Goal: Communication & Community: Share content

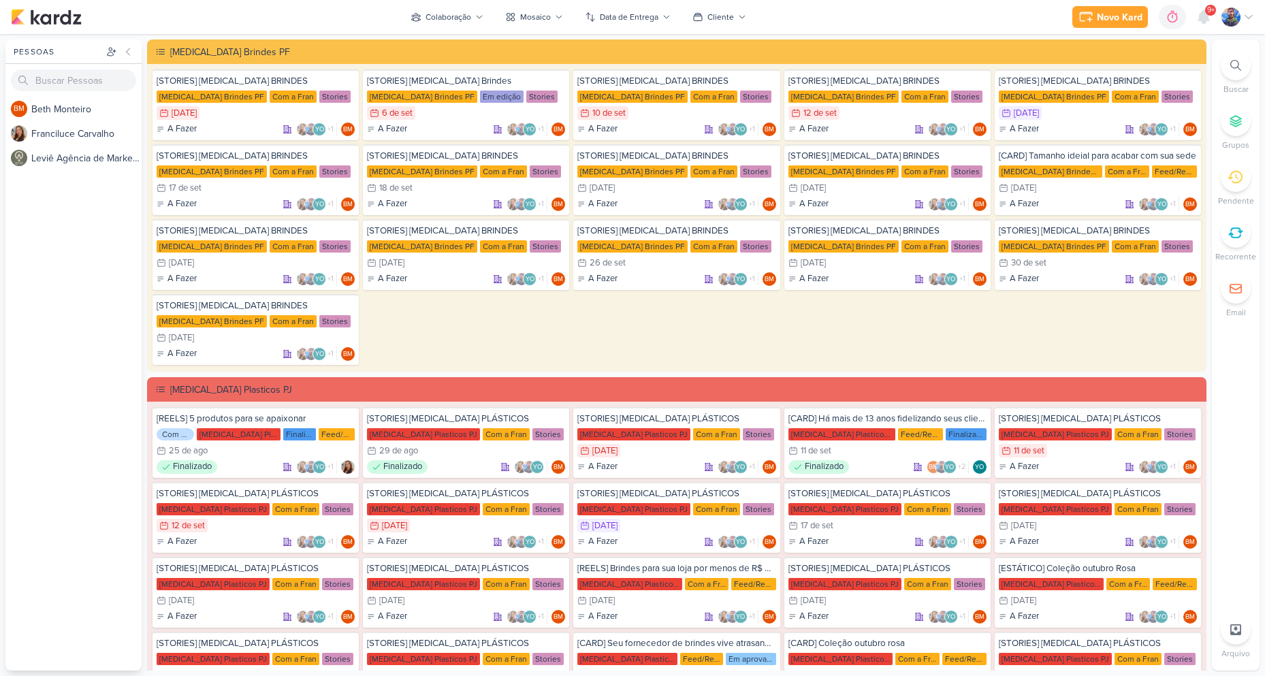
scroll to position [2520, 0]
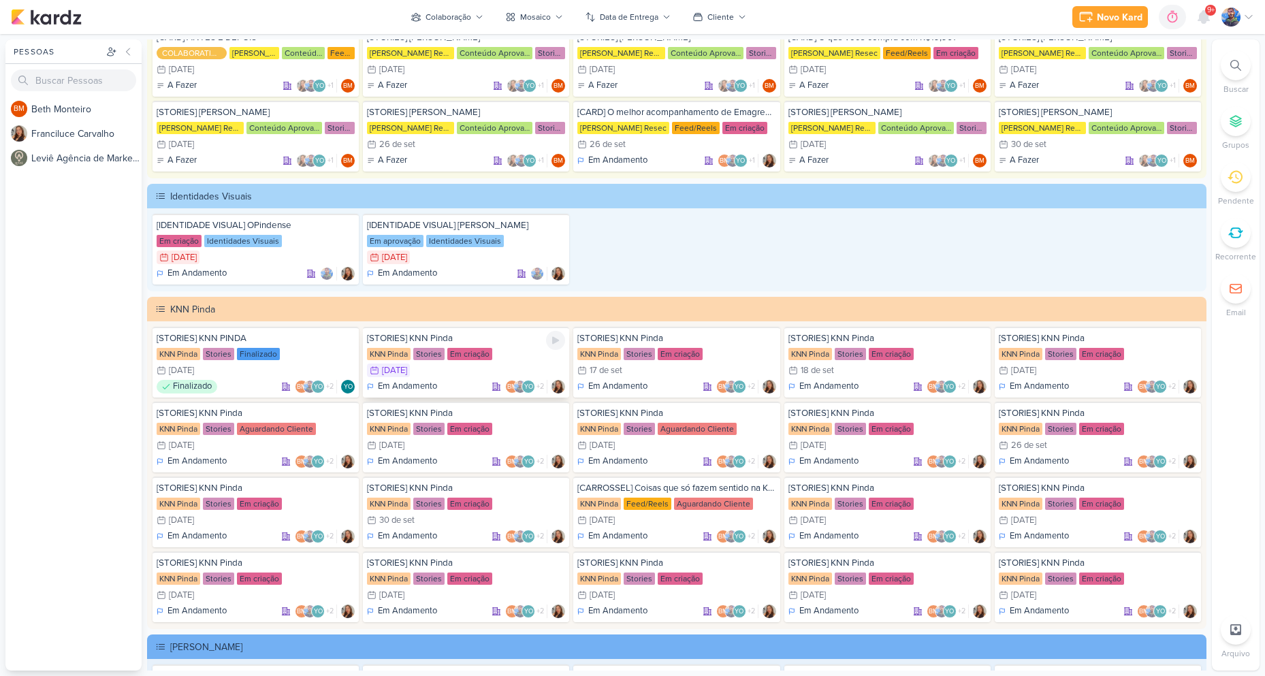
click at [461, 353] on div "Em criação" at bounding box center [469, 354] width 45 height 12
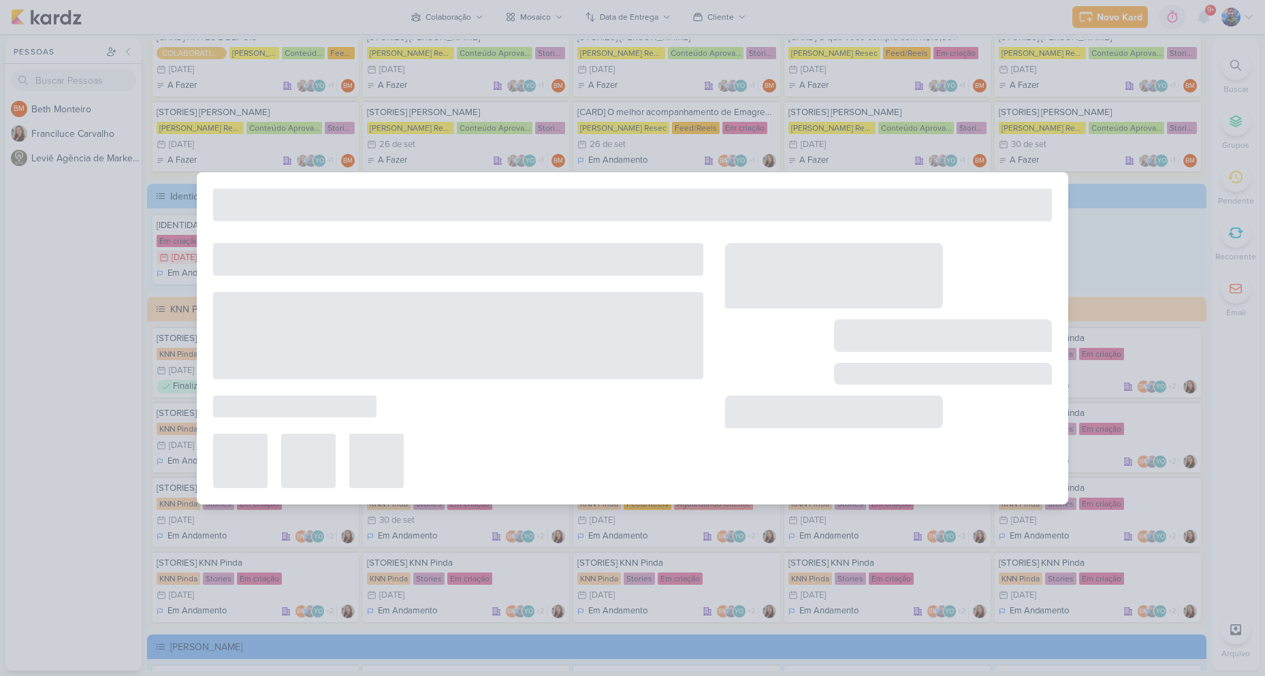
type input "[DATE] 23:59"
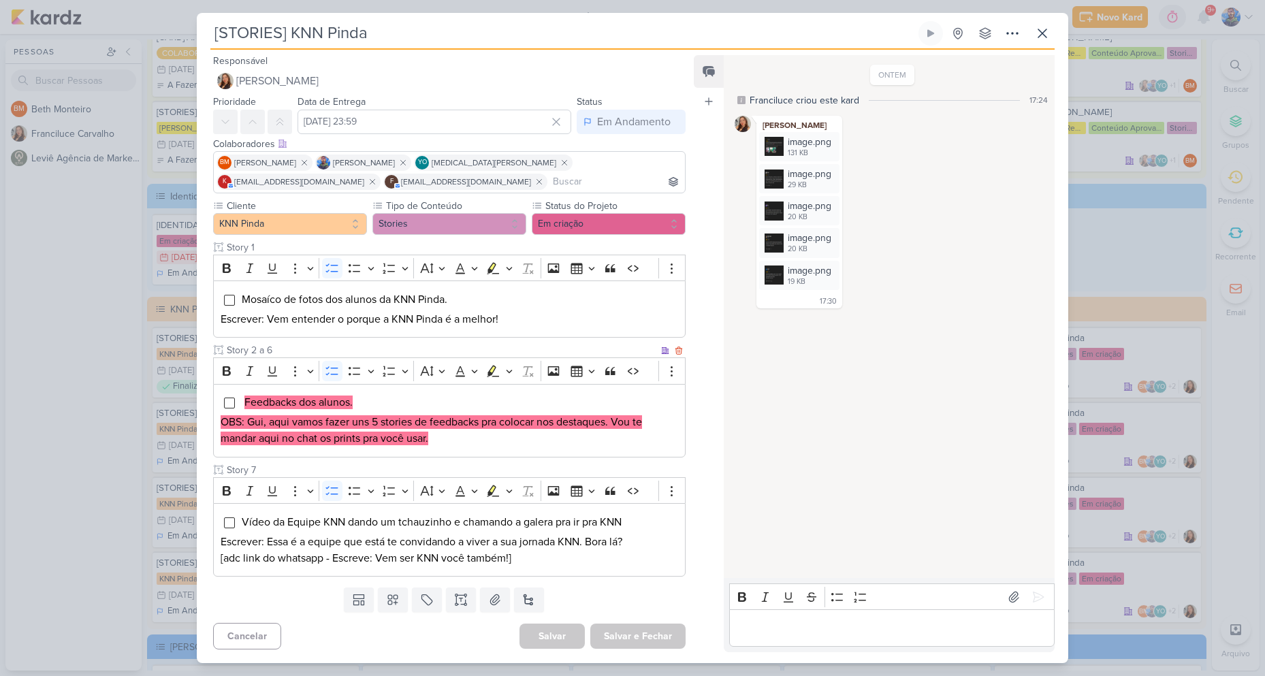
scroll to position [0, 0]
click at [788, 141] on div "image.png" at bounding box center [810, 142] width 44 height 14
click at [832, 140] on icon at bounding box center [828, 143] width 11 height 11
click at [759, 183] on div "Baixar" at bounding box center [764, 188] width 26 height 14
click at [833, 172] on icon at bounding box center [828, 175] width 11 height 11
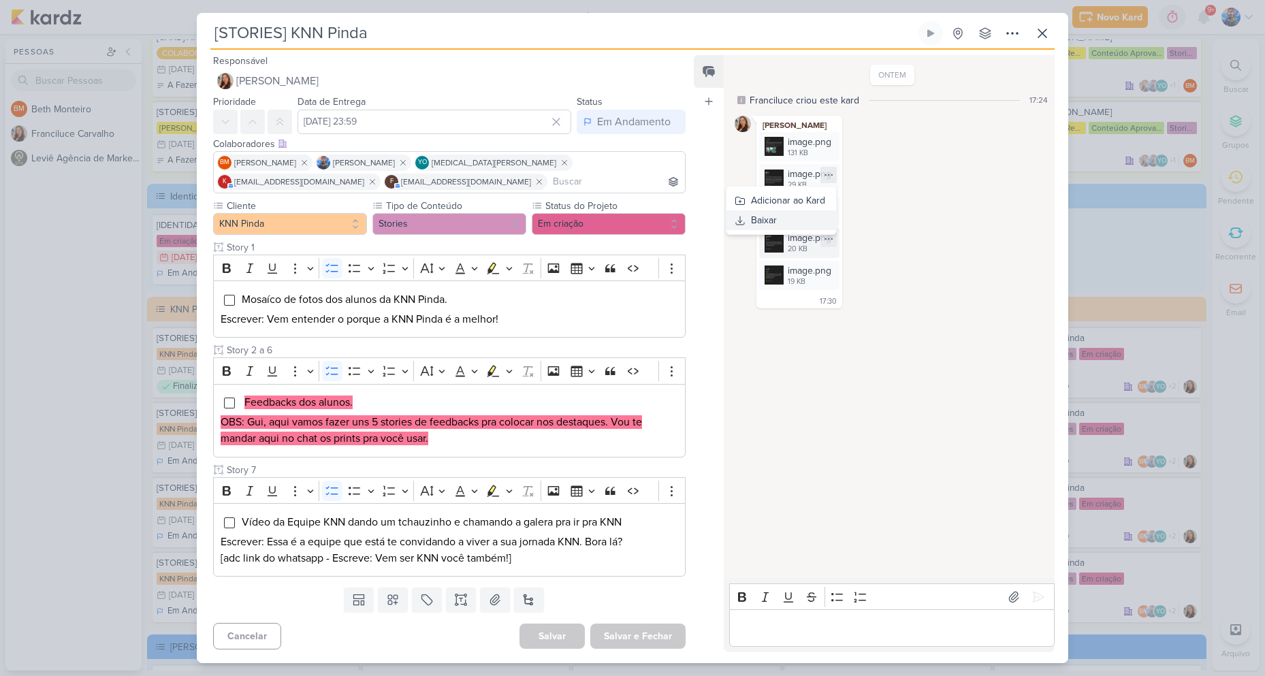
click at [759, 220] on div "Baixar" at bounding box center [764, 220] width 26 height 14
click at [829, 204] on icon at bounding box center [828, 207] width 11 height 11
click at [778, 252] on button "Baixar" at bounding box center [782, 252] width 110 height 20
click at [834, 237] on icon at bounding box center [828, 239] width 11 height 11
click at [772, 291] on div "Baixar" at bounding box center [764, 284] width 26 height 14
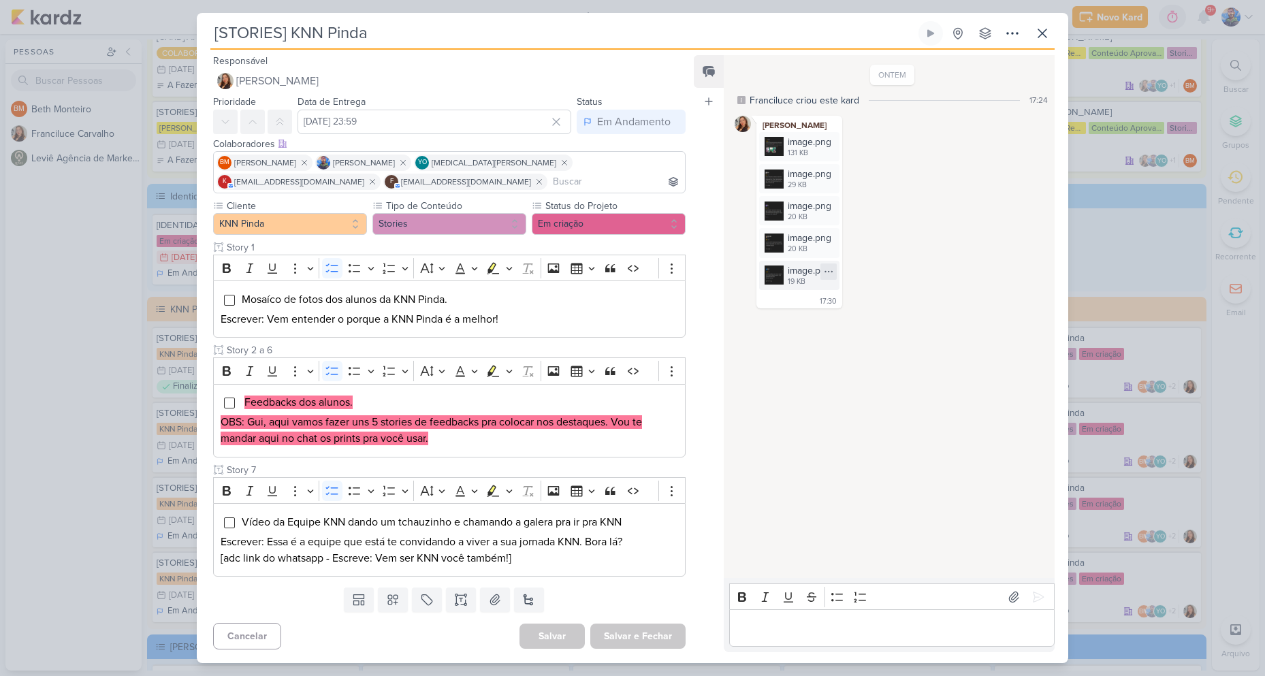
click at [829, 269] on icon at bounding box center [828, 271] width 11 height 11
click at [790, 321] on button "Baixar" at bounding box center [782, 317] width 110 height 20
drag, startPoint x: 300, startPoint y: 404, endPoint x: 350, endPoint y: 403, distance: 50.4
click at [350, 403] on mark "Feedbacks dos alunos." at bounding box center [298, 403] width 108 height 14
copy mark "dos alunos"
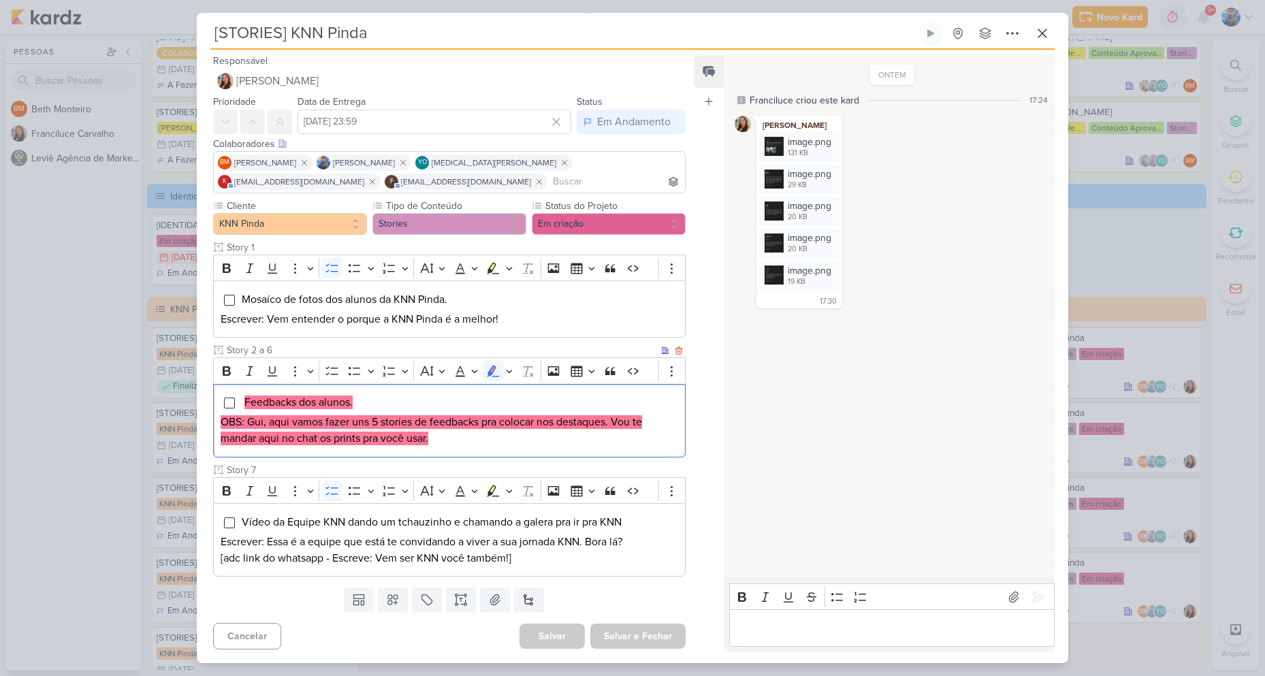
click at [430, 441] on p "OBS: Gui, aqui vamos fazer uns 5 stories de feedbacks pra colocar nos destaques…" at bounding box center [450, 430] width 458 height 33
click at [439, 439] on p "OBS: Gui, aqui vamos fazer uns 5 stories de feedbacks pra colocar nos destaques…" at bounding box center [450, 430] width 458 height 33
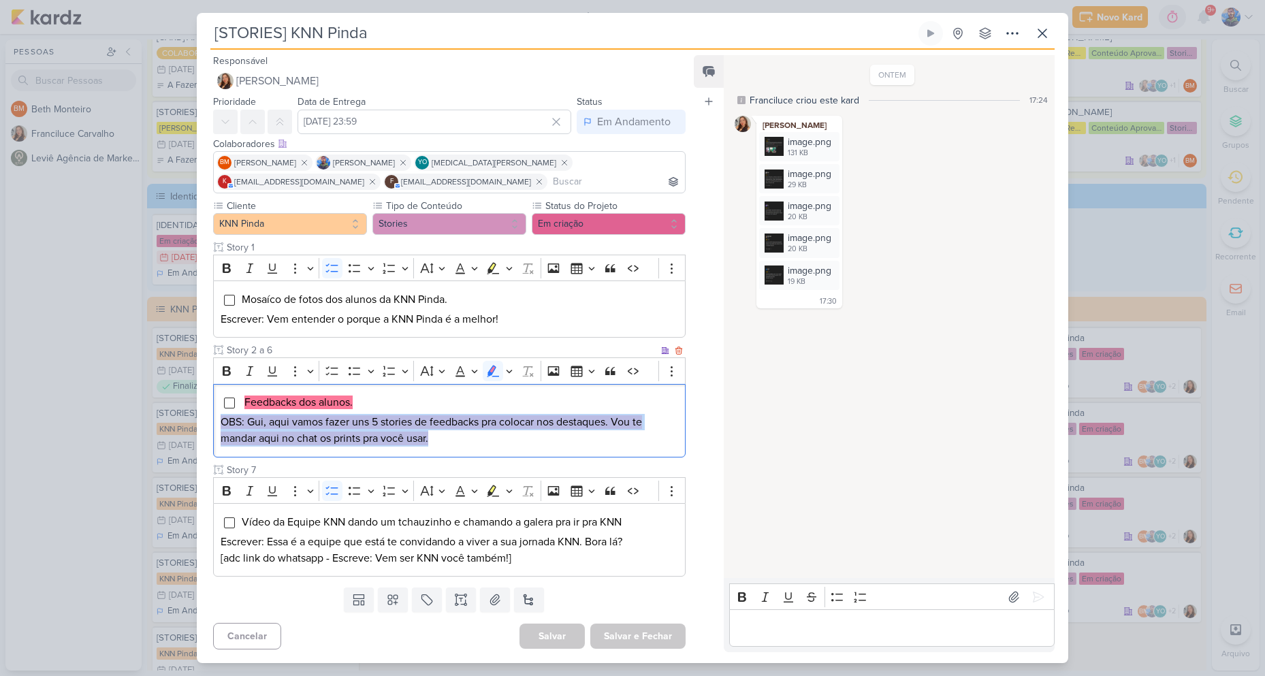
click at [439, 439] on p "OBS: Gui, aqui vamos fazer uns 5 stories de feedbacks pra colocar nos destaques…" at bounding box center [450, 430] width 458 height 33
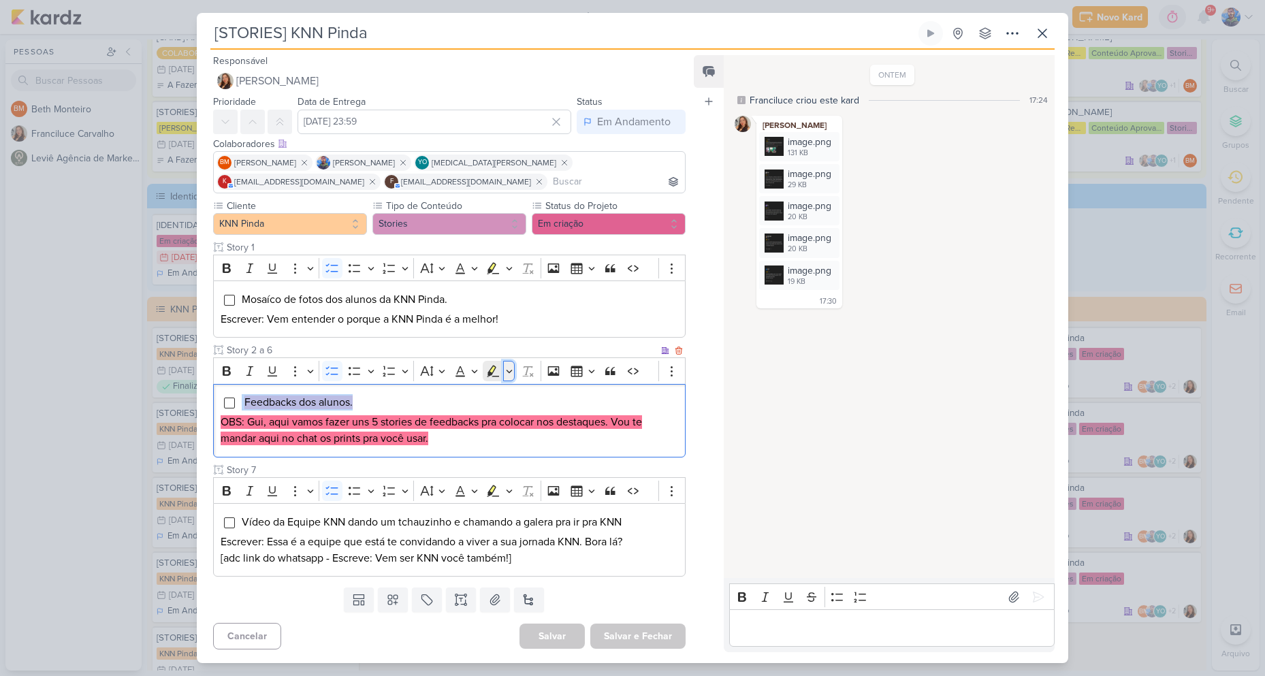
click at [509, 368] on icon "Editor toolbar" at bounding box center [509, 371] width 7 height 14
click at [426, 400] on icon "Text highlight toolbar" at bounding box center [429, 395] width 14 height 14
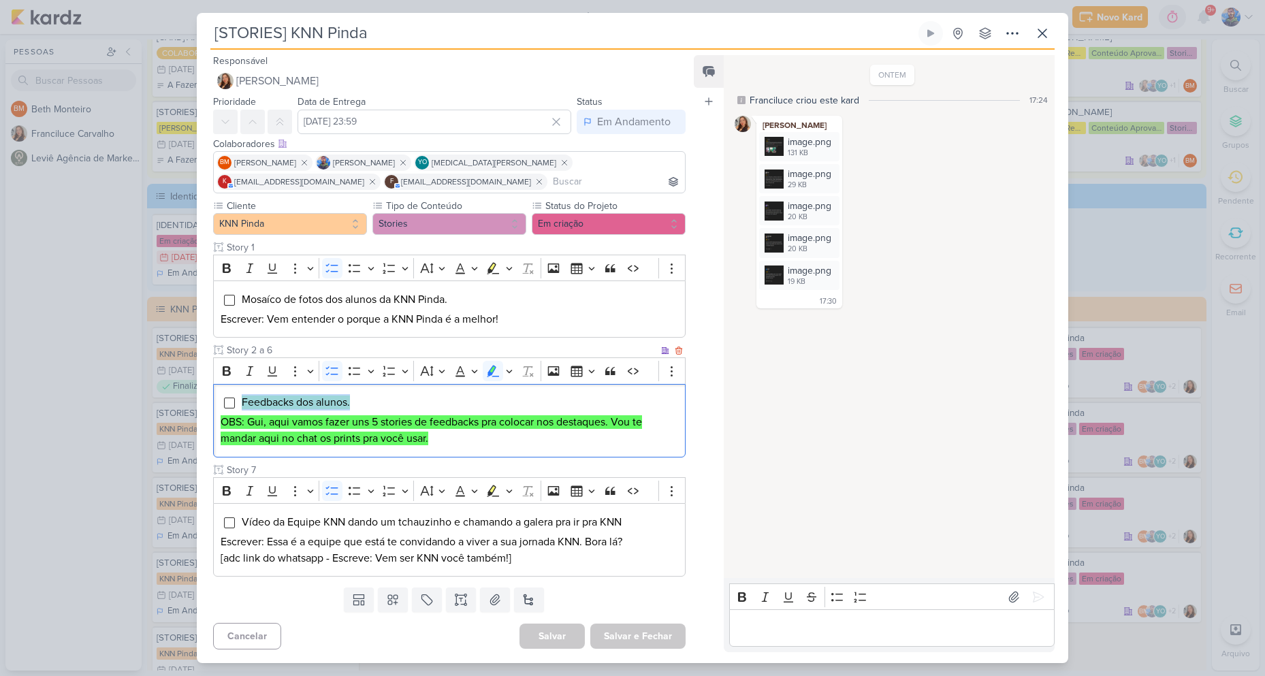
click at [443, 439] on p "OBS: Gui, aqui vamos fazer uns 5 stories de feedbacks pra colocar nos destaques…" at bounding box center [450, 430] width 458 height 33
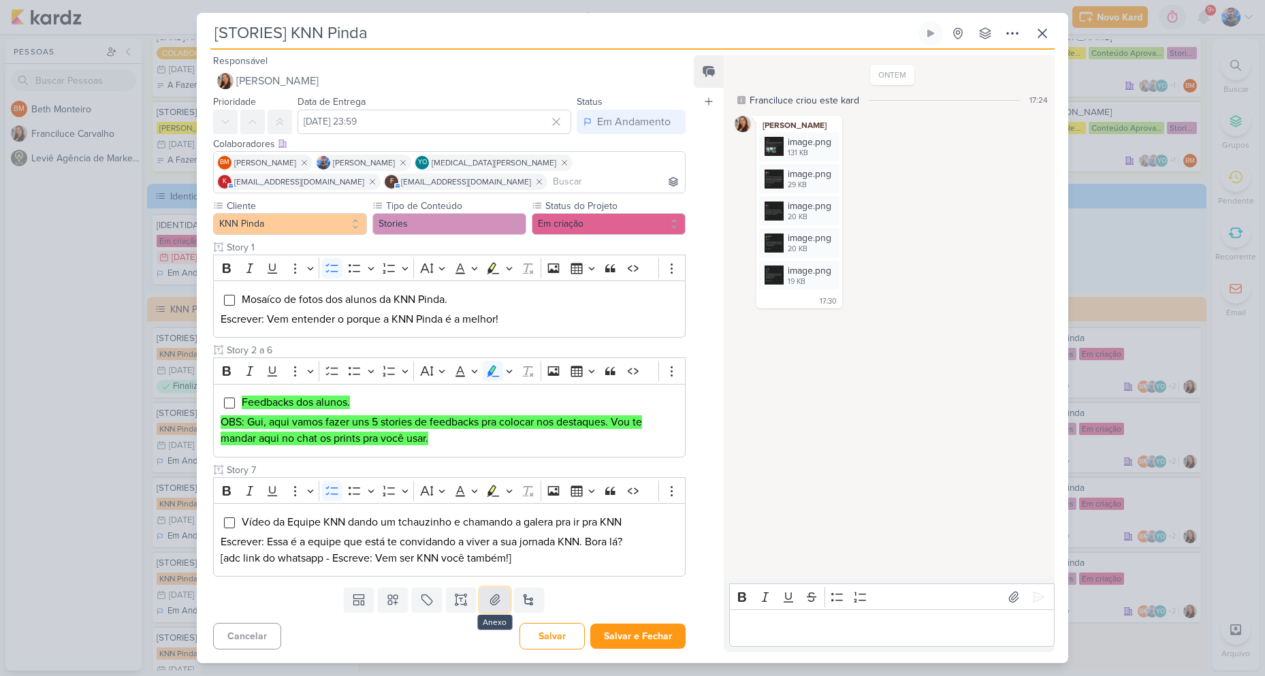
click at [492, 601] on icon at bounding box center [495, 600] width 14 height 14
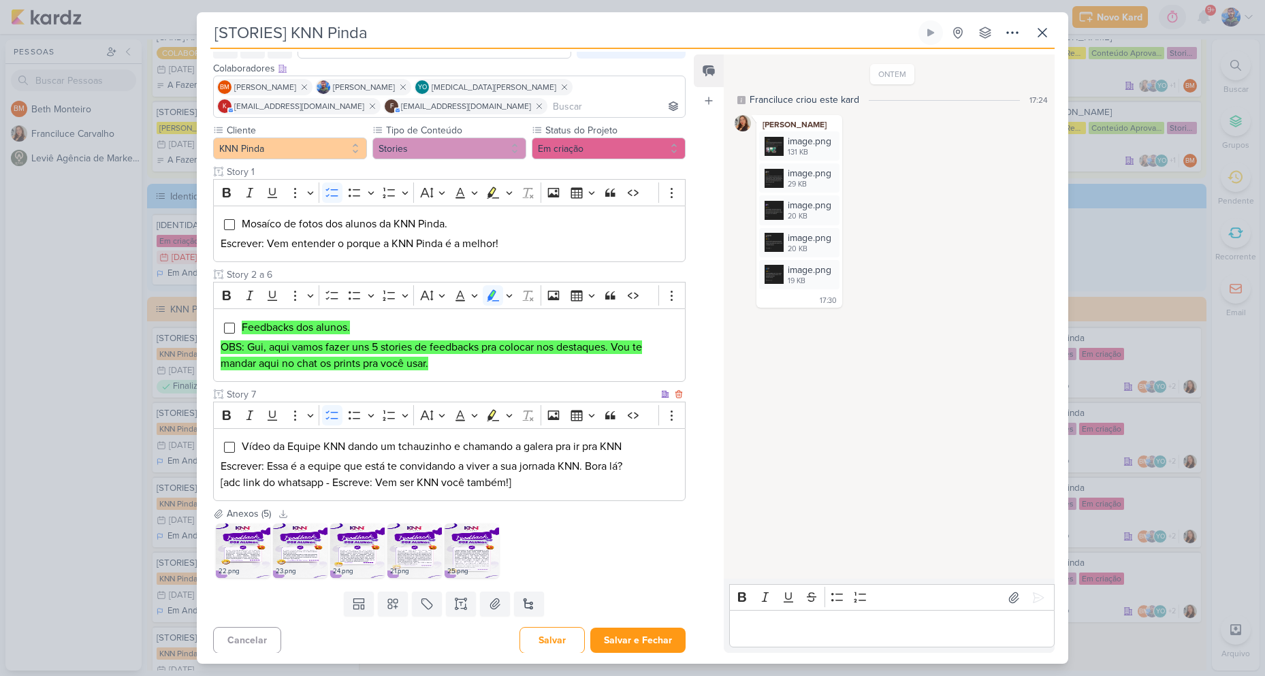
scroll to position [78, 0]
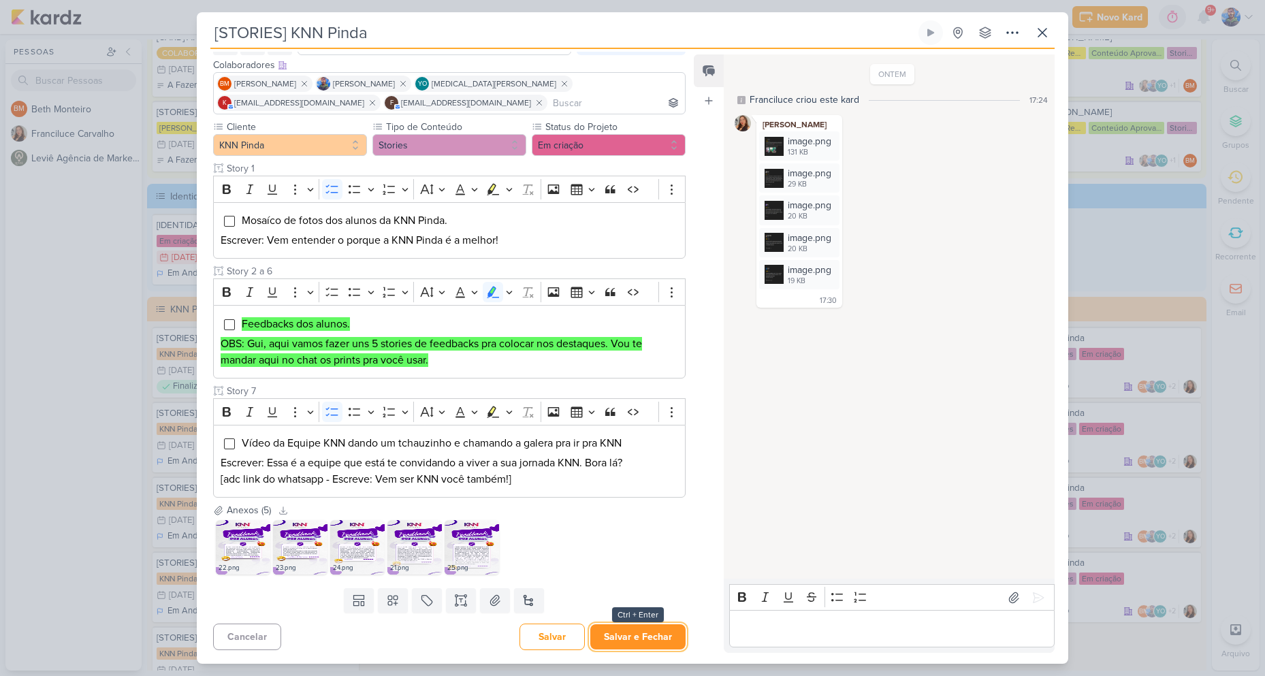
click at [619, 640] on button "Salvar e Fechar" at bounding box center [637, 636] width 95 height 25
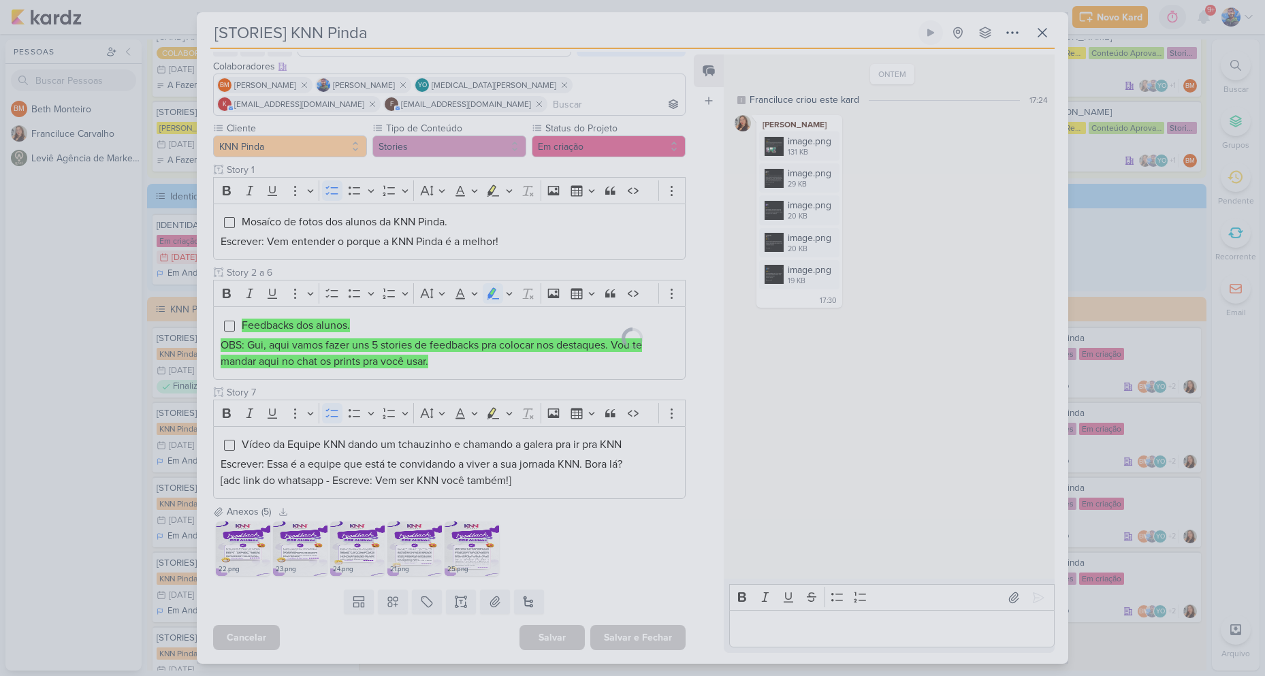
scroll to position [77, 0]
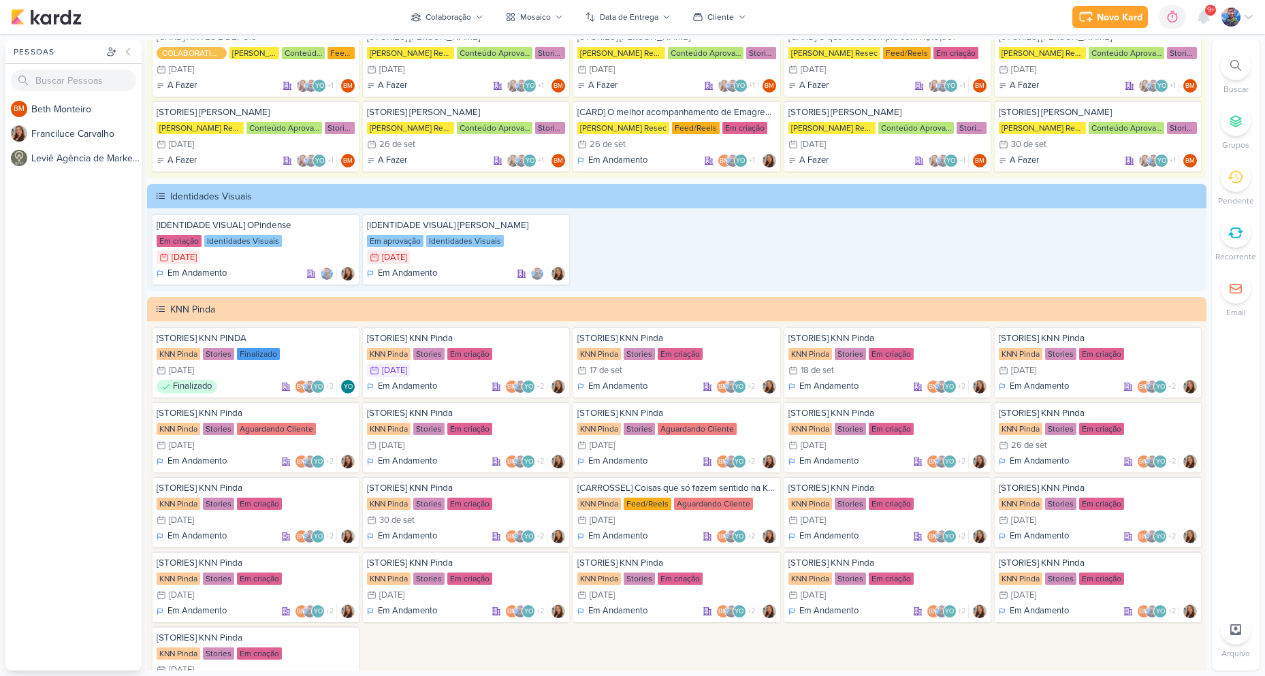
click at [652, 649] on div "[STORIES] KNN PINDA KNN Pinda Stories Finalizado 15/9 [DATE] Finalizado BM +2" at bounding box center [677, 512] width 1049 height 370
click at [486, 360] on div "KNN Pinda Stories Em criação" at bounding box center [466, 354] width 198 height 14
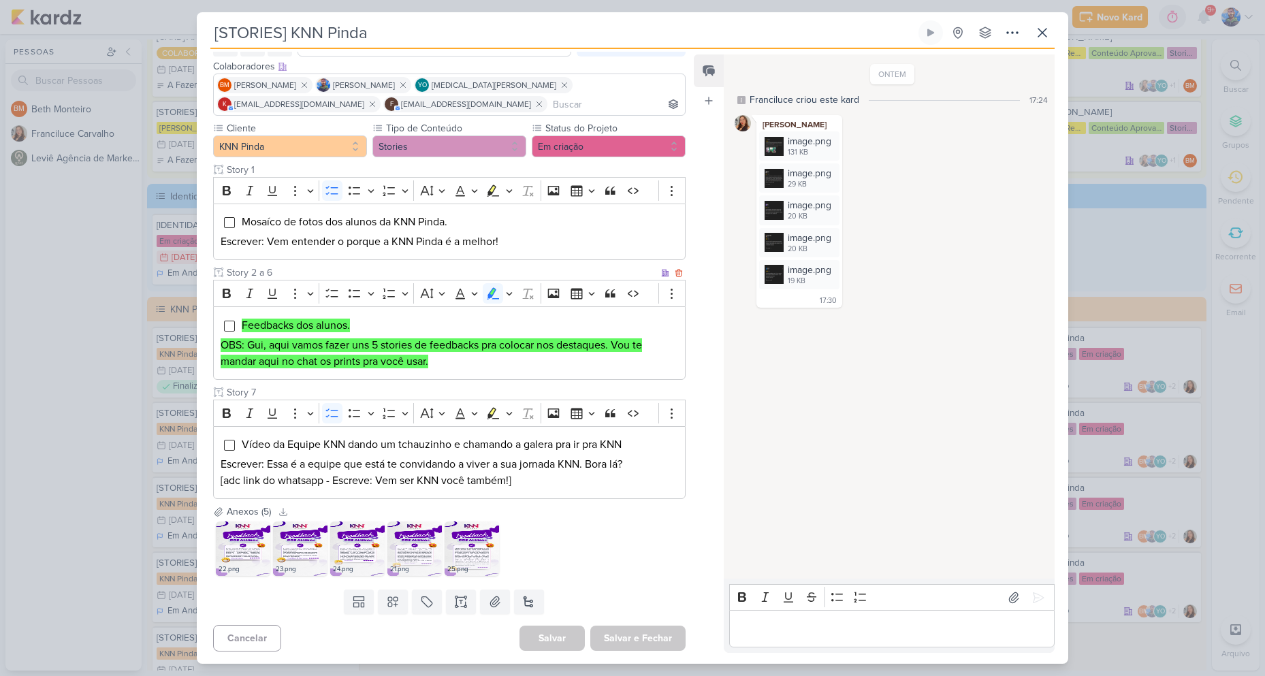
scroll to position [78, 0]
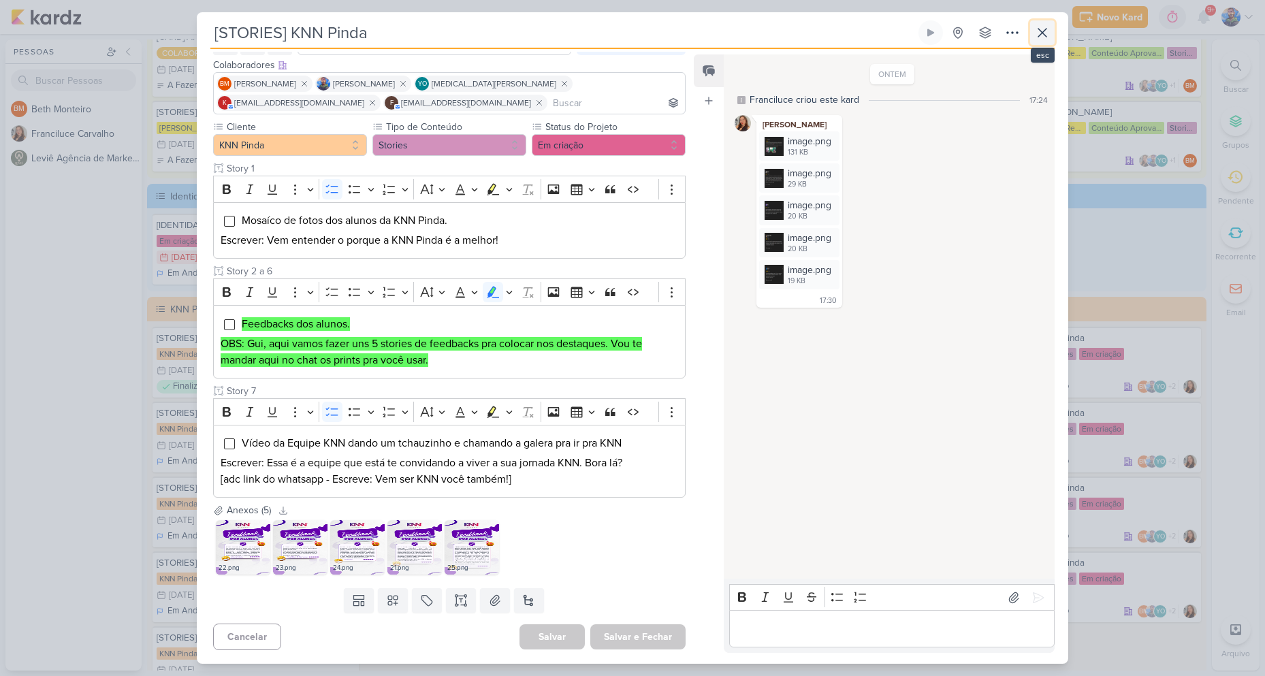
click at [1042, 39] on icon at bounding box center [1042, 33] width 16 height 16
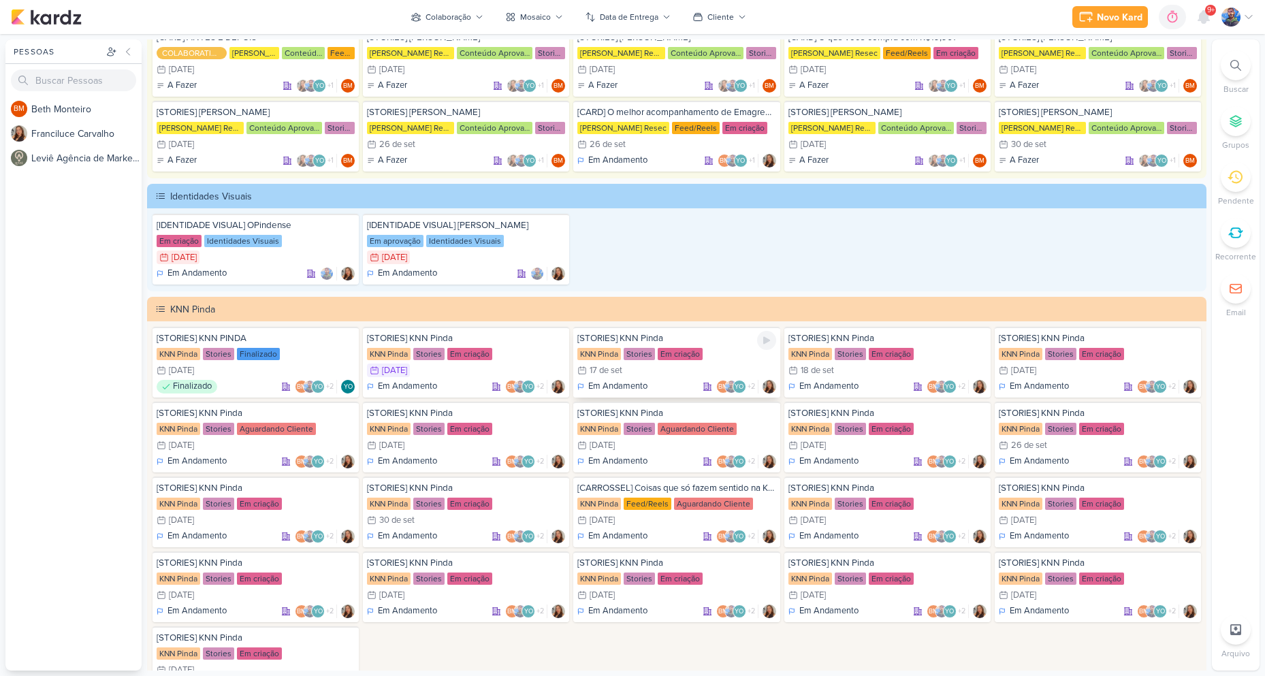
click at [692, 370] on div "17/9 [DATE]" at bounding box center [676, 371] width 198 height 14
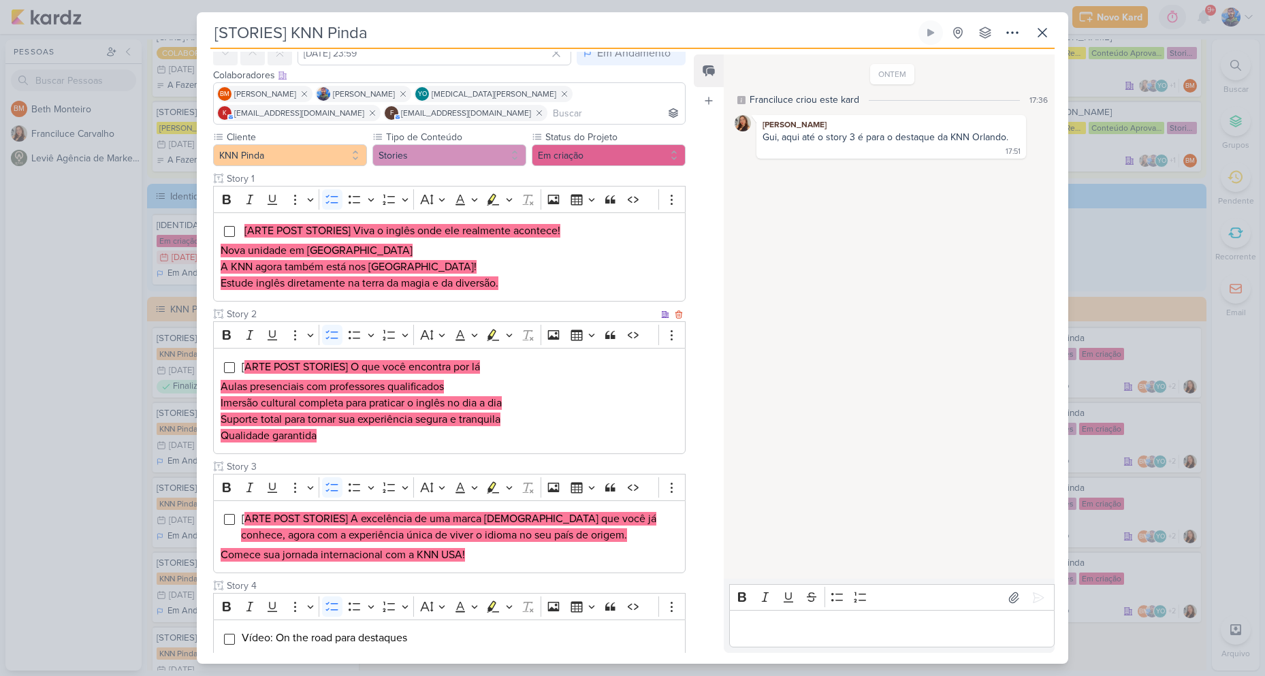
scroll to position [136, 0]
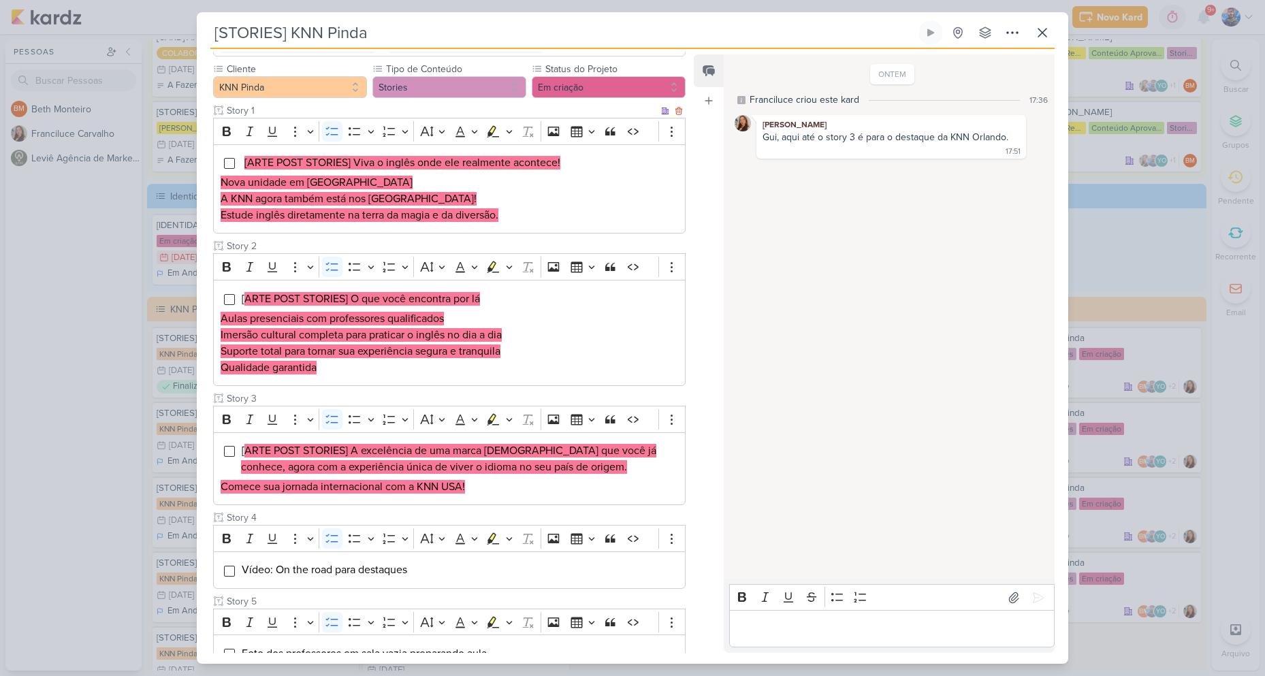
click at [354, 163] on mark "[ARTE POST STORIES] Viva o inglês onde ele realmente acontece!" at bounding box center [402, 163] width 316 height 14
drag, startPoint x: 354, startPoint y: 163, endPoint x: 569, endPoint y: 165, distance: 215.2
click at [569, 165] on li "[ARTE POST STORIES] Viva o inglês onde ele realmente acontece!" at bounding box center [459, 163] width 437 height 16
copy mark "Viva o inglês onde ele realmente acontece!"
click at [447, 183] on h3 "Nova unidade em [GEOGRAPHIC_DATA]" at bounding box center [450, 182] width 458 height 16
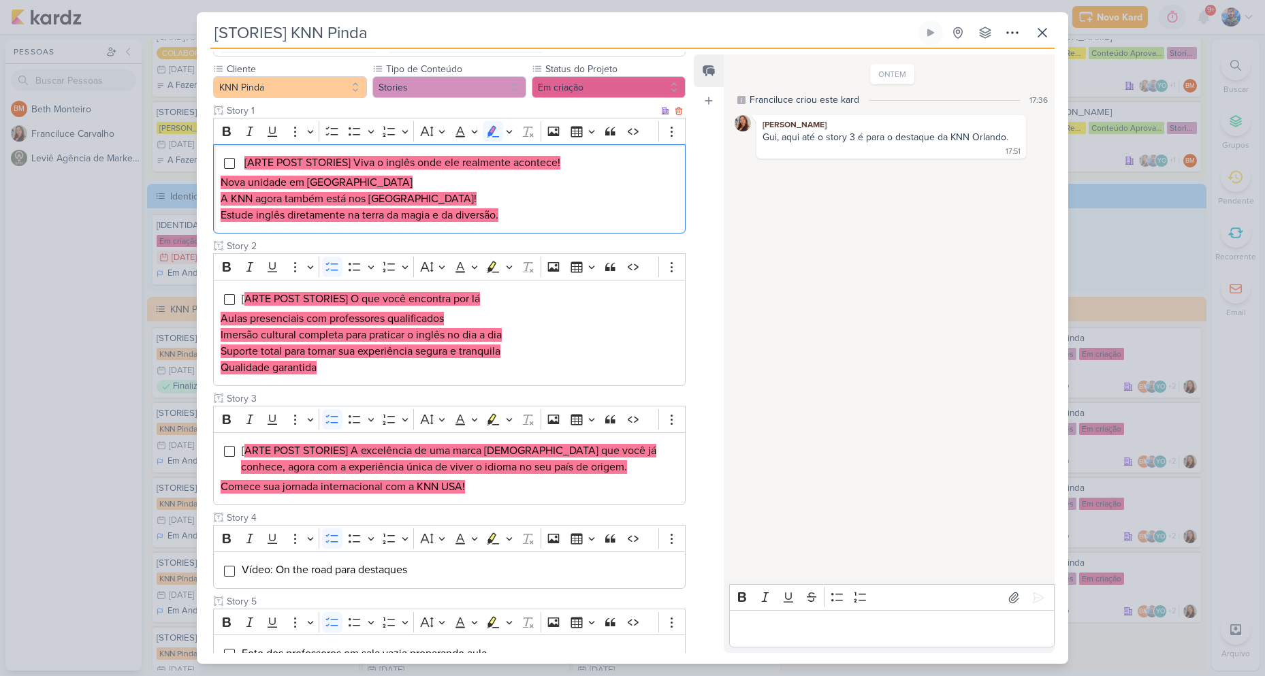
click at [248, 182] on mark "Nova unidade em [GEOGRAPHIC_DATA]" at bounding box center [317, 183] width 192 height 14
drag, startPoint x: 220, startPoint y: 181, endPoint x: 353, endPoint y: 181, distance: 132.8
click at [353, 181] on h3 "Nova unidade em [GEOGRAPHIC_DATA]" at bounding box center [450, 182] width 458 height 16
copy mark "Nova unidade em [GEOGRAPHIC_DATA]"
click at [337, 185] on mark "Nova unidade em [GEOGRAPHIC_DATA]" at bounding box center [317, 183] width 192 height 14
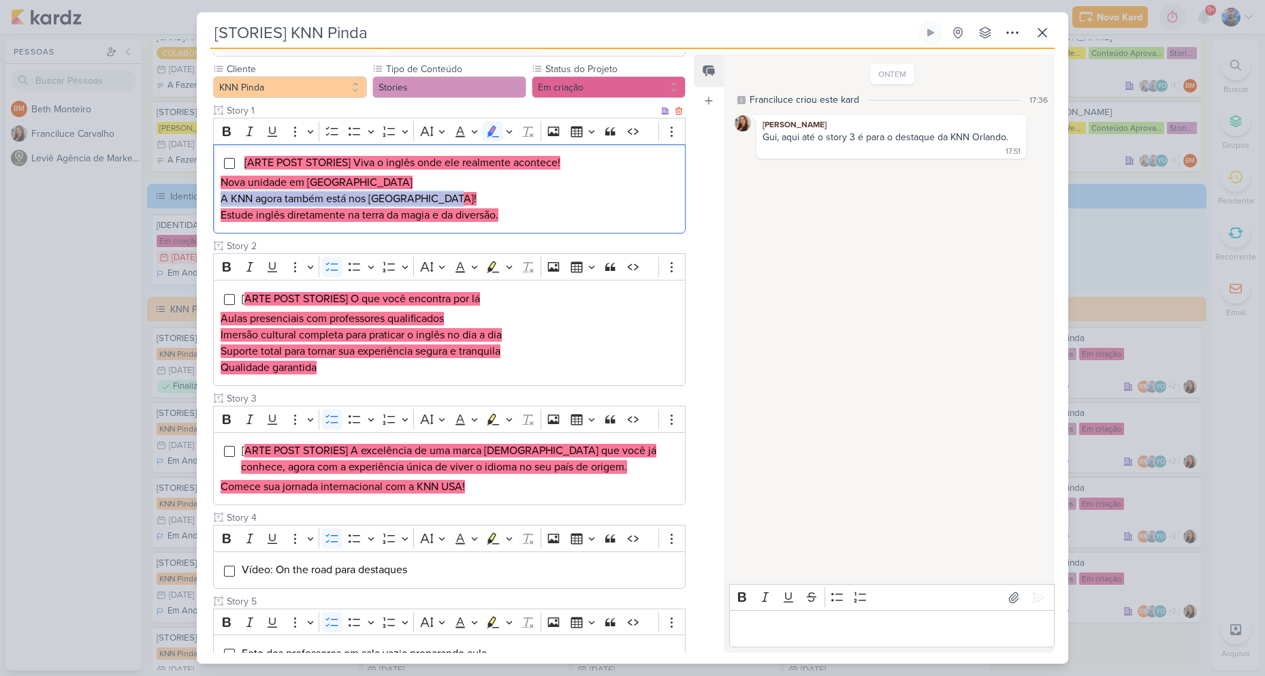
drag, startPoint x: 219, startPoint y: 201, endPoint x: 454, endPoint y: 197, distance: 235.0
click at [454, 197] on div "[ARTE POST STORIES] Viva o inglês onde ele realmente acontece! Nova unidade em …" at bounding box center [449, 189] width 473 height 90
copy mark "A KNN agora também está nos [GEOGRAPHIC_DATA]!"
click at [368, 202] on mark "A KNN agora também está nos [GEOGRAPHIC_DATA]!" at bounding box center [349, 199] width 256 height 14
drag, startPoint x: 220, startPoint y: 216, endPoint x: 516, endPoint y: 210, distance: 295.6
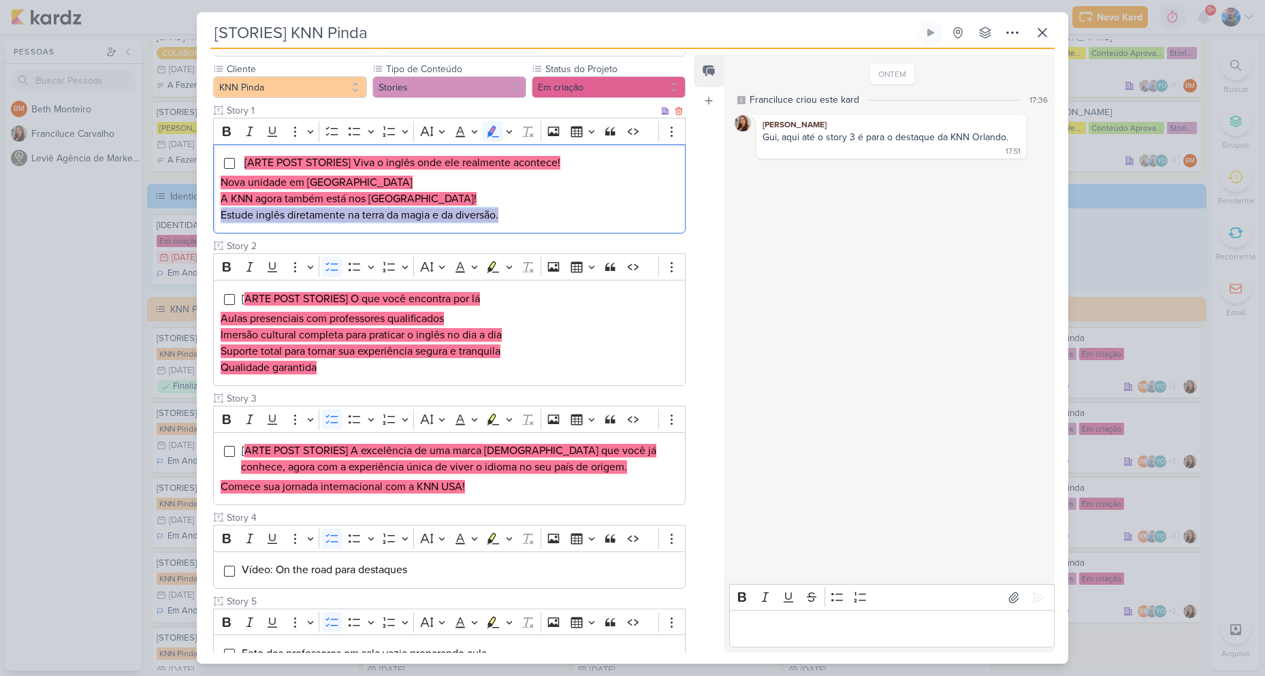
click at [516, 210] on p "A KNN agora também está nos [GEOGRAPHIC_DATA]! Estude inglês diretamente na ter…" at bounding box center [450, 207] width 458 height 33
copy mark "Estude inglês diretamente na terra da magia e da diversão."
click at [508, 220] on p "A KNN agora também está nos [GEOGRAPHIC_DATA]! Estude inglês diretamente na ter…" at bounding box center [450, 207] width 458 height 33
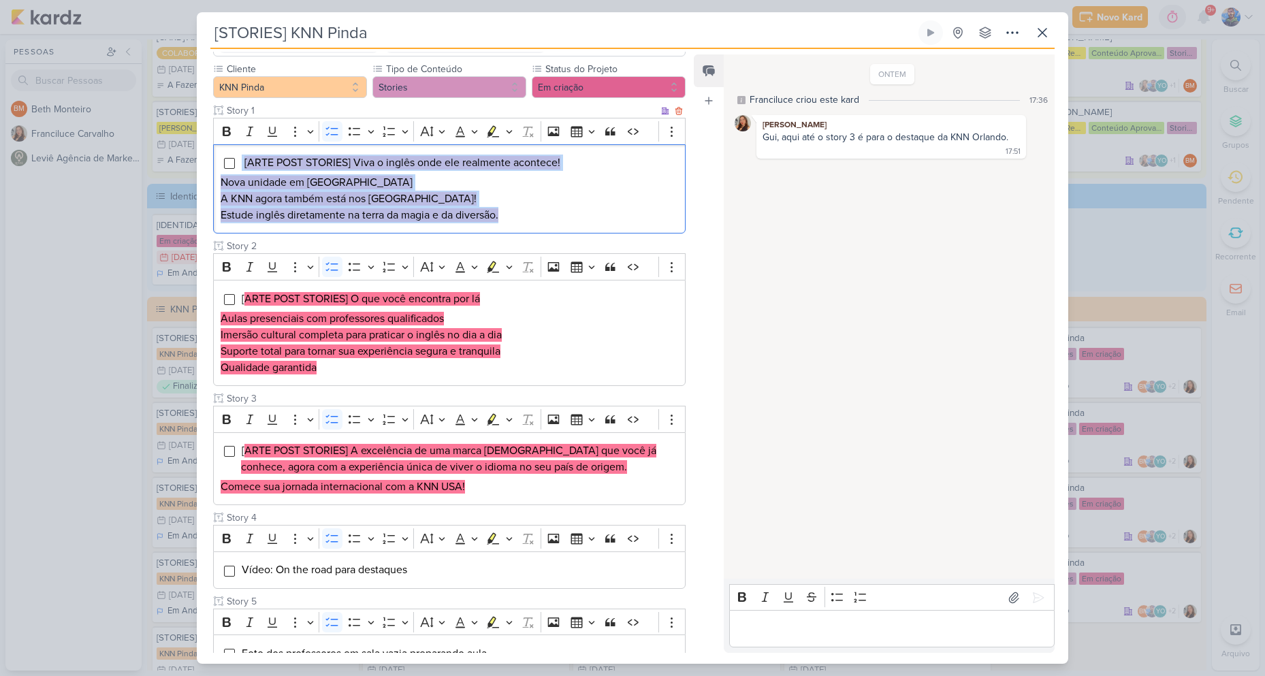
drag, startPoint x: 514, startPoint y: 213, endPoint x: 242, endPoint y: 160, distance: 276.9
click at [242, 160] on div "[ARTE POST STORIES] Viva o inglês onde ele realmente acontece! Nova unidade em …" at bounding box center [449, 189] width 473 height 90
click at [513, 131] on button "Highlight" at bounding box center [509, 131] width 12 height 20
click at [437, 159] on button "Green marker" at bounding box center [429, 155] width 20 height 20
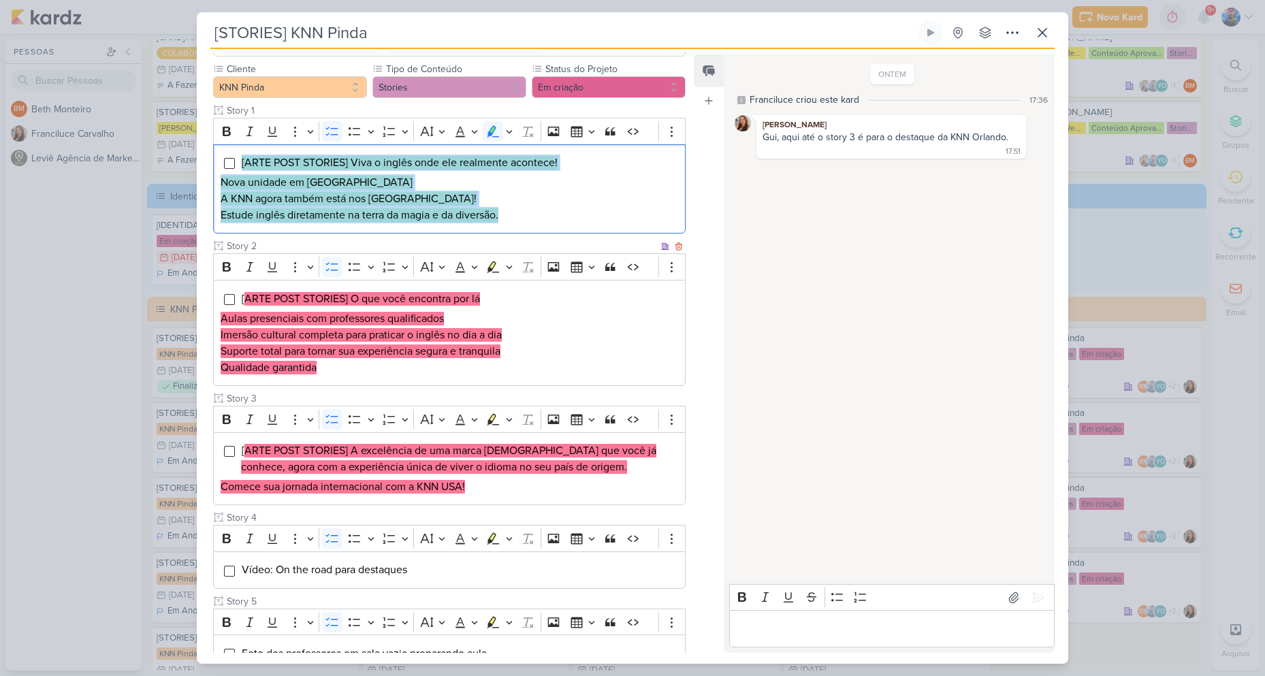
click at [466, 313] on p "Aulas presenciais com professores qualificados" at bounding box center [450, 319] width 458 height 16
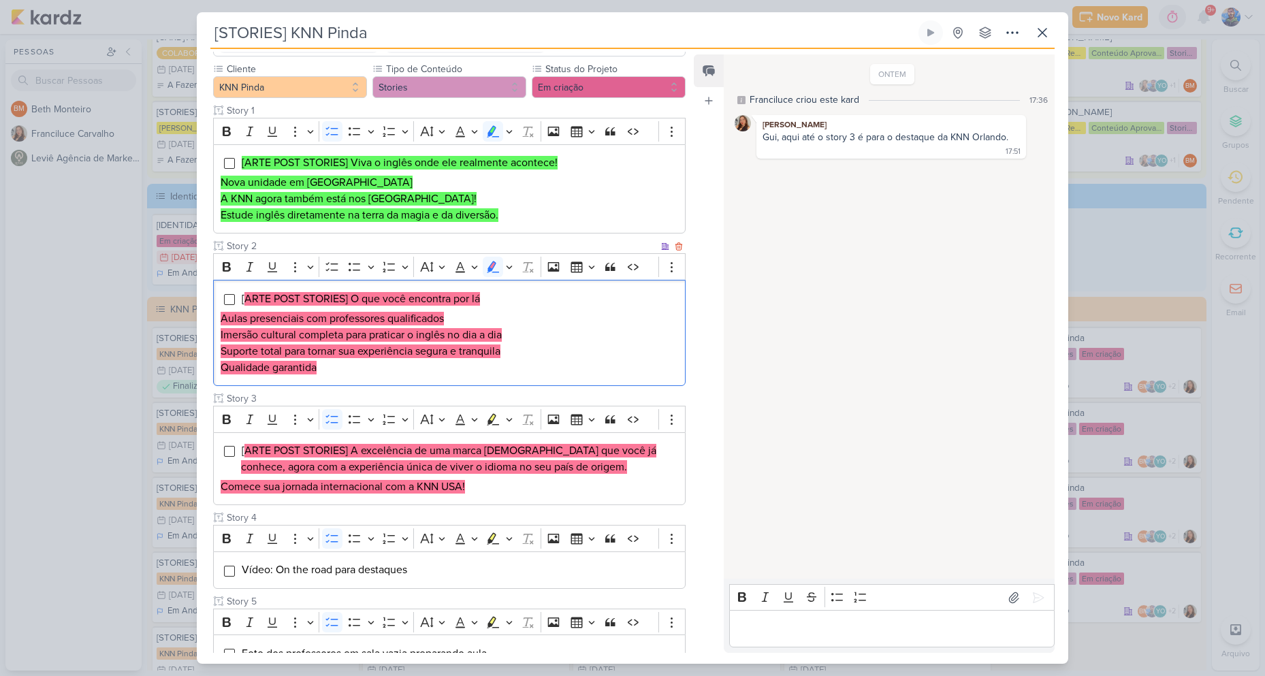
click at [506, 300] on li "[ ARTE POST STORIES] O que você encontra por lá" at bounding box center [459, 299] width 437 height 16
drag, startPoint x: 353, startPoint y: 299, endPoint x: 481, endPoint y: 299, distance: 128.0
click at [481, 299] on li "[ ARTE POST STORIES] O que você encontra por lá" at bounding box center [459, 299] width 437 height 16
copy mark "O que você encontra por lá"
click at [469, 319] on p "Aulas presenciais com professores qualificados" at bounding box center [450, 319] width 458 height 16
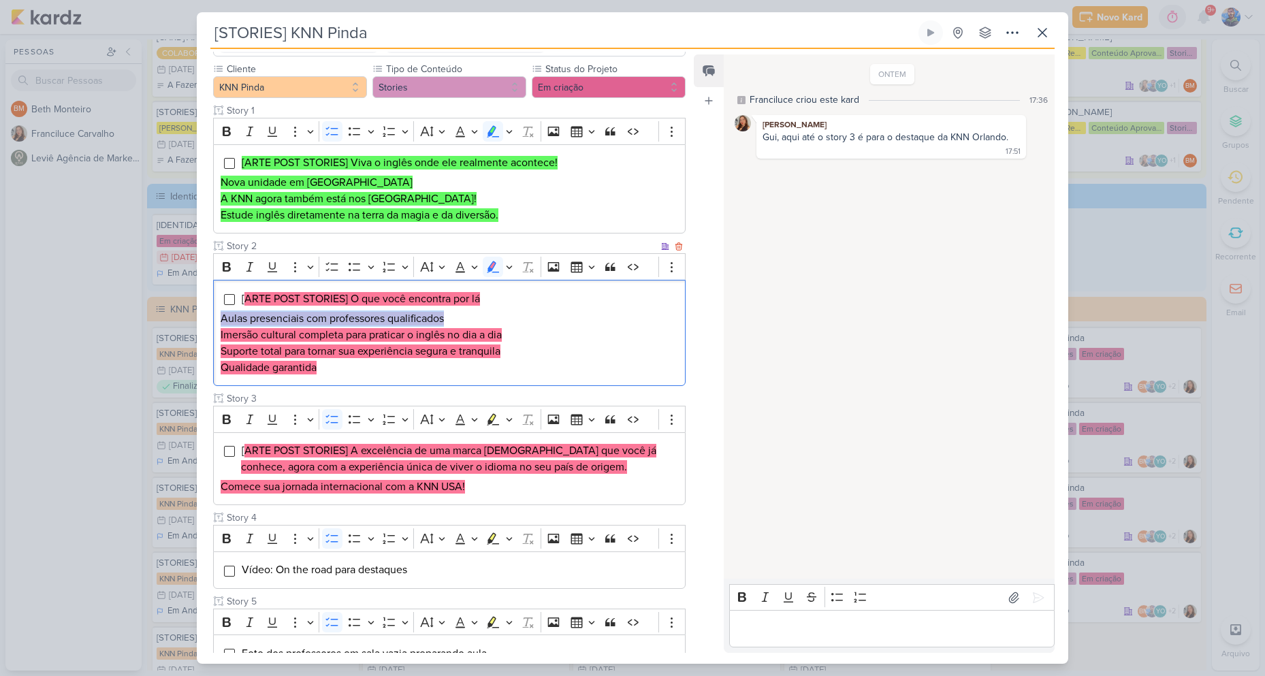
drag, startPoint x: 221, startPoint y: 317, endPoint x: 449, endPoint y: 310, distance: 228.3
click at [449, 311] on p "Aulas presenciais com professores qualificados" at bounding box center [450, 319] width 458 height 16
copy mark "Aulas presenciais com professores qualificados"
click at [475, 323] on p "Aulas presenciais com professores qualificados" at bounding box center [450, 319] width 458 height 16
drag, startPoint x: 504, startPoint y: 336, endPoint x: 219, endPoint y: 334, distance: 284.7
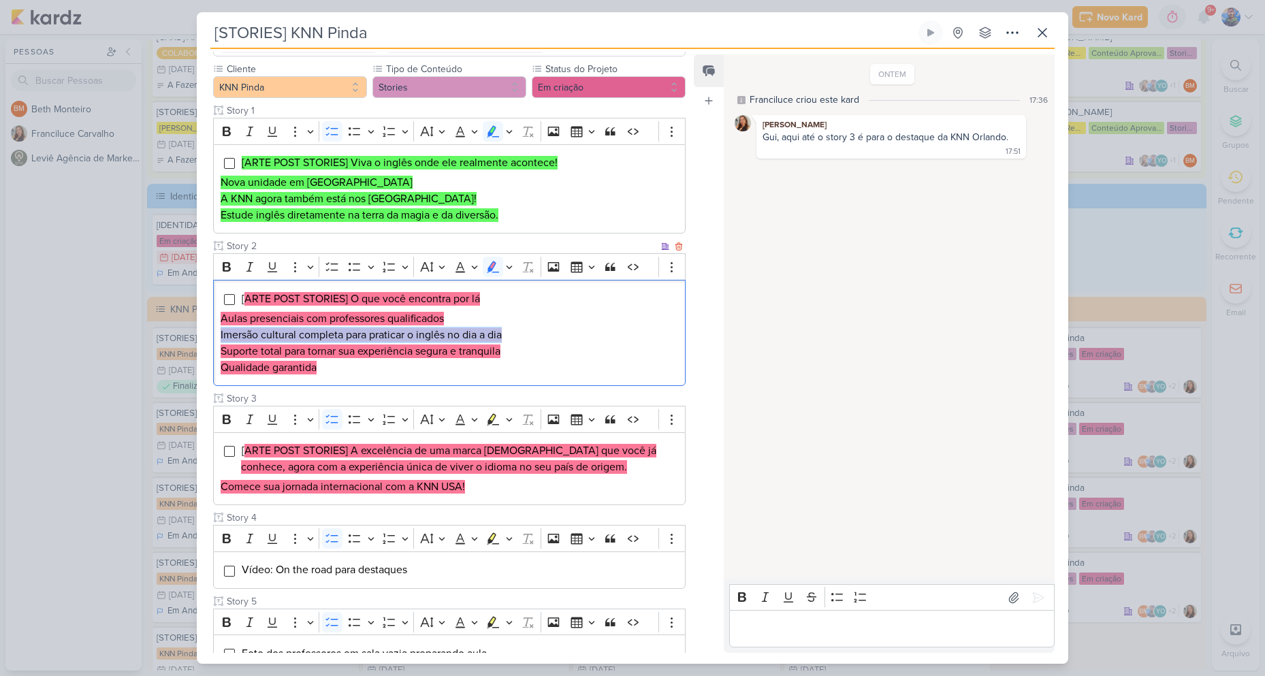
click at [219, 334] on div "[ ARTE POST STORIES] O que você encontra por lá [PERSON_NAME] presenciais com p…" at bounding box center [449, 333] width 473 height 106
copy mark "Imersão cultural completa para praticar o inglês no dia a dia"
click at [325, 354] on mark "Suporte total para tornar sua experiência segura e tranquila" at bounding box center [361, 352] width 280 height 14
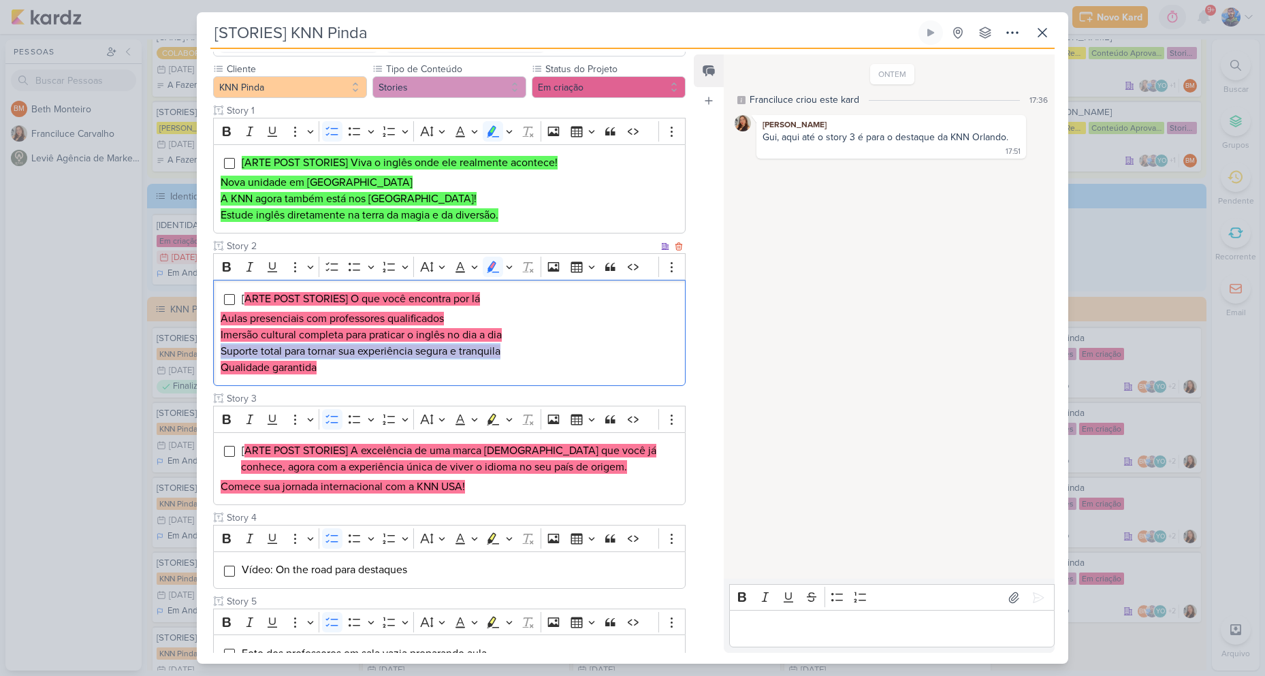
drag, startPoint x: 504, startPoint y: 353, endPoint x: 223, endPoint y: 346, distance: 281.4
click at [223, 346] on p "Suporte total para tornar sua experiência segura e tranquila" at bounding box center [450, 351] width 458 height 16
copy mark "Suporte total para tornar sua experiência segura e tranquila"
click at [340, 370] on h3 "Qualidade garantida" at bounding box center [450, 368] width 458 height 16
drag, startPoint x: 317, startPoint y: 368, endPoint x: 221, endPoint y: 372, distance: 96.8
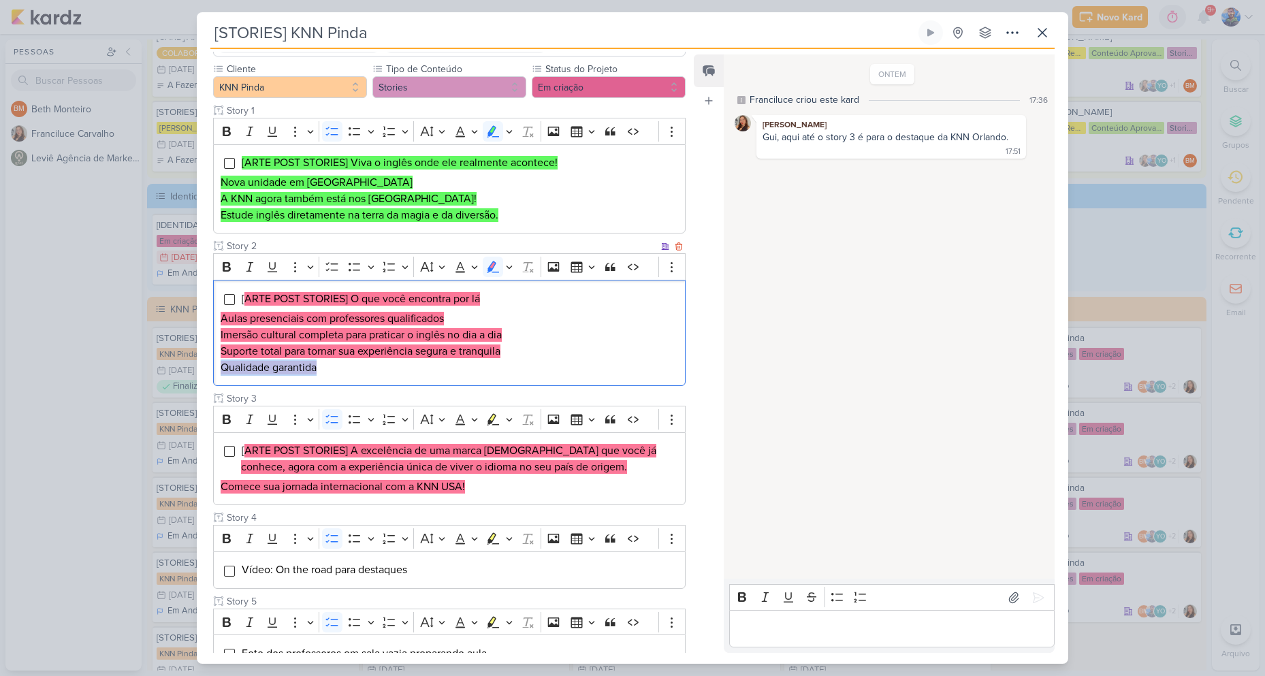
click at [221, 372] on h3 "Qualidade garantida" at bounding box center [450, 368] width 458 height 16
copy mark "Qualidade garantida"
click at [516, 341] on p "Imersão cultural completa para praticar o inglês no dia a dia" at bounding box center [450, 335] width 458 height 16
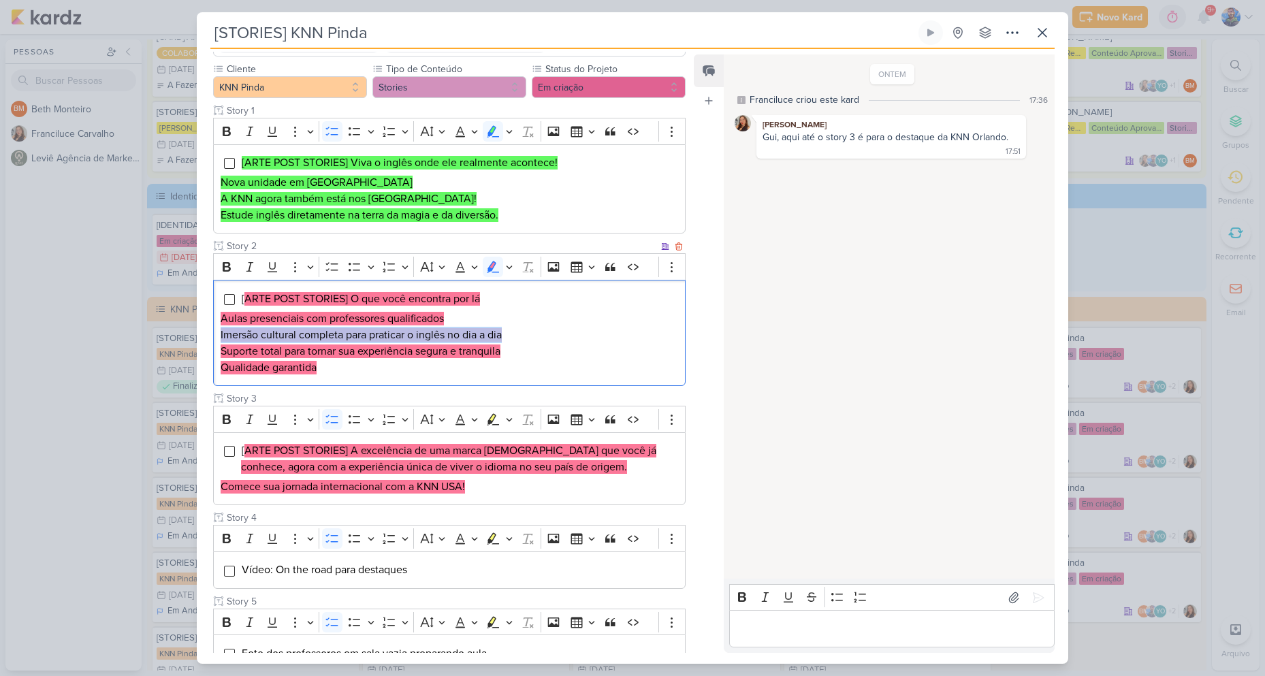
click at [516, 341] on p "Imersão cultural completa para praticar o inglês no dia a dia" at bounding box center [450, 335] width 458 height 16
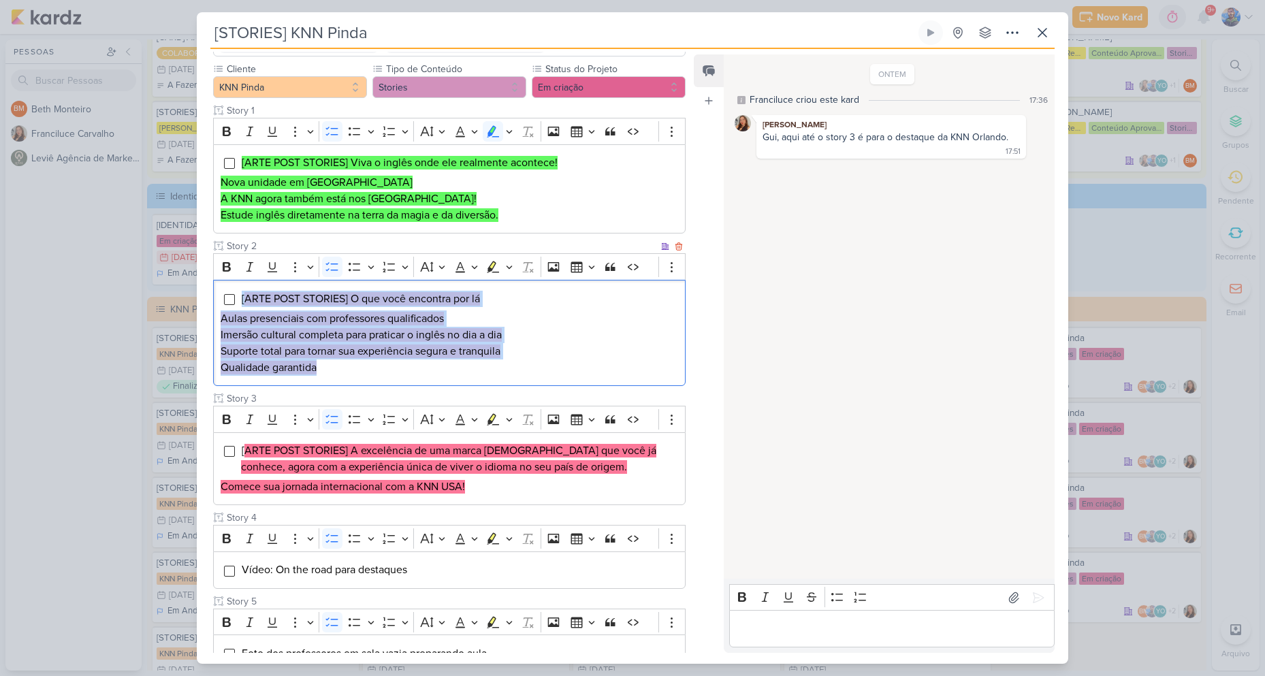
drag, startPoint x: 328, startPoint y: 373, endPoint x: 240, endPoint y: 298, distance: 115.0
click at [240, 298] on div "[ ARTE POST STORIES] O que você encontra por lá [PERSON_NAME] presenciais com p…" at bounding box center [449, 333] width 473 height 106
click at [509, 270] on icon "Editor toolbar" at bounding box center [509, 267] width 7 height 14
click at [437, 291] on button "Green marker" at bounding box center [429, 291] width 20 height 20
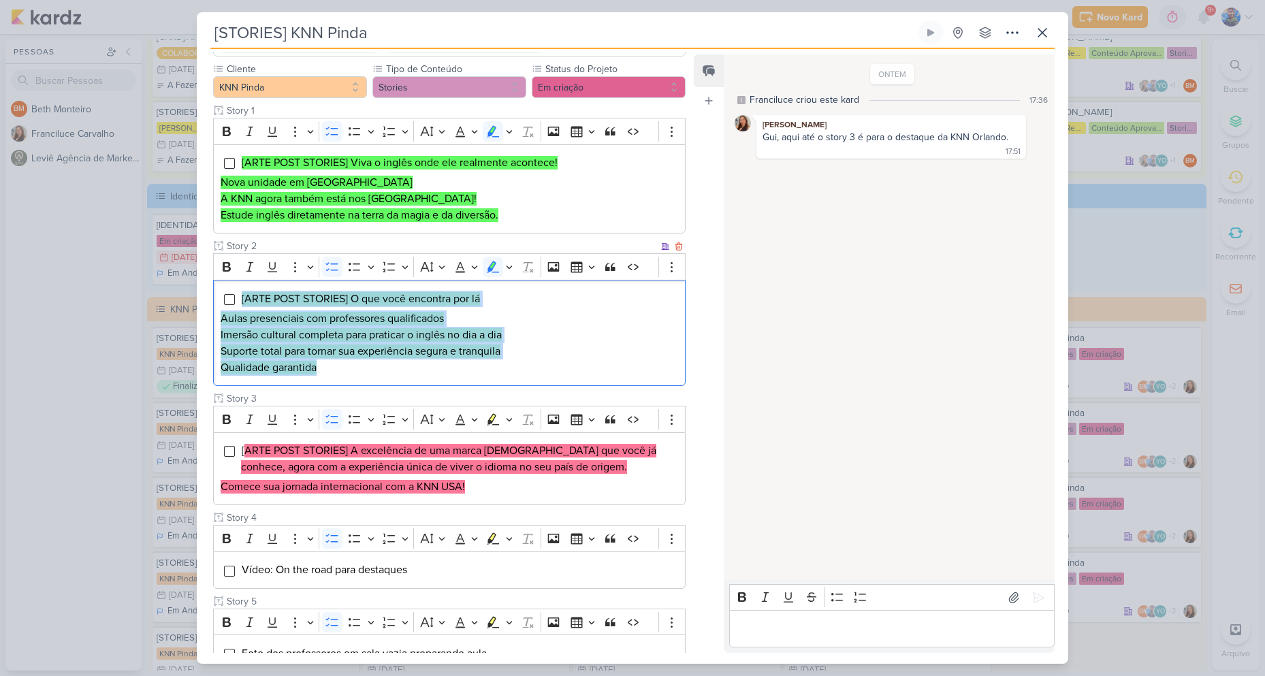
click at [522, 351] on p "Suporte total para tornar sua experiência segura e tranquila" at bounding box center [450, 351] width 458 height 16
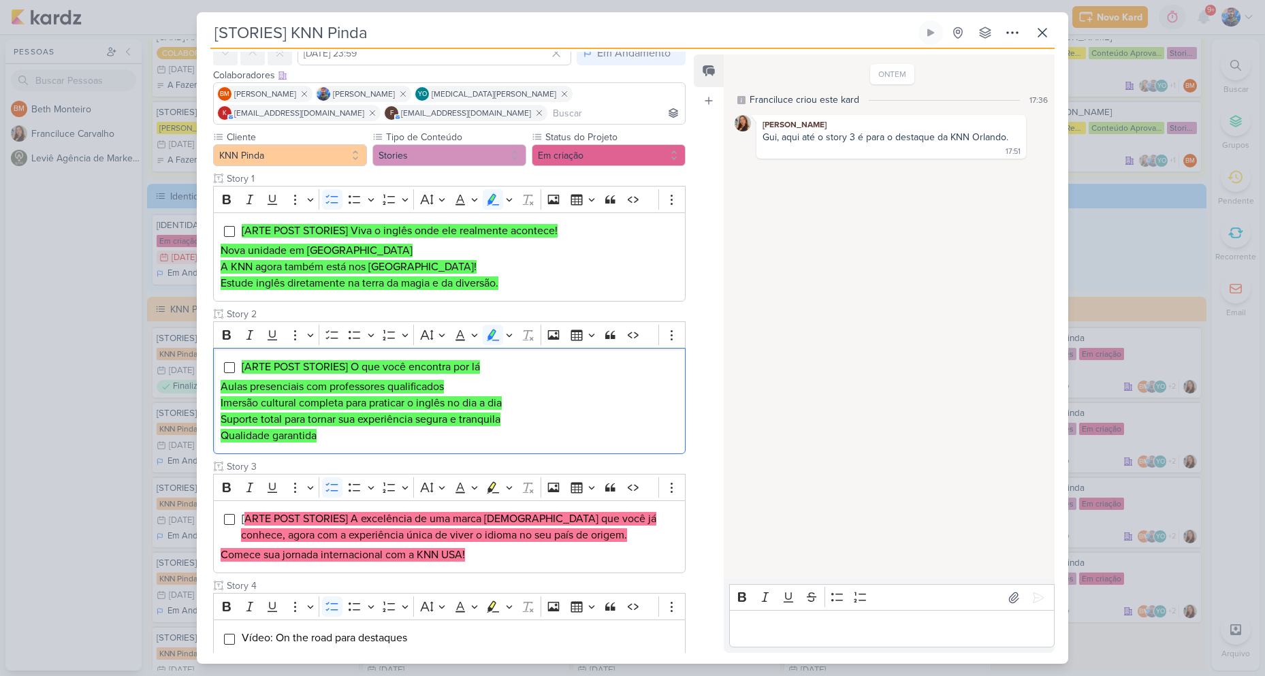
scroll to position [0, 0]
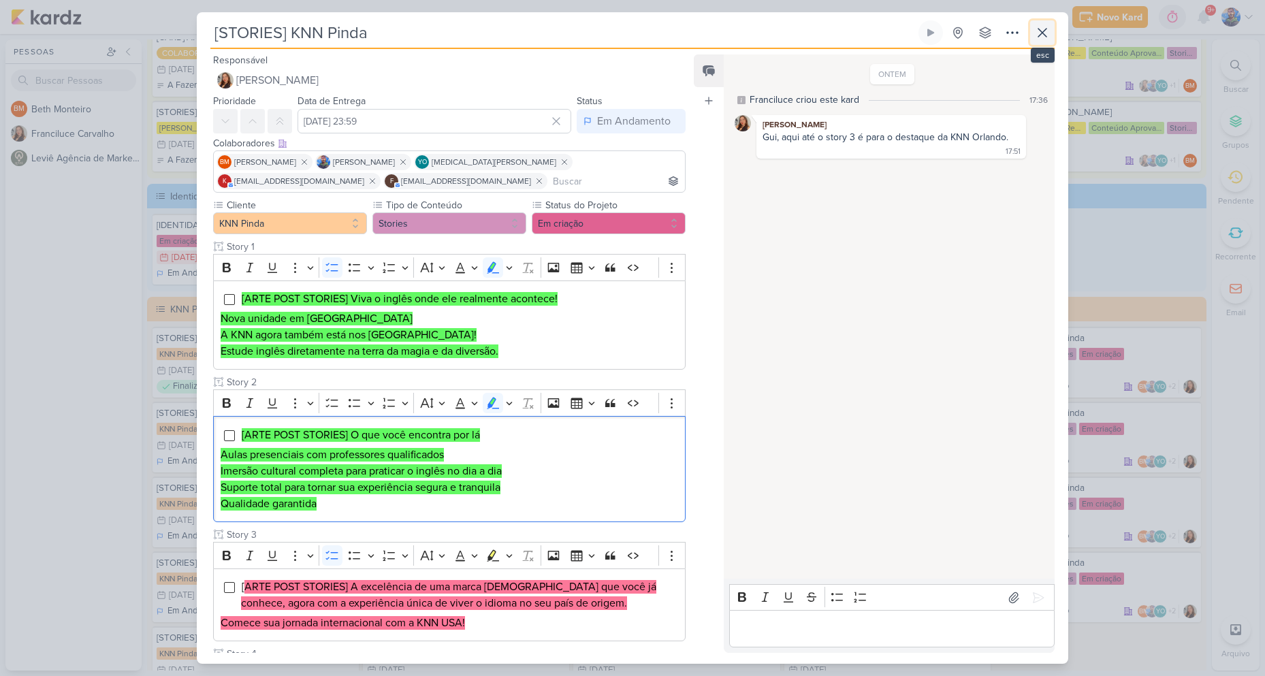
click at [1047, 35] on icon at bounding box center [1042, 33] width 16 height 16
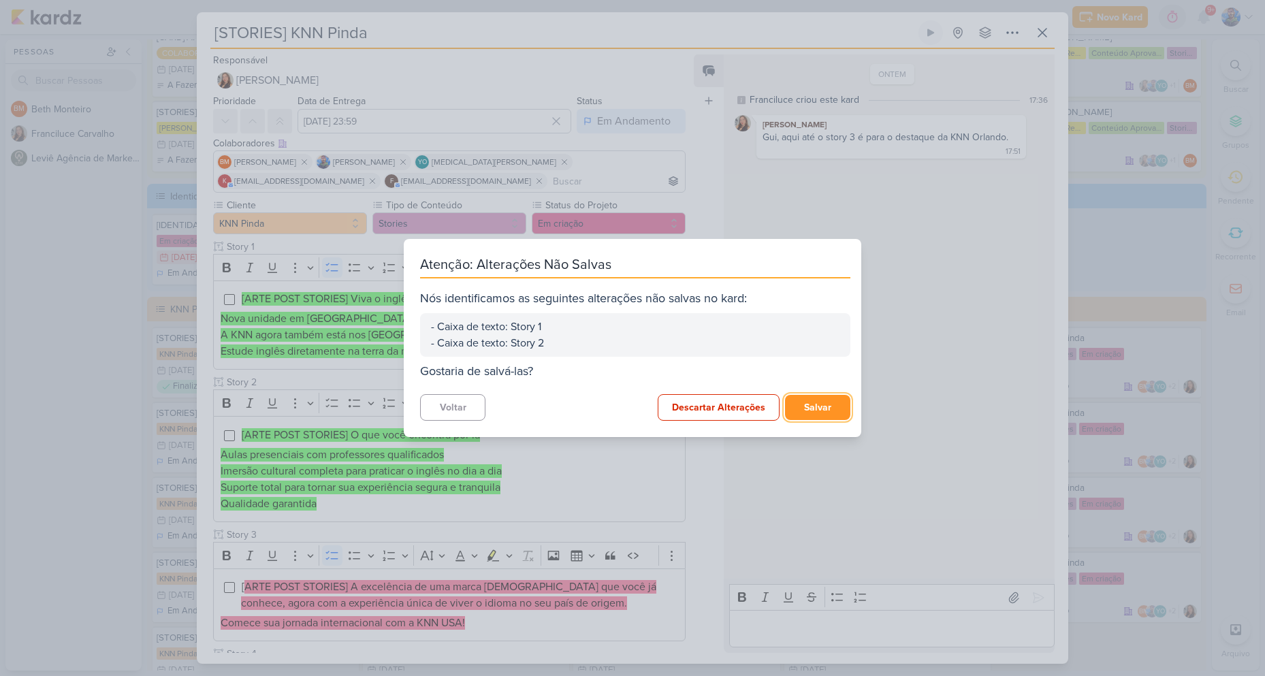
click at [810, 400] on button "Salvar" at bounding box center [817, 407] width 65 height 25
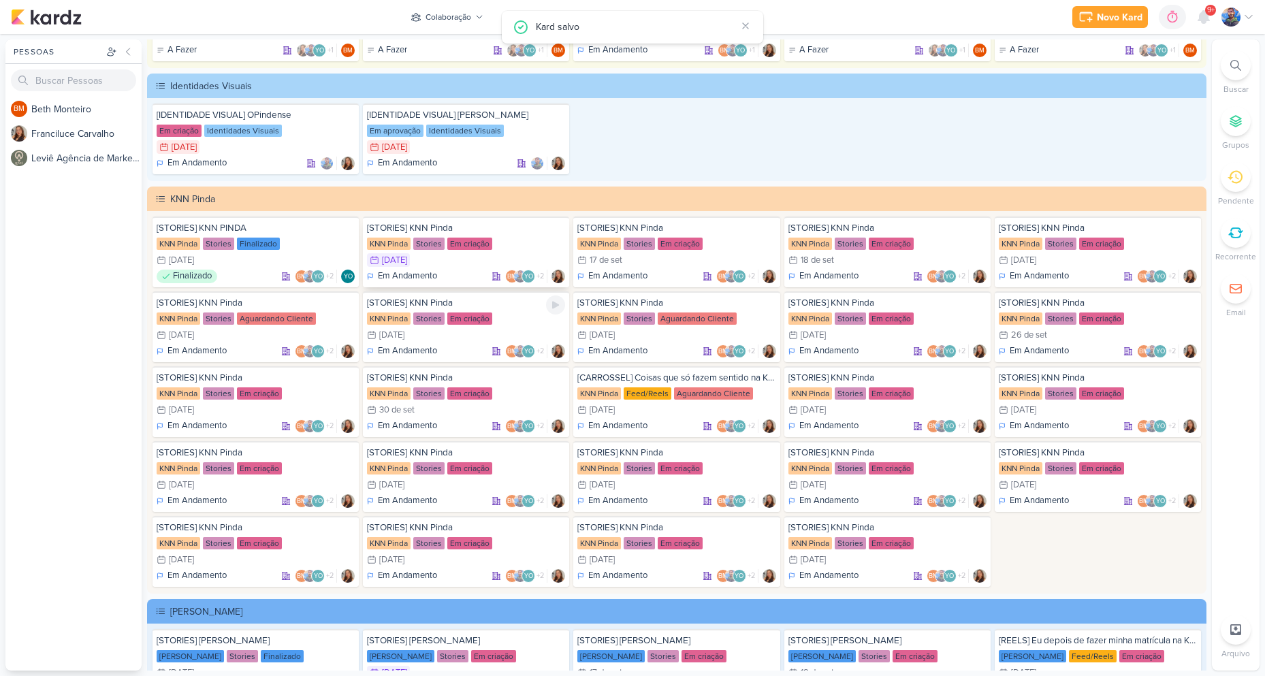
scroll to position [2656, 0]
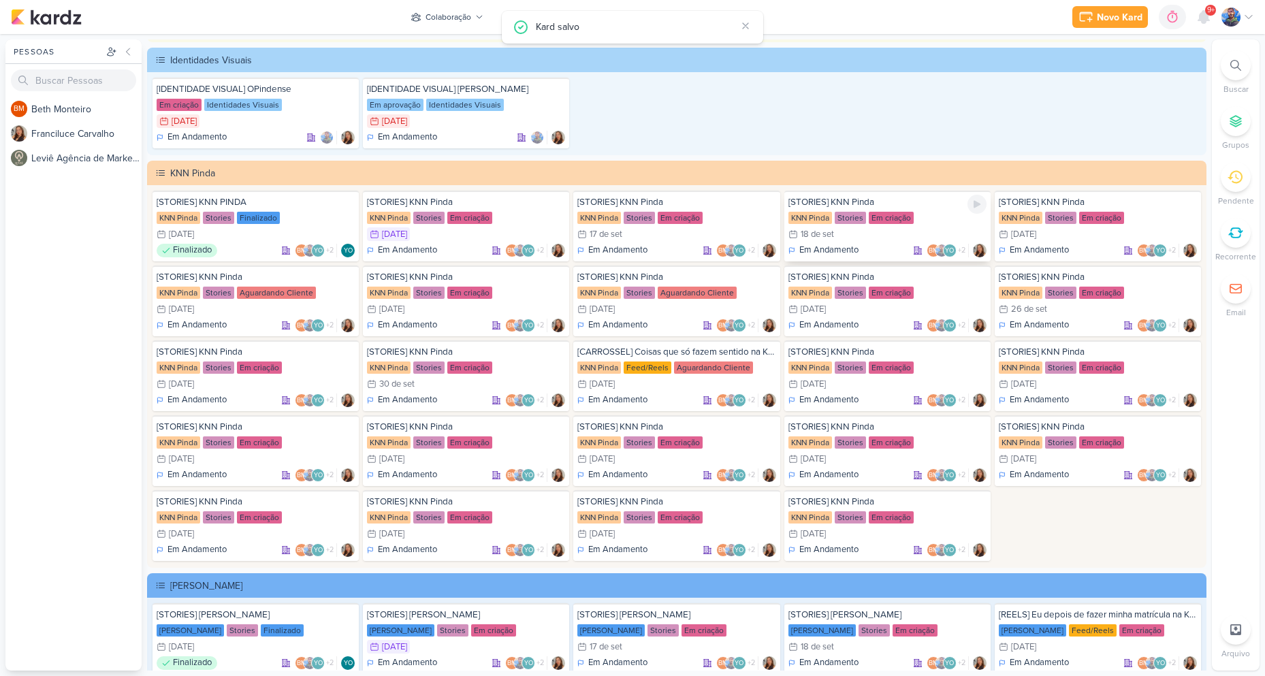
click at [851, 227] on div "18/9 [DATE]" at bounding box center [888, 234] width 198 height 14
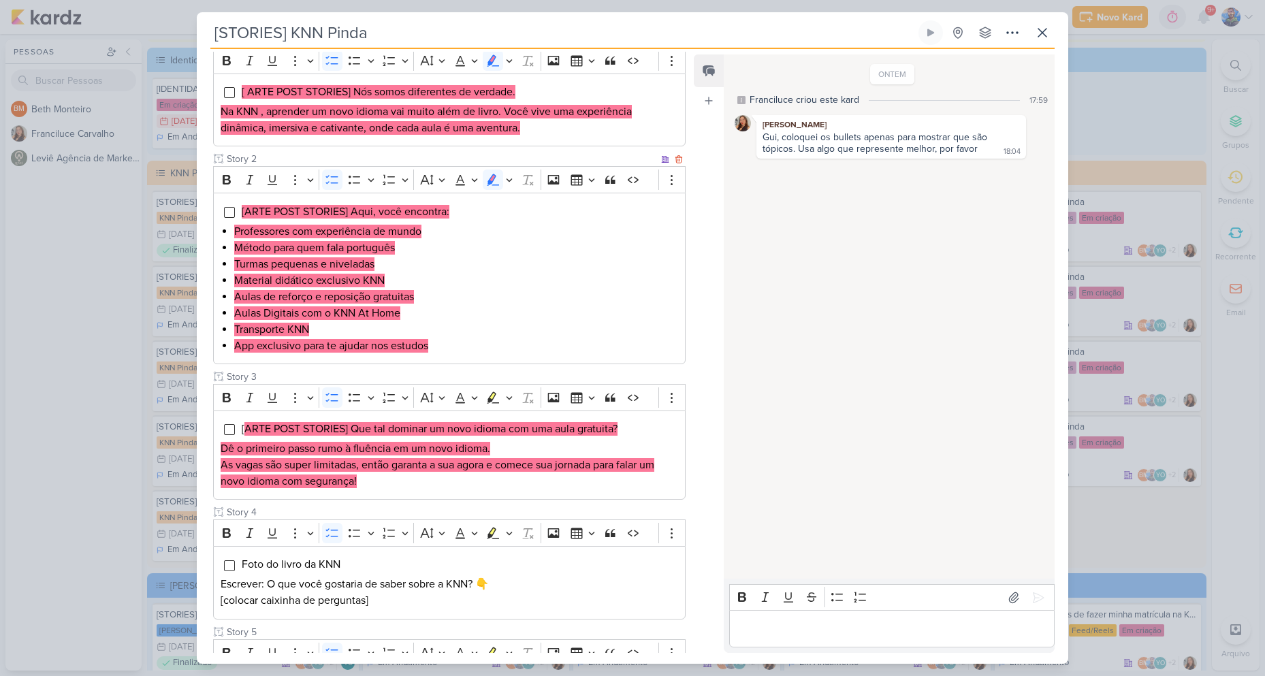
scroll to position [204, 0]
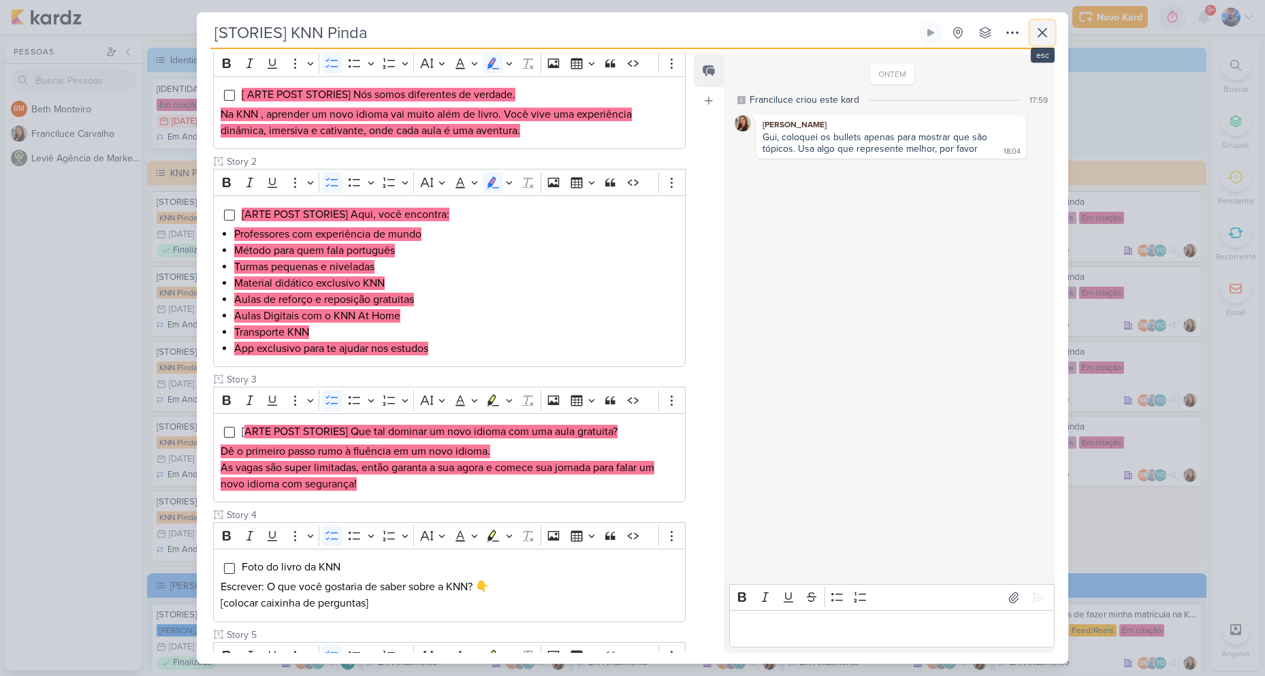
click at [1051, 27] on button at bounding box center [1042, 32] width 25 height 25
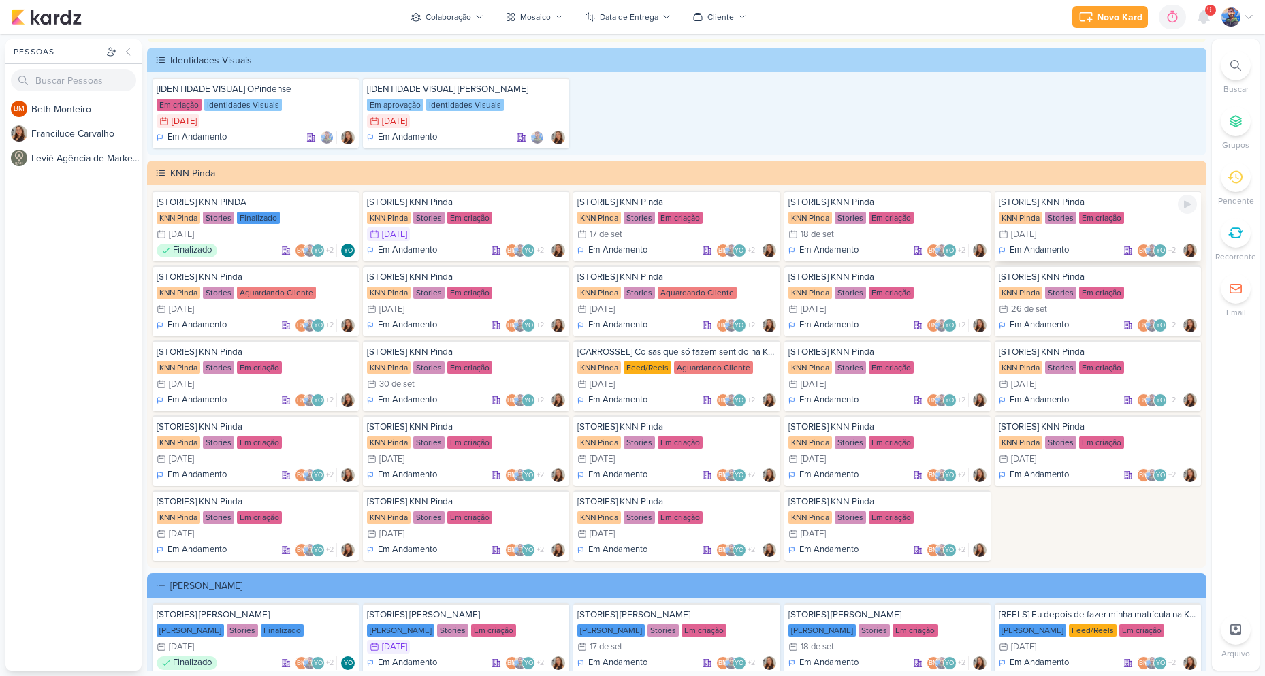
click at [1039, 220] on div "KNN Pinda" at bounding box center [1021, 218] width 44 height 12
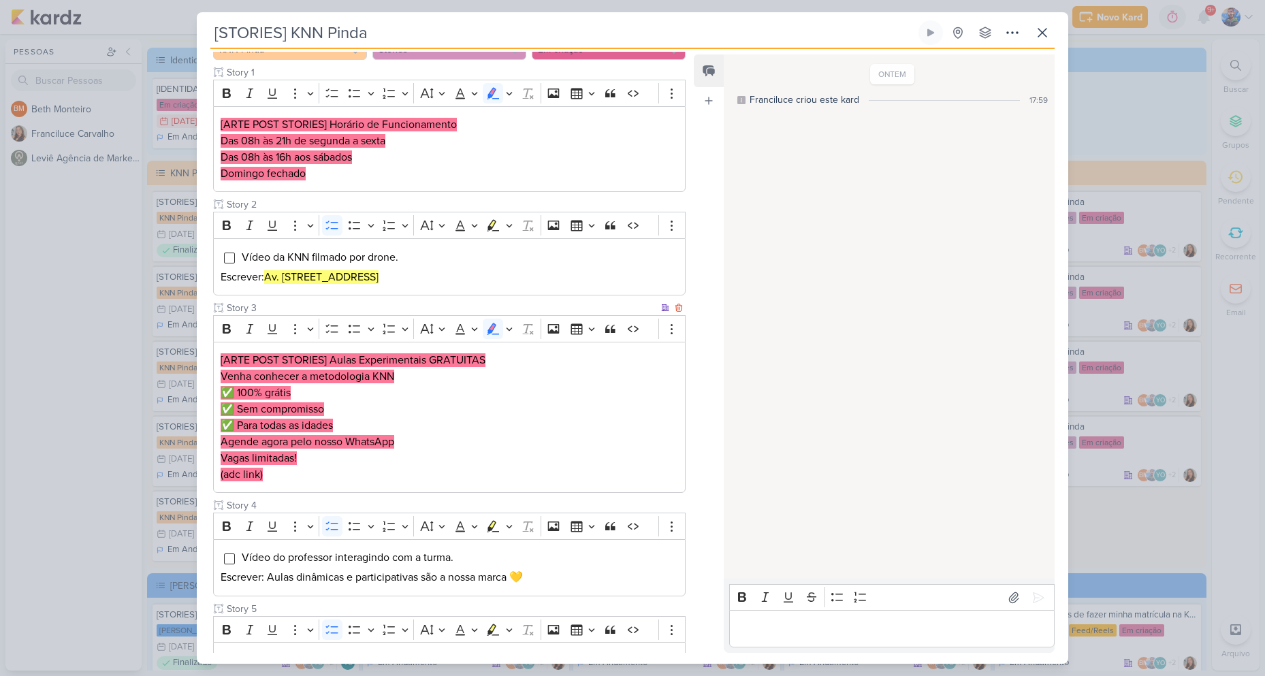
scroll to position [136, 0]
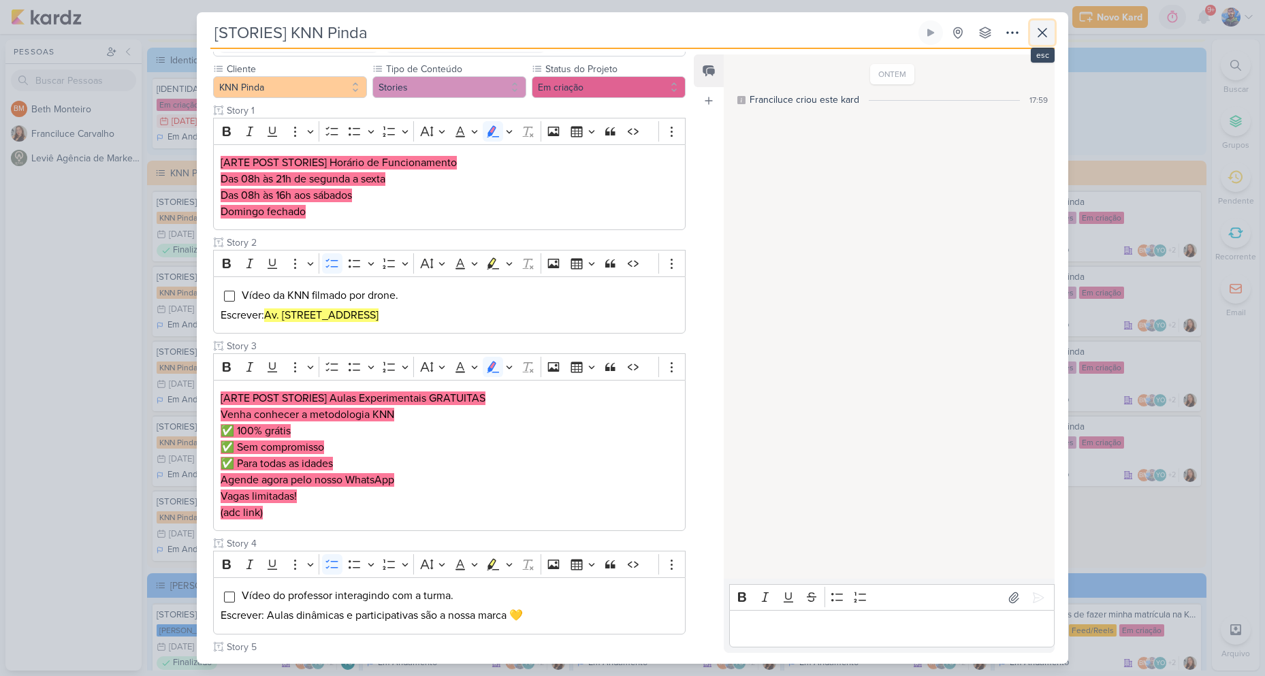
click at [1051, 26] on button at bounding box center [1042, 32] width 25 height 25
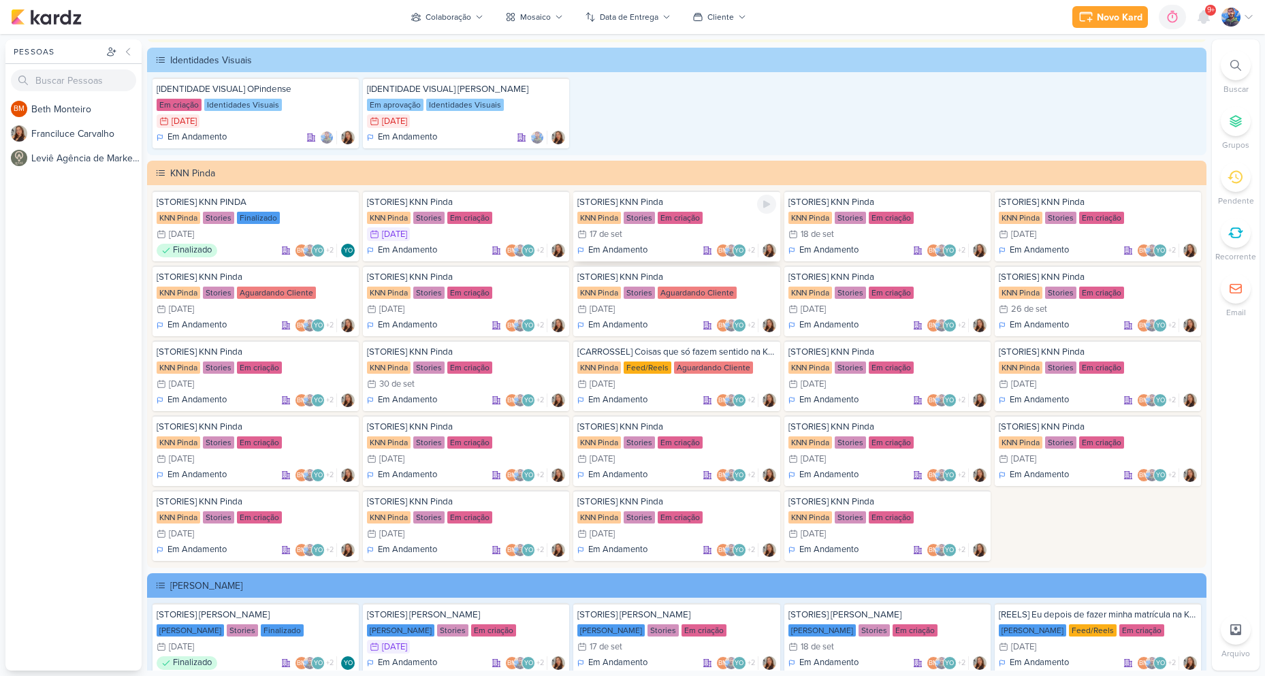
click at [685, 240] on div "17/9 [DATE]" at bounding box center [676, 234] width 198 height 14
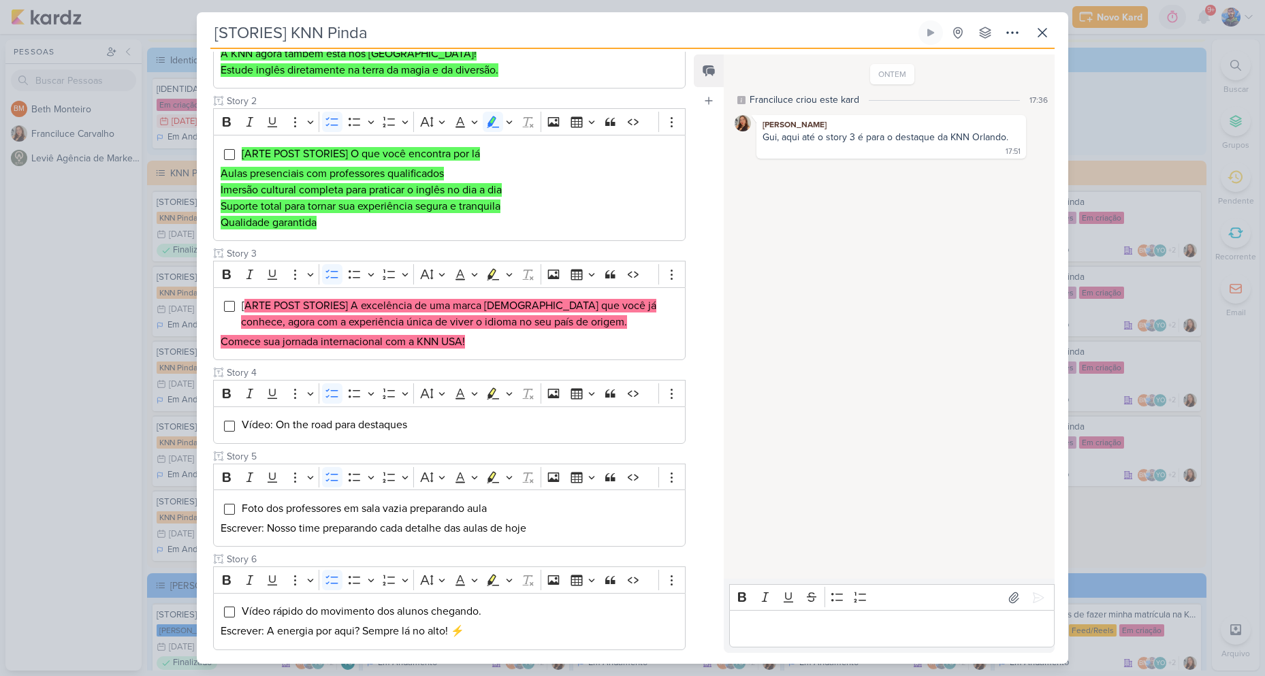
scroll to position [341, 0]
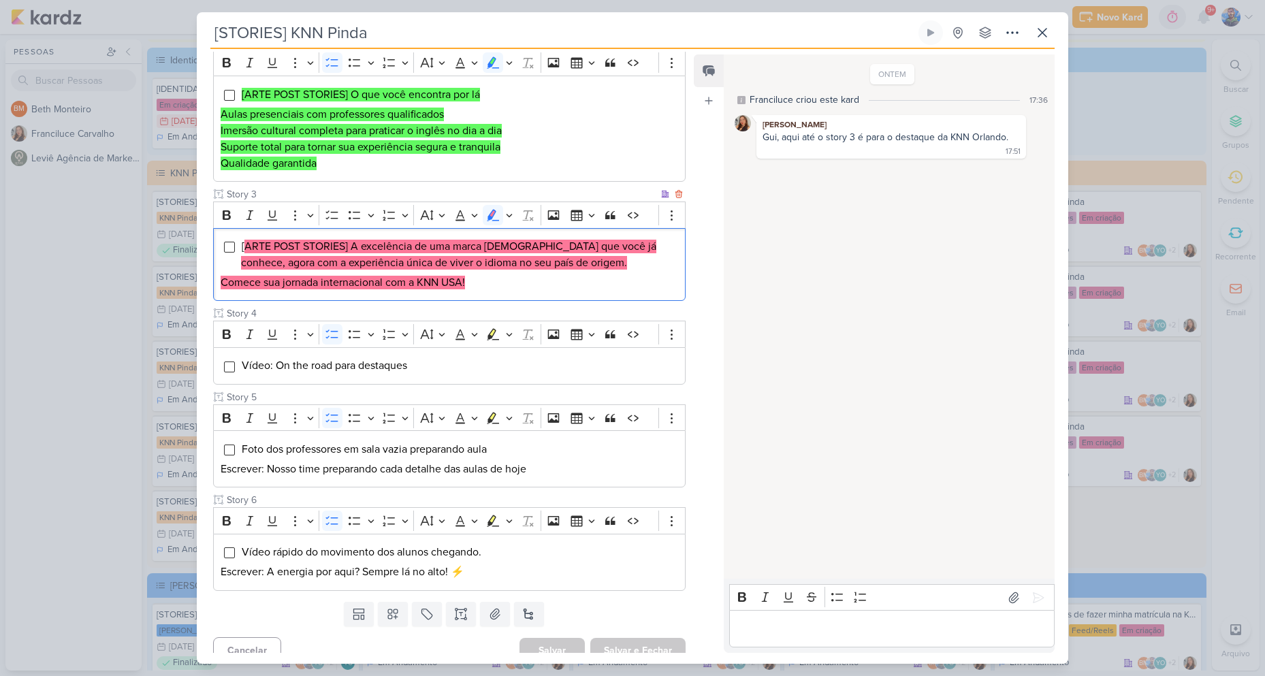
click at [513, 296] on div "[ ARTE POST STORIES] A excelência de uma marca [DEMOGRAPHIC_DATA] que você já c…" at bounding box center [449, 265] width 473 height 74
click at [368, 252] on mark "ARTE POST STORIES] A excelência de uma marca [DEMOGRAPHIC_DATA] que você já con…" at bounding box center [448, 255] width 415 height 30
drag, startPoint x: 351, startPoint y: 249, endPoint x: 531, endPoint y: 247, distance: 179.1
click at [531, 247] on mark "ARTE POST STORIES] A excelência de uma marca [DEMOGRAPHIC_DATA] que você já con…" at bounding box center [448, 255] width 415 height 30
click at [362, 240] on mark "ARTE POST STORIES] A excelência de uma marca [DEMOGRAPHIC_DATA] que você já con…" at bounding box center [448, 255] width 415 height 30
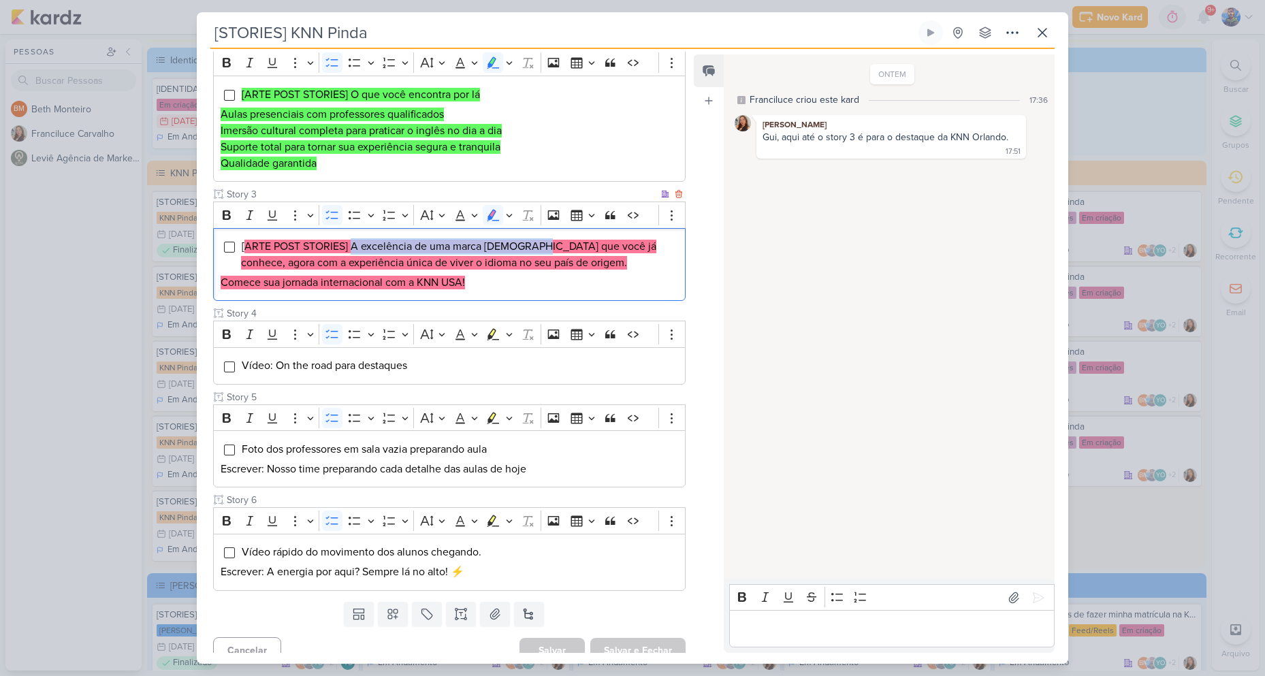
drag, startPoint x: 352, startPoint y: 243, endPoint x: 528, endPoint y: 247, distance: 175.7
click at [528, 247] on mark "ARTE POST STORIES] A excelência de uma marca [DEMOGRAPHIC_DATA] que você já con…" at bounding box center [448, 255] width 415 height 30
click at [555, 242] on mark "ARTE POST STORIES] A excelência de uma marca [DEMOGRAPHIC_DATA] que você já con…" at bounding box center [448, 255] width 415 height 30
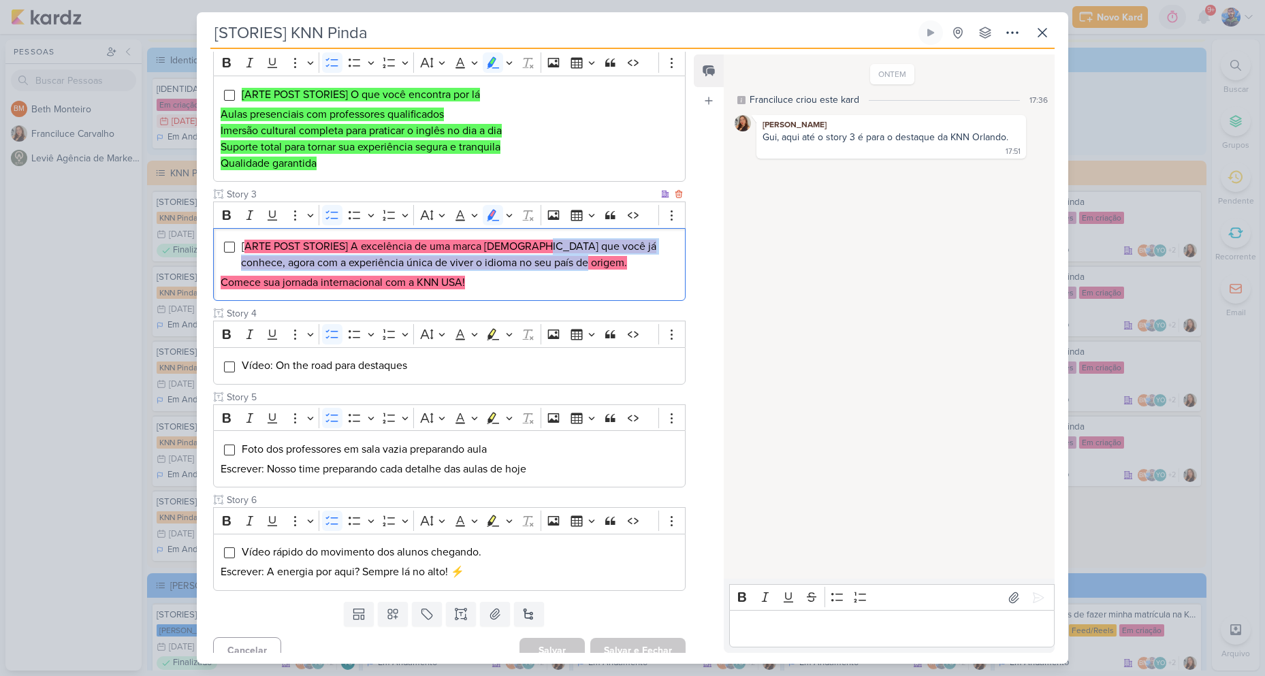
drag, startPoint x: 529, startPoint y: 242, endPoint x: 663, endPoint y: 266, distance: 135.6
click at [663, 266] on li "[ ARTE POST STORIES] A excelência de uma marca [DEMOGRAPHIC_DATA] que você já c…" at bounding box center [459, 254] width 437 height 33
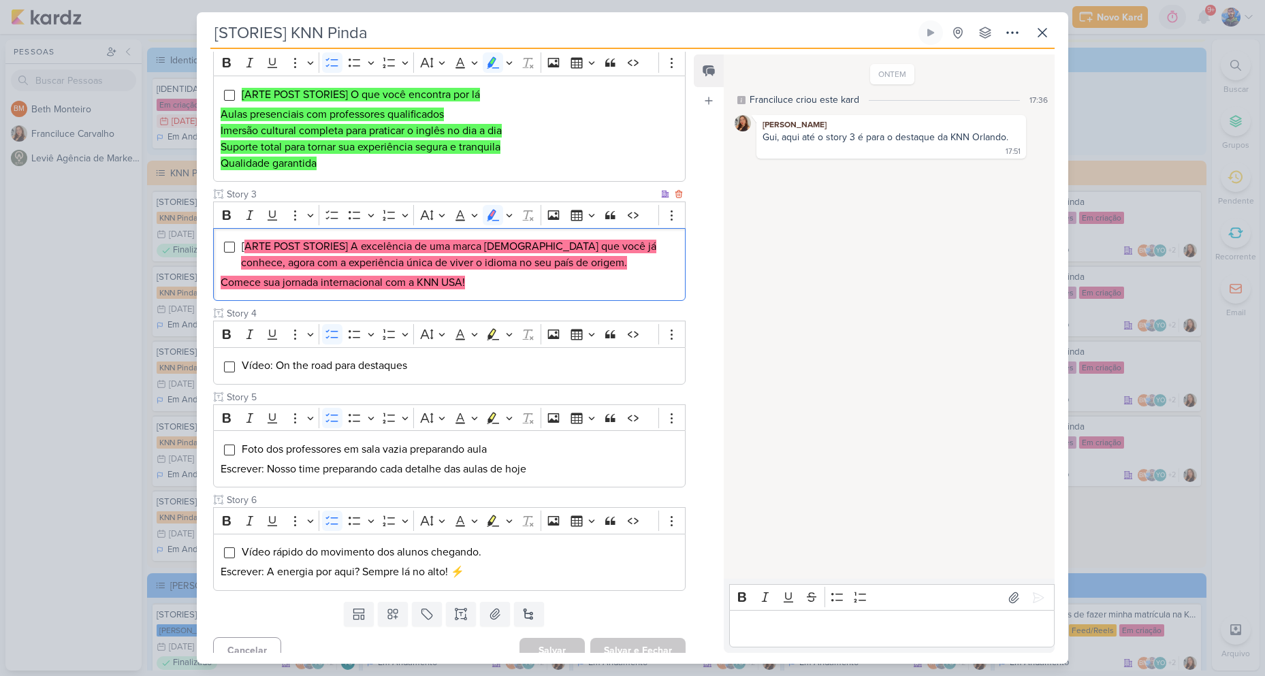
click at [485, 273] on div "[ ARTE POST STORIES] A excelência de uma marca [DEMOGRAPHIC_DATA] que você já c…" at bounding box center [449, 265] width 473 height 74
drag, startPoint x: 221, startPoint y: 285, endPoint x: 489, endPoint y: 287, distance: 267.6
click at [489, 287] on p "Comece sua jornada internacional com a KNN USA!" at bounding box center [450, 282] width 458 height 16
click at [451, 281] on mark "Comece sua jornada internacional com a KNN USA!" at bounding box center [343, 283] width 244 height 14
click at [471, 282] on p "Comece sua jornada internacional com a KNN USA!" at bounding box center [450, 282] width 458 height 16
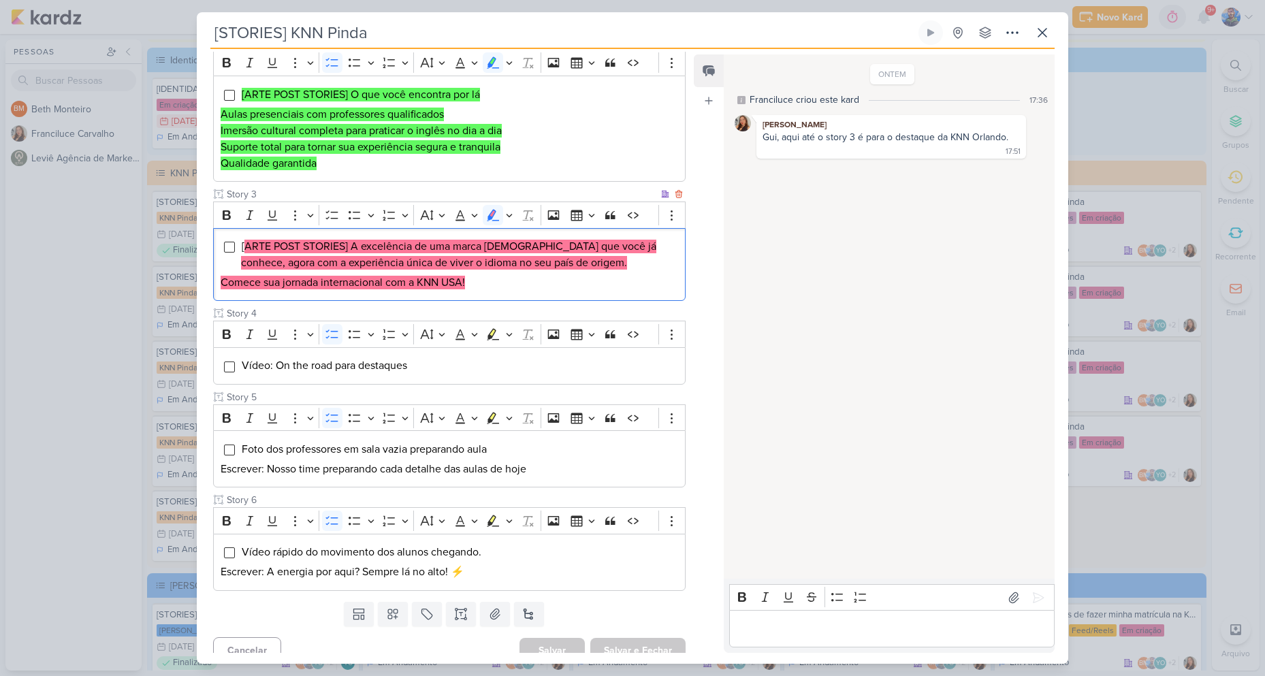
click at [471, 282] on p "Comece sua jornada internacional com a KNN USA!" at bounding box center [450, 282] width 458 height 16
click at [473, 282] on p "Comece sua jornada internacional com a KNN USA!" at bounding box center [450, 282] width 458 height 16
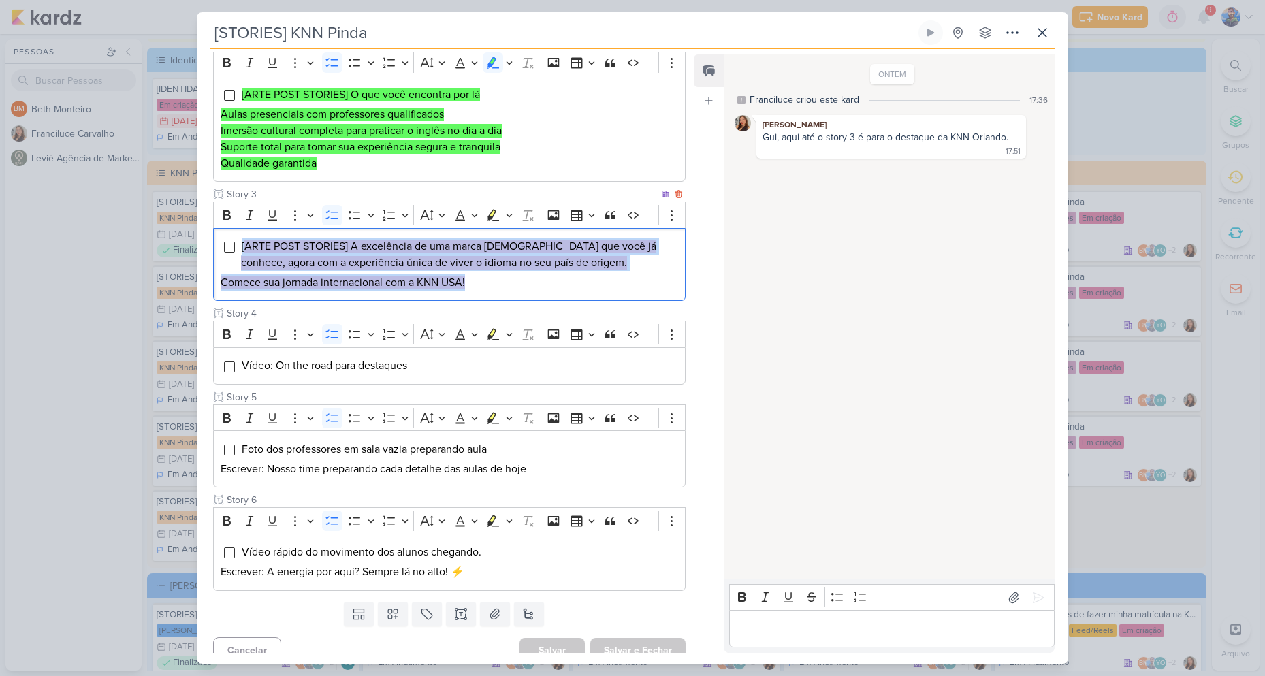
drag, startPoint x: 469, startPoint y: 286, endPoint x: 235, endPoint y: 246, distance: 237.7
click at [235, 246] on div "[ ARTE POST STORIES] A excelência de uma marca [DEMOGRAPHIC_DATA] que você já c…" at bounding box center [449, 265] width 473 height 74
click at [512, 221] on icon "Editor toolbar" at bounding box center [509, 215] width 7 height 14
click at [428, 239] on icon "Text highlight toolbar" at bounding box center [427, 238] width 7 height 10
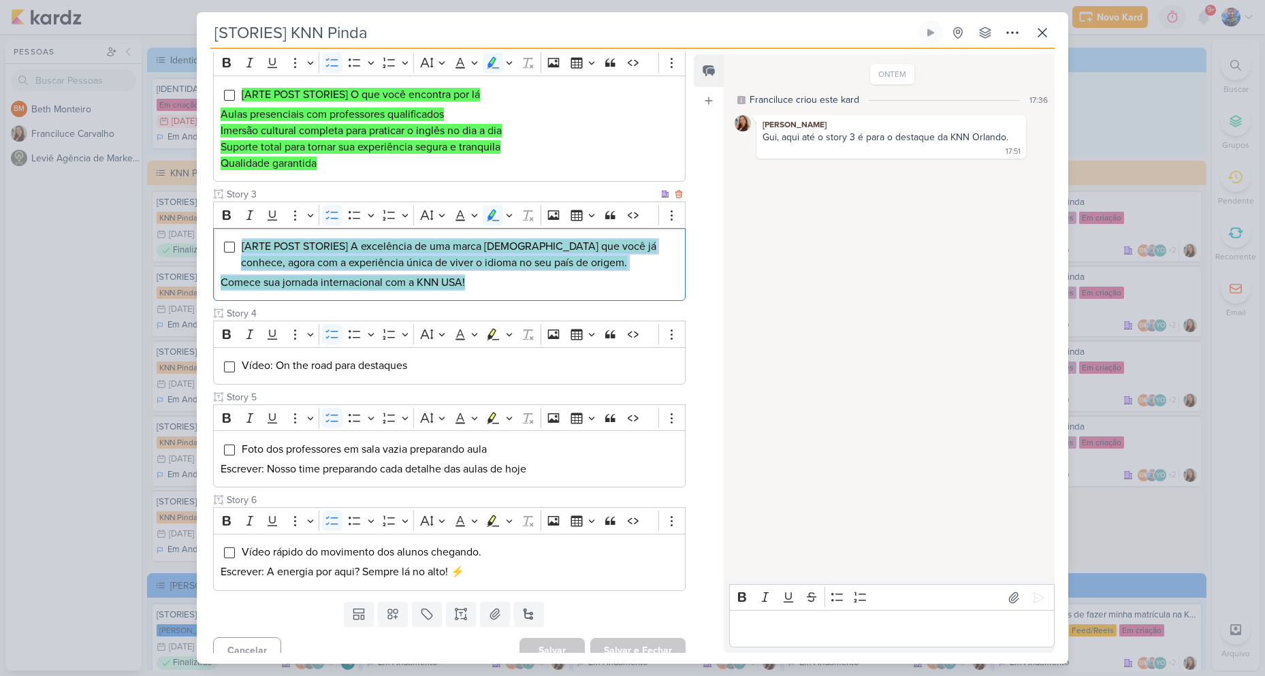
click at [494, 267] on mark "[ARTE POST STORIES] A excelência de uma marca [DEMOGRAPHIC_DATA] que você já co…" at bounding box center [448, 255] width 415 height 30
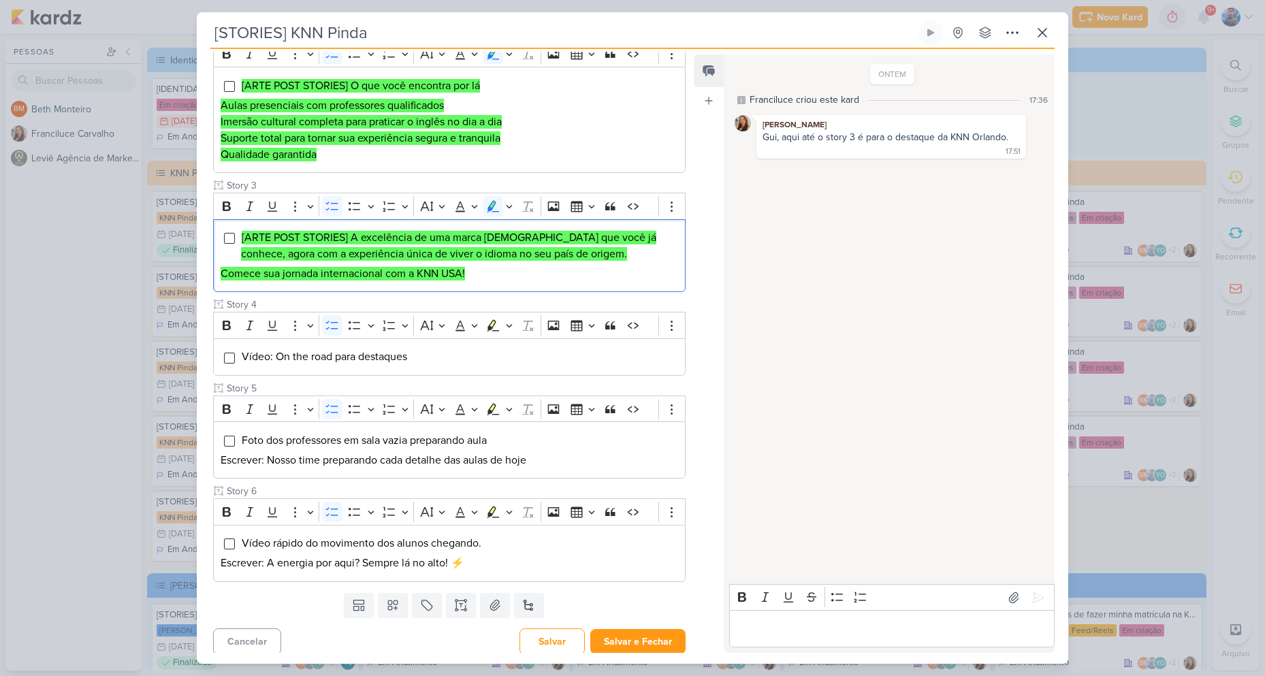
scroll to position [354, 0]
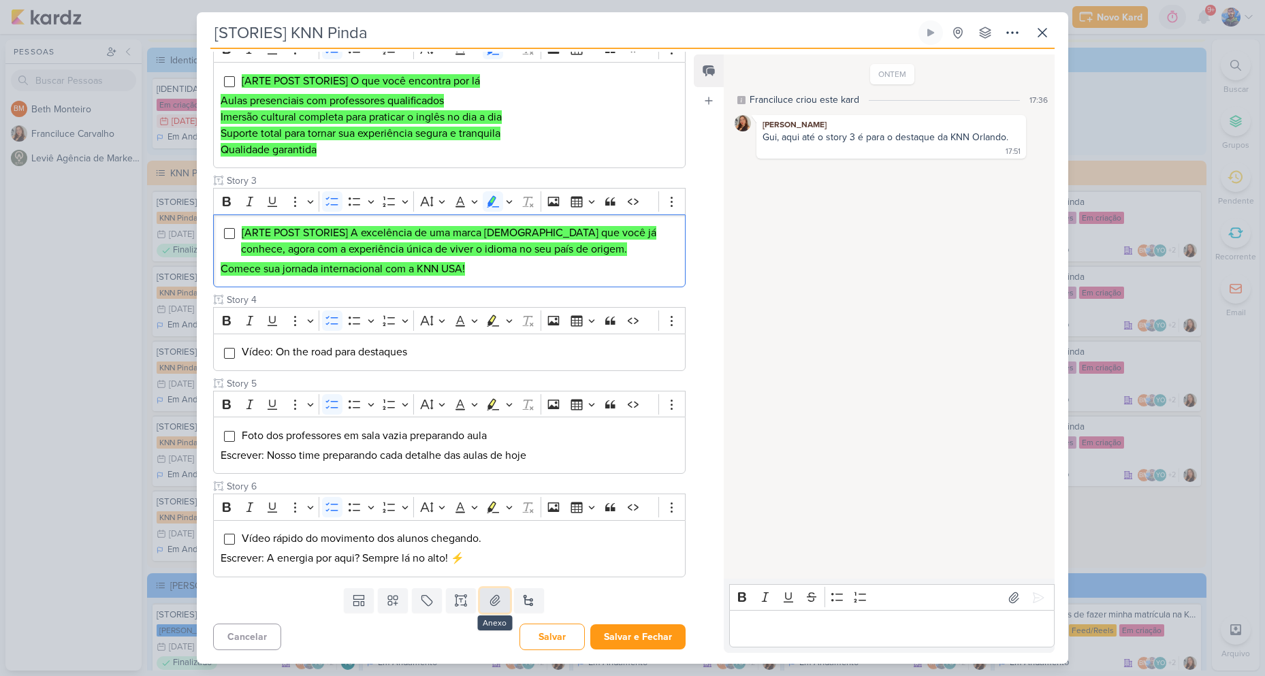
click at [488, 606] on icon at bounding box center [495, 601] width 14 height 14
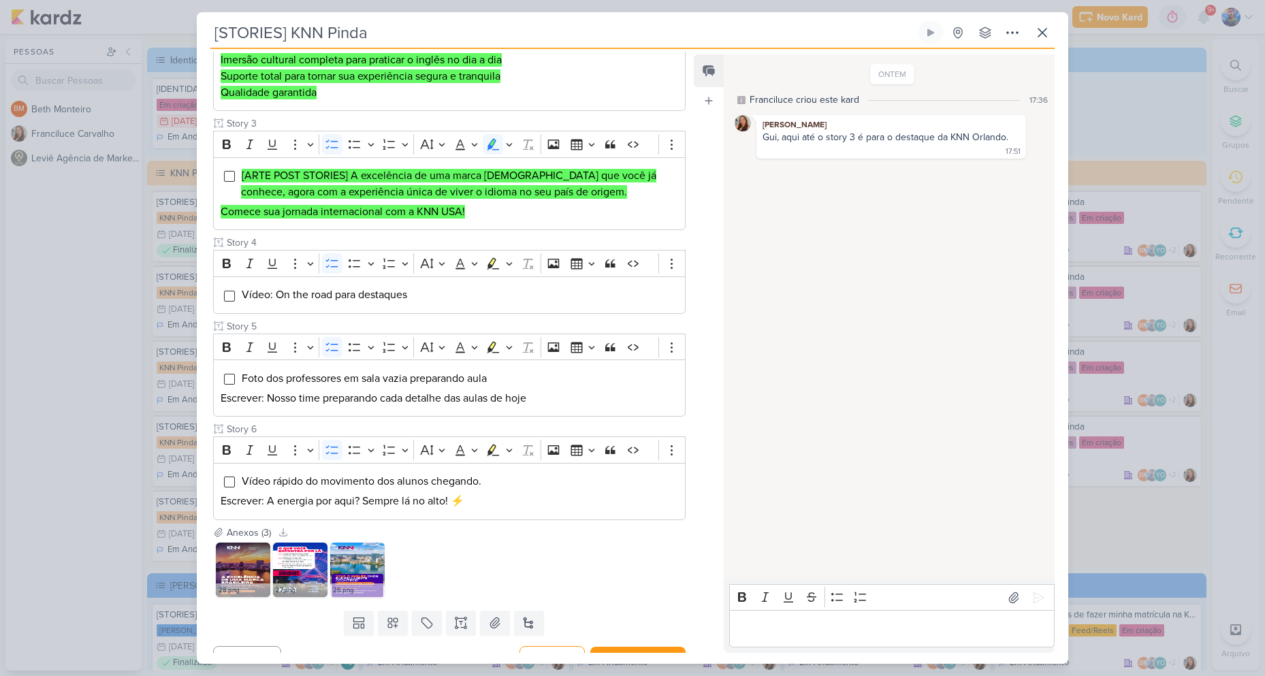
scroll to position [434, 0]
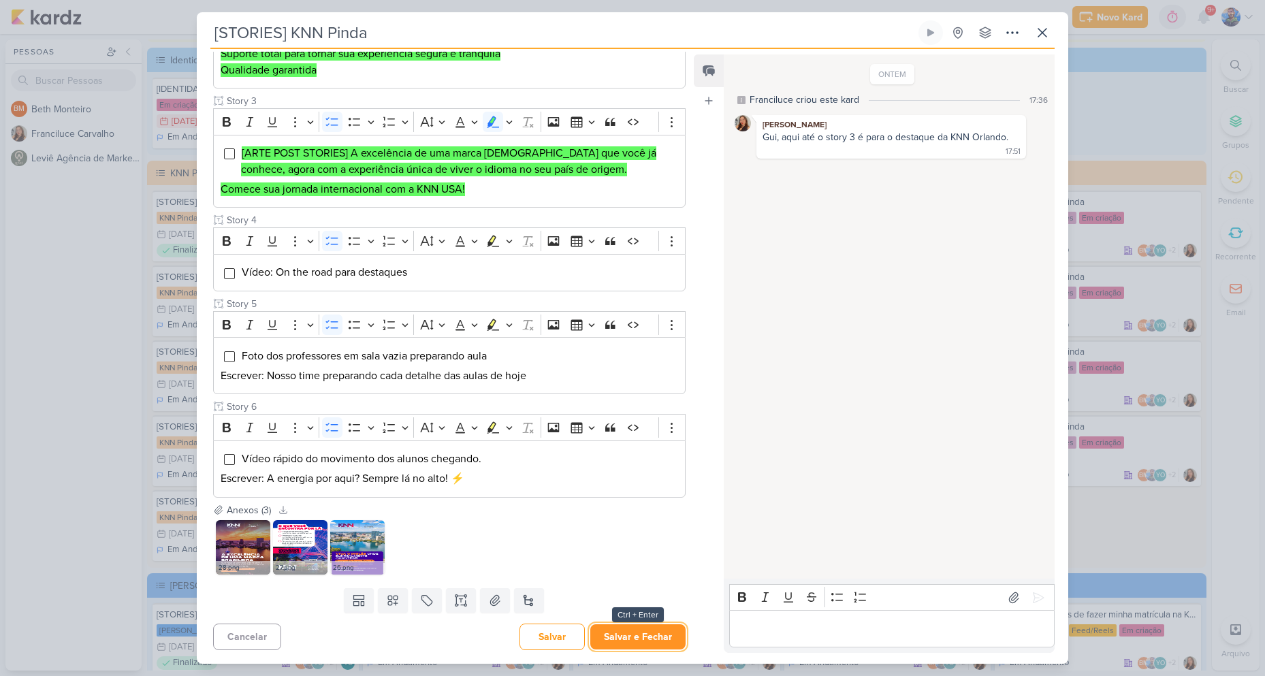
click at [633, 626] on button "Salvar e Fechar" at bounding box center [637, 636] width 95 height 25
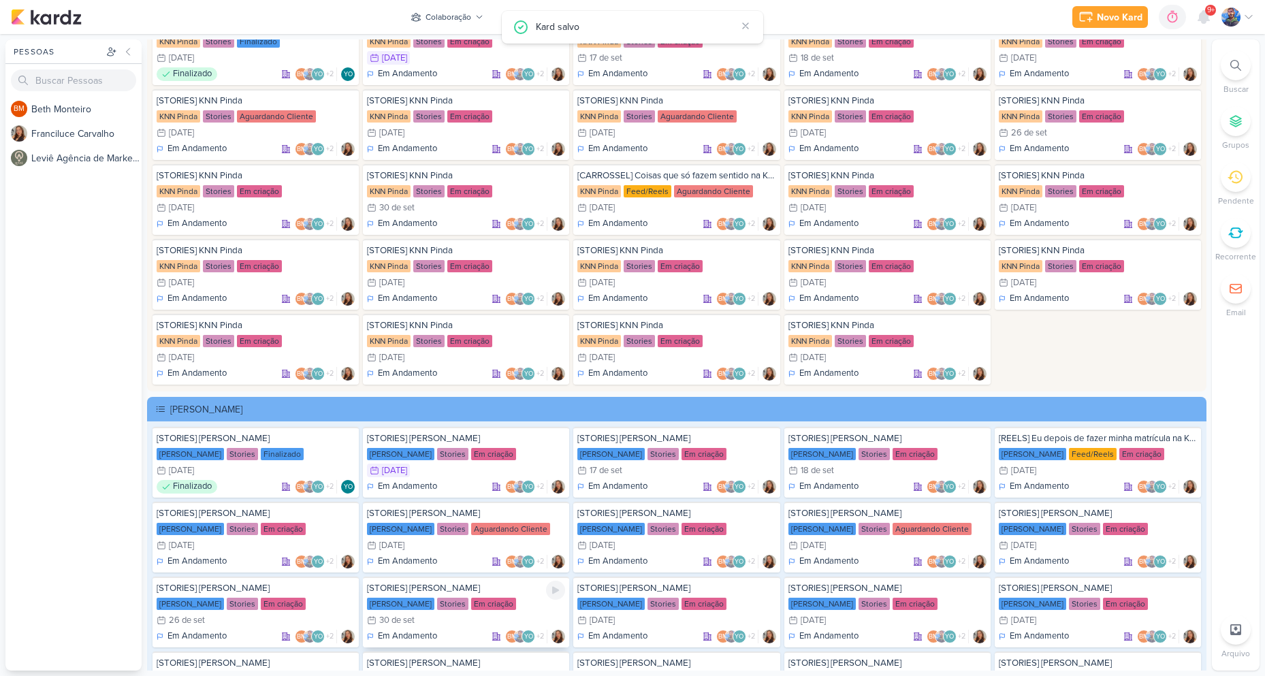
scroll to position [2860, 0]
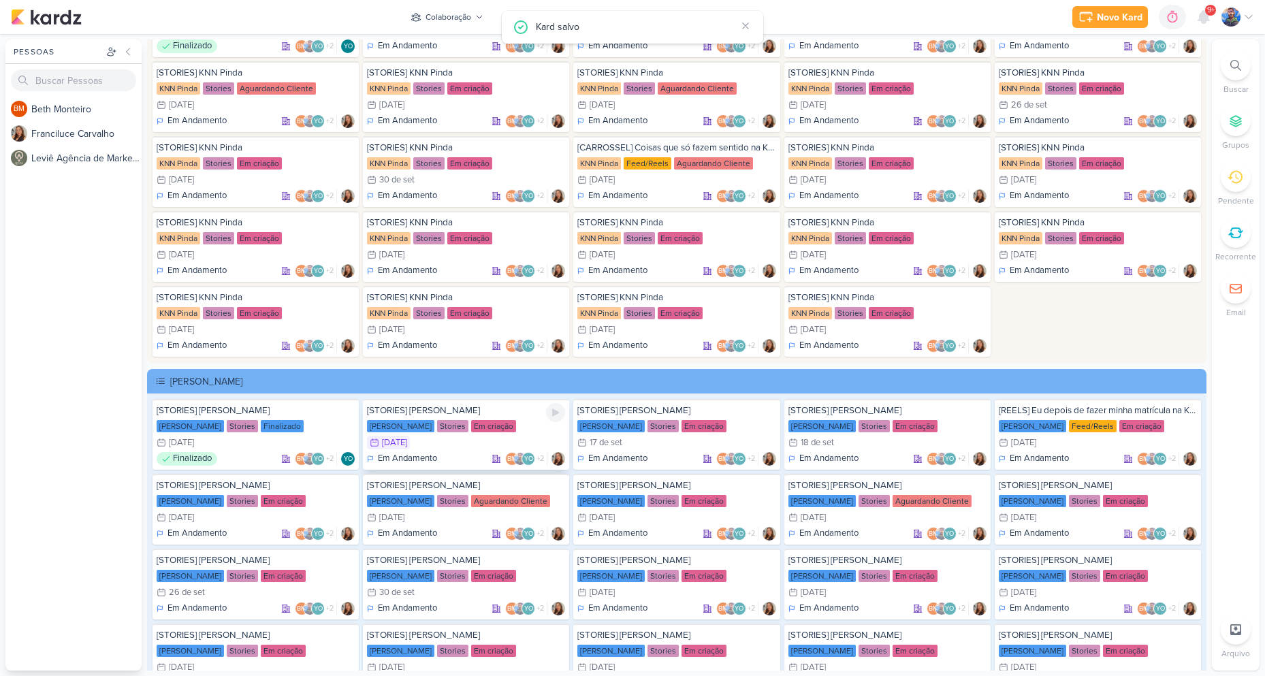
click at [451, 447] on div "16/9 [DATE]" at bounding box center [466, 443] width 198 height 14
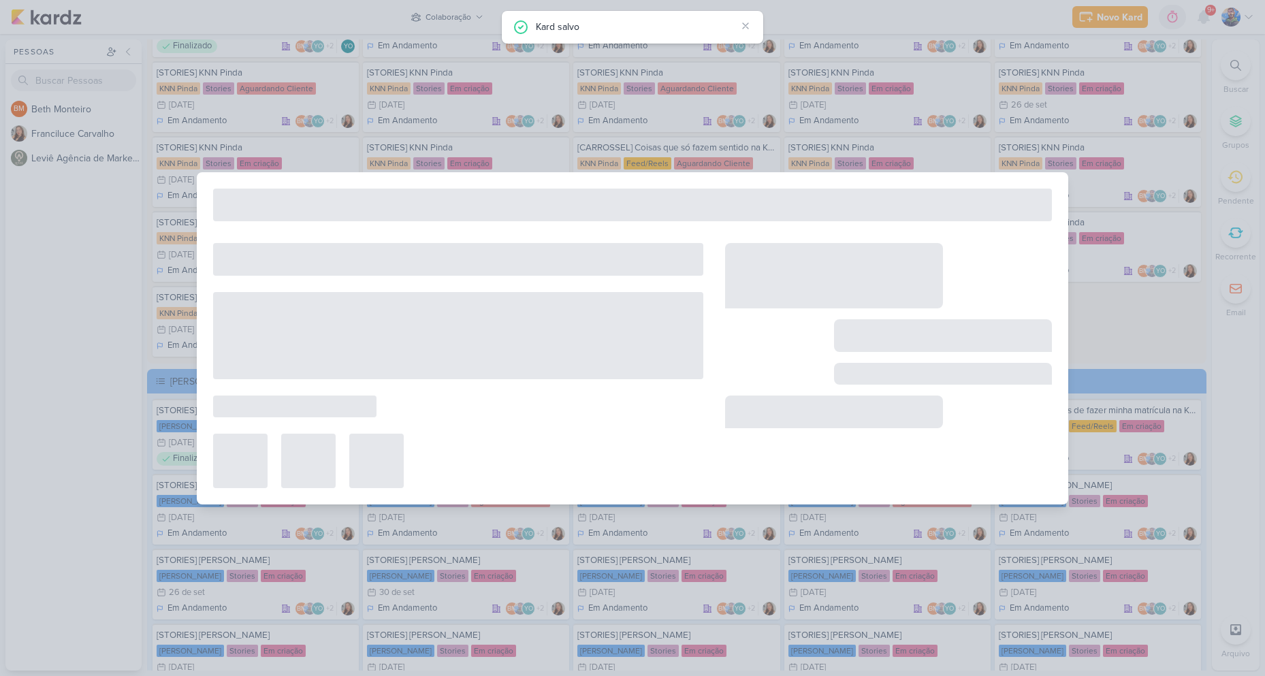
type input "[STORIES] [PERSON_NAME]"
type input "[DATE] 23:59"
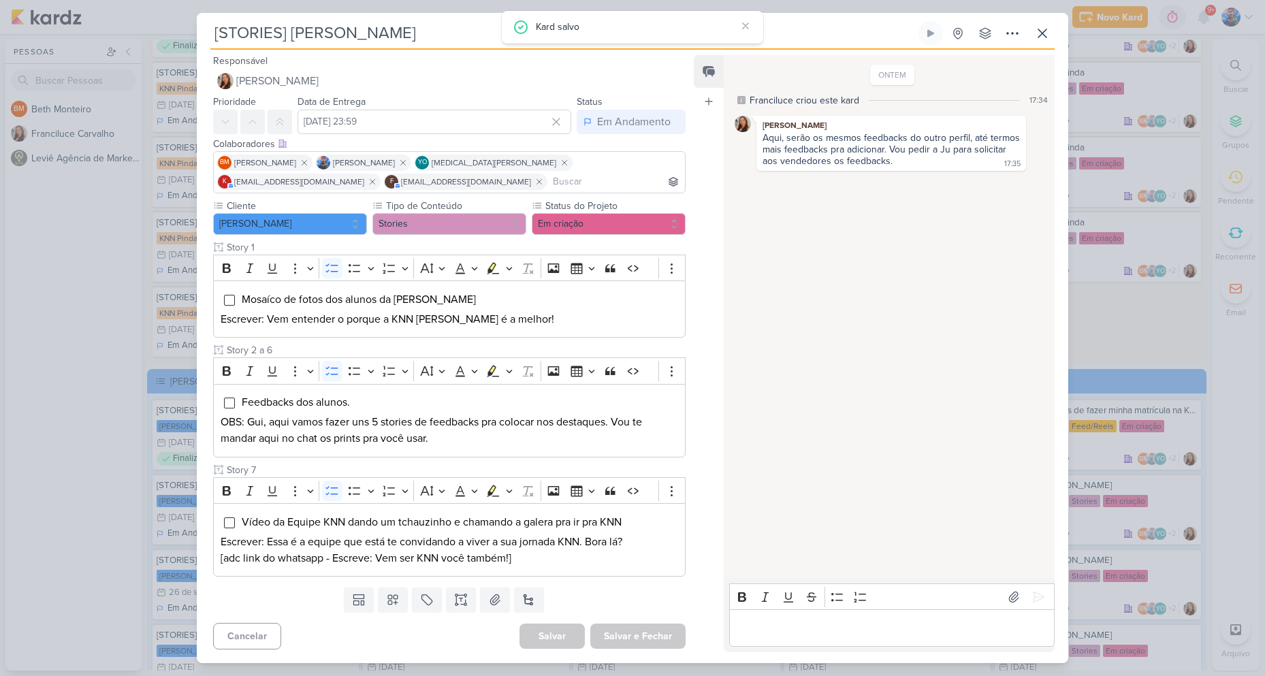
scroll to position [0, 0]
click at [1041, 38] on icon at bounding box center [1042, 33] width 16 height 16
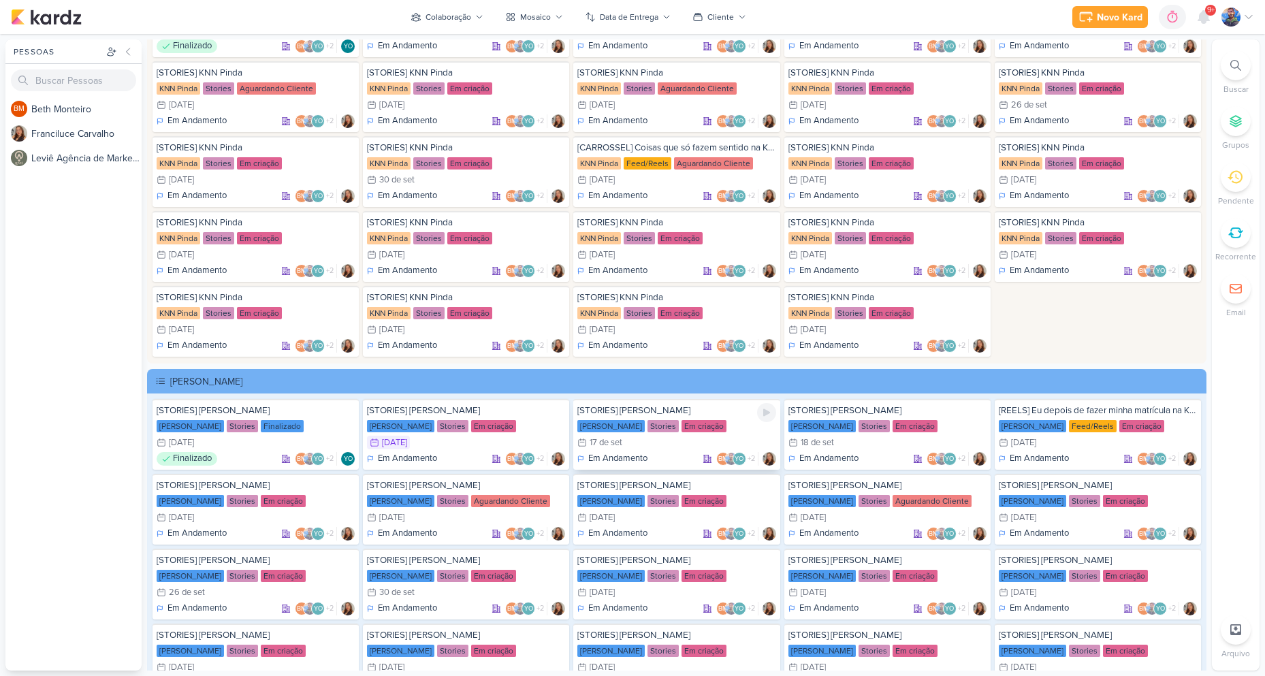
click at [648, 432] on div "Stories" at bounding box center [663, 426] width 31 height 12
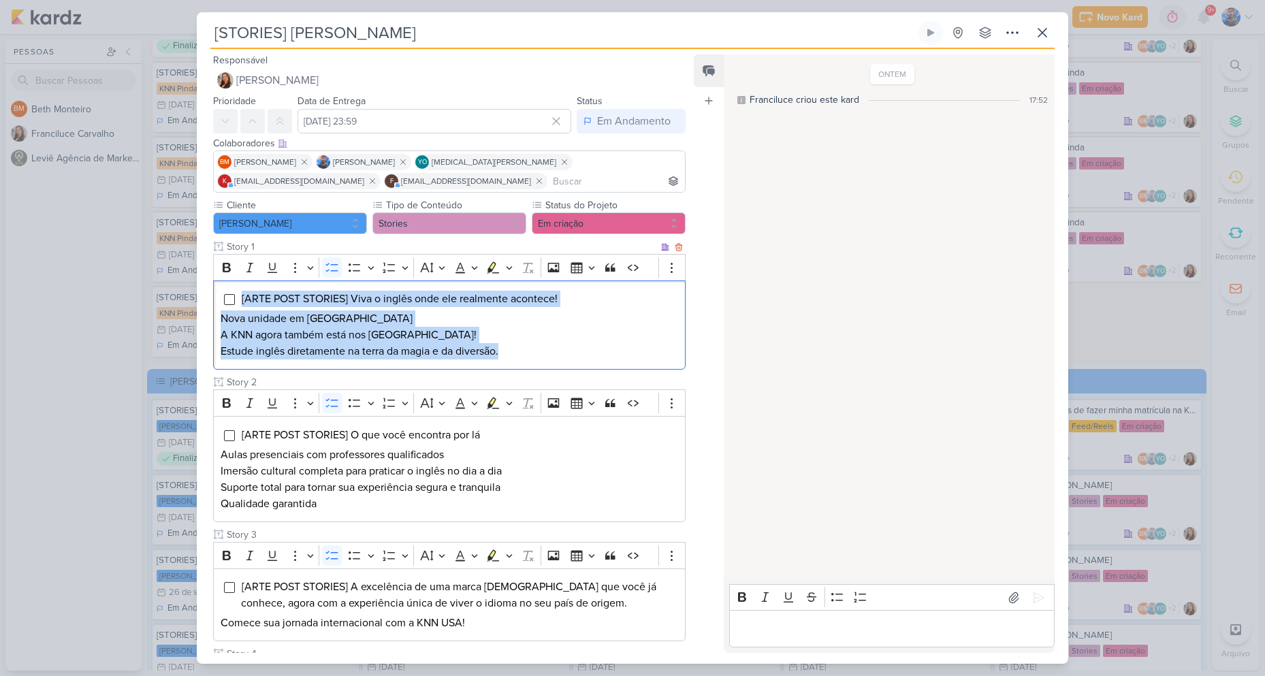
drag, startPoint x: 539, startPoint y: 351, endPoint x: 241, endPoint y: 295, distance: 303.5
click at [241, 295] on div "[ARTE POST STORIES] Viva o inglês onde ele realmente acontece! Nova unidade em …" at bounding box center [449, 326] width 473 height 90
click at [507, 271] on icon "Editor toolbar" at bounding box center [509, 268] width 7 height 14
drag, startPoint x: 436, startPoint y: 291, endPoint x: 438, endPoint y: 308, distance: 17.1
click at [436, 290] on button "Green marker" at bounding box center [429, 291] width 20 height 20
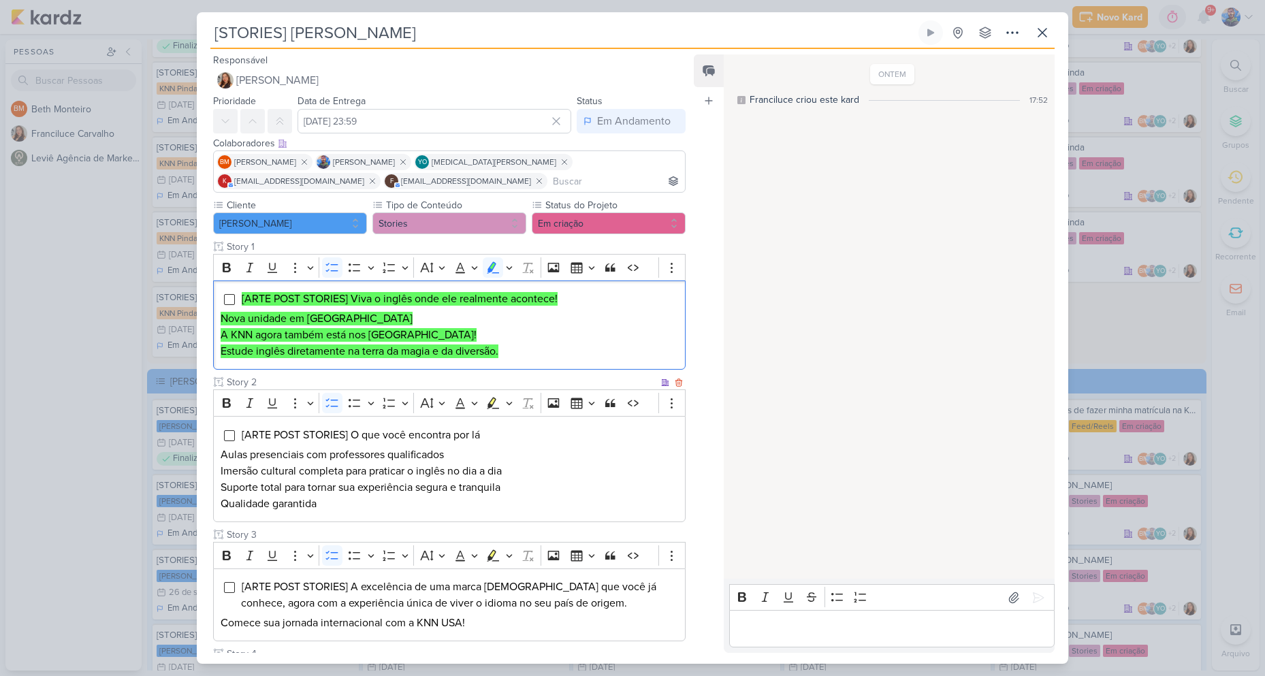
click at [504, 476] on p "Imersão cultural completa para praticar o inglês no dia a dia" at bounding box center [450, 471] width 458 height 16
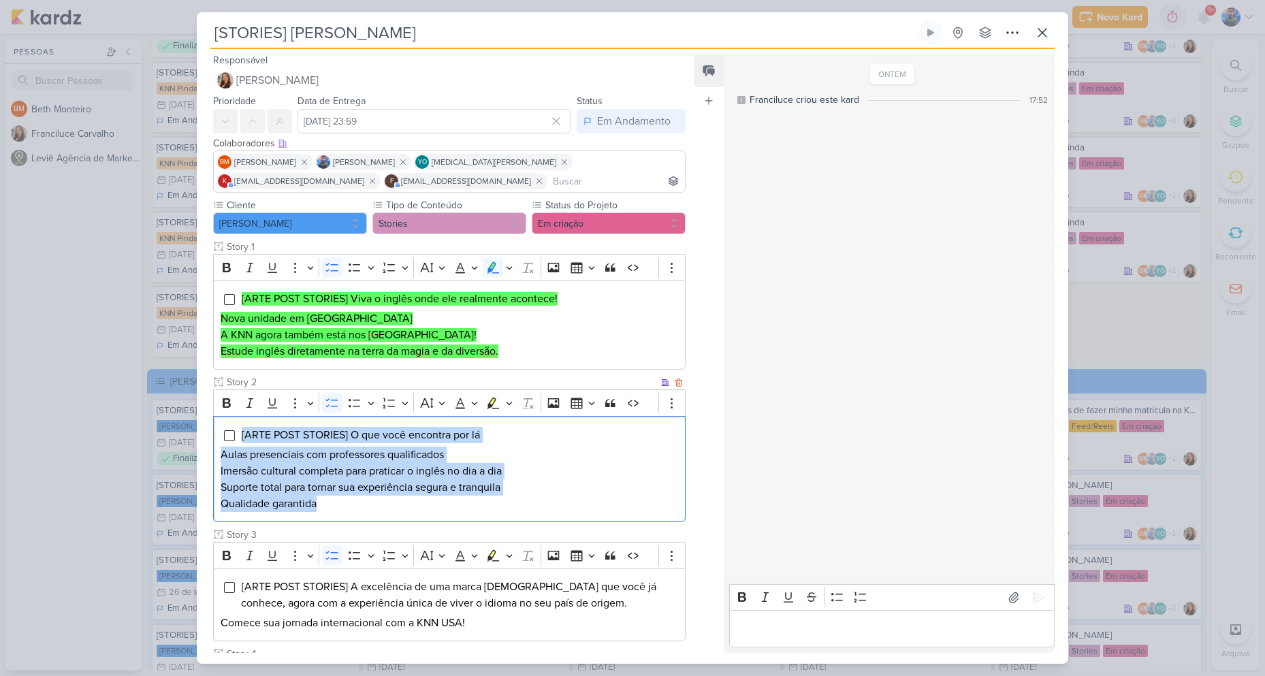
drag, startPoint x: 337, startPoint y: 499, endPoint x: 242, endPoint y: 428, distance: 118.8
click at [242, 428] on div "[ARTE POST STORIES] O que você encontra por lá [PERSON_NAME] presenciais com pr…" at bounding box center [449, 469] width 473 height 106
click at [511, 402] on icon "Editor toolbar" at bounding box center [509, 403] width 7 height 14
click at [432, 427] on icon "Text highlight toolbar" at bounding box center [429, 427] width 14 height 14
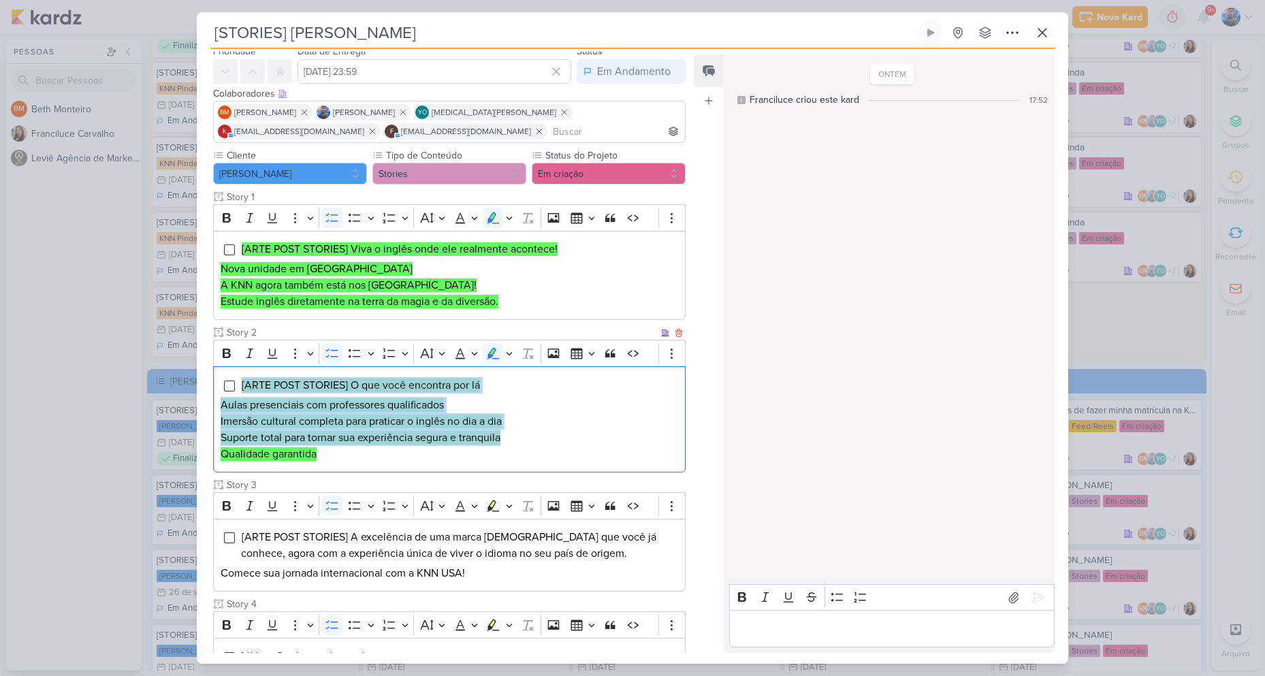
scroll to position [272, 0]
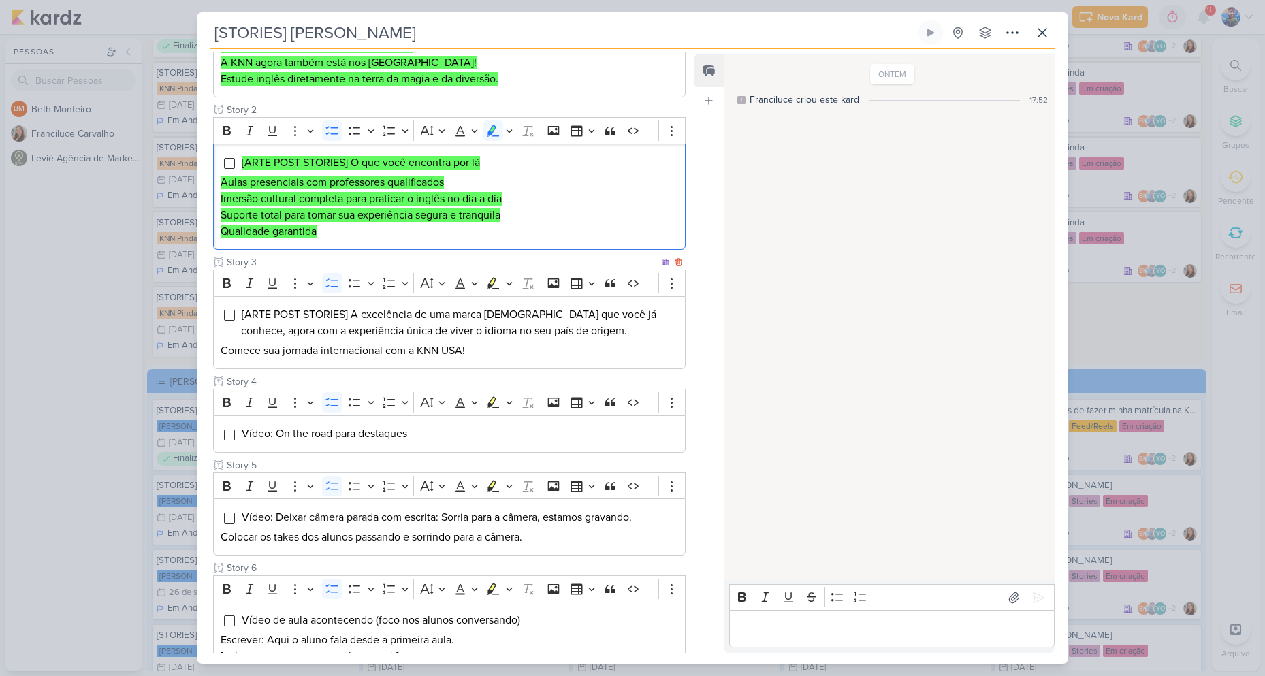
click at [479, 361] on div "[ARTE POST STORIES] A excelência de uma marca [DEMOGRAPHIC_DATA] que você já co…" at bounding box center [449, 333] width 473 height 74
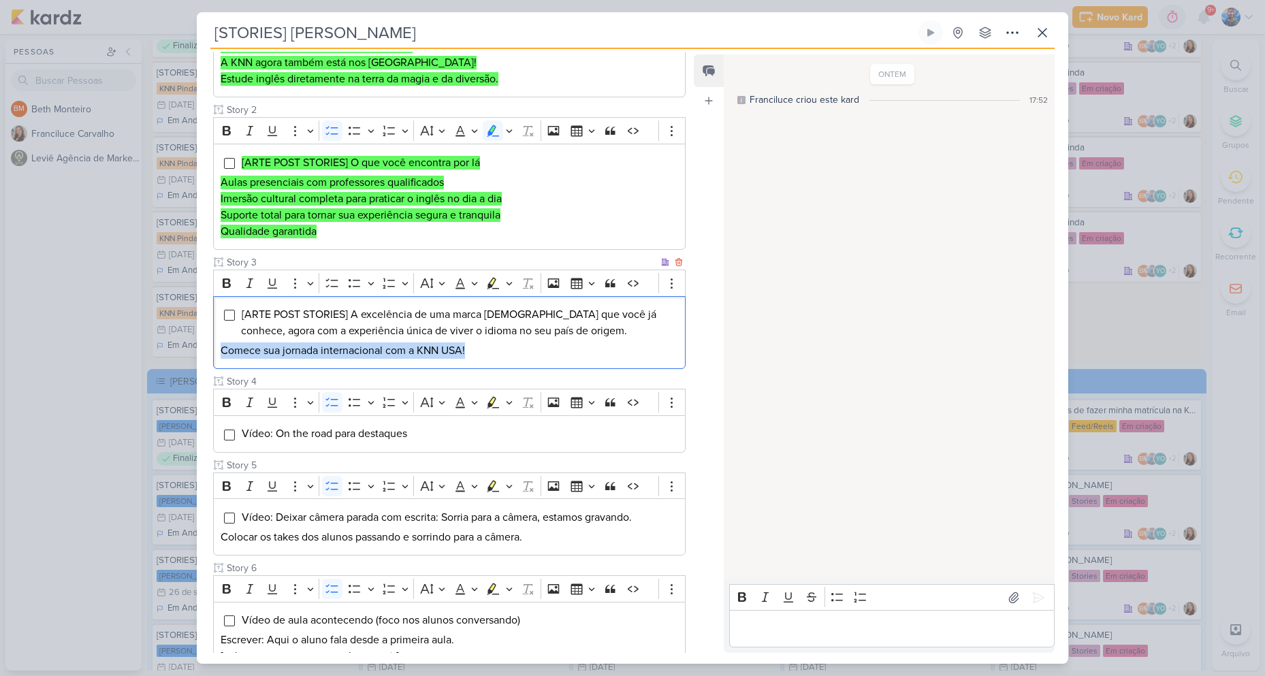
click at [479, 361] on div "[ARTE POST STORIES] A excelência de uma marca [DEMOGRAPHIC_DATA] que você já co…" at bounding box center [449, 333] width 473 height 74
click at [478, 360] on div "[ARTE POST STORIES] A excelência de uma marca [DEMOGRAPHIC_DATA] que você já co…" at bounding box center [449, 333] width 473 height 74
click at [481, 347] on p "Comece sua jornada internacional com a KNN USA!" at bounding box center [450, 351] width 458 height 16
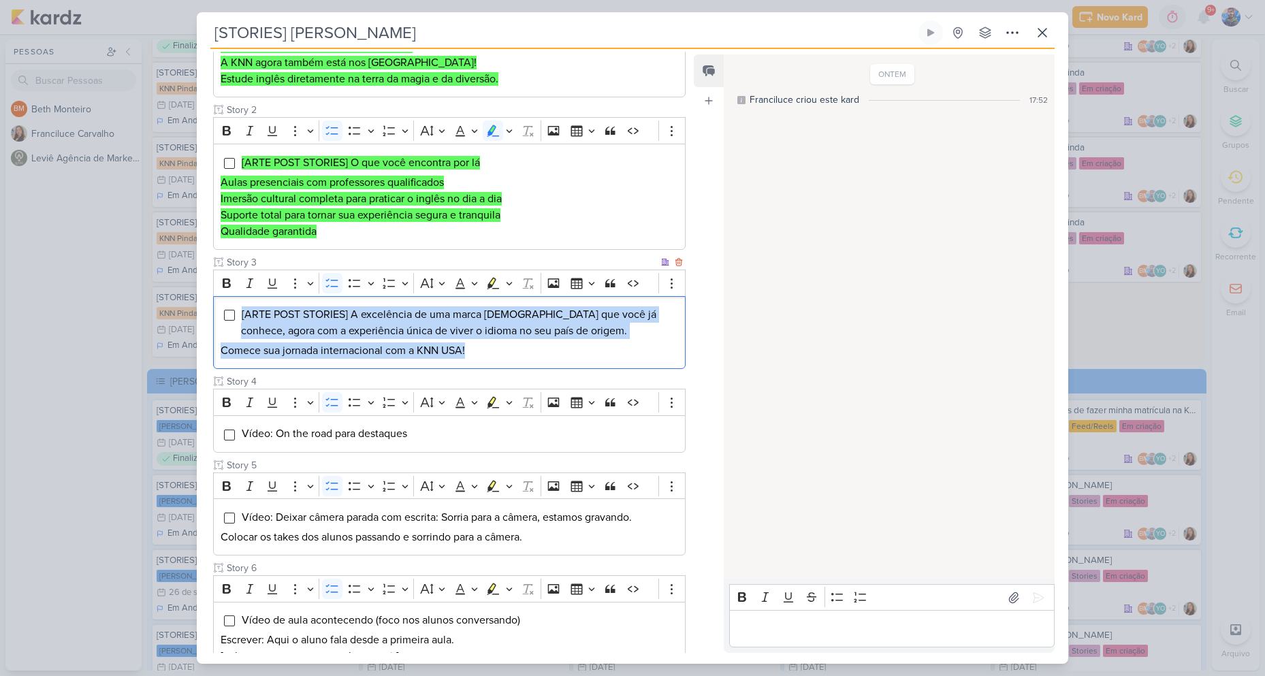
drag, startPoint x: 472, startPoint y: 348, endPoint x: 240, endPoint y: 316, distance: 234.4
click at [240, 316] on div "[ARTE POST STORIES] A excelência de uma marca [DEMOGRAPHIC_DATA] que você já co…" at bounding box center [449, 333] width 473 height 74
click at [512, 284] on icon "Editor toolbar" at bounding box center [509, 283] width 7 height 14
click at [427, 307] on icon "Text highlight toolbar" at bounding box center [427, 306] width 7 height 10
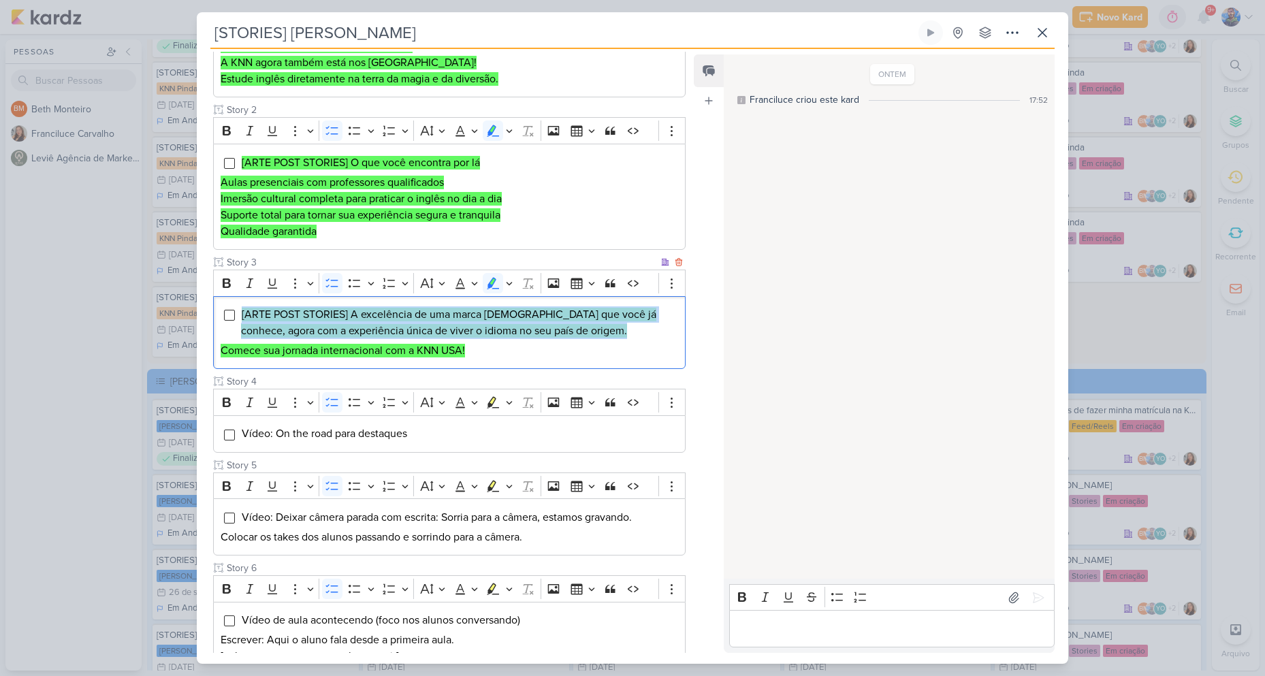
click at [496, 349] on p "Comece sua jornada internacional com a KNN USA!" at bounding box center [450, 351] width 458 height 16
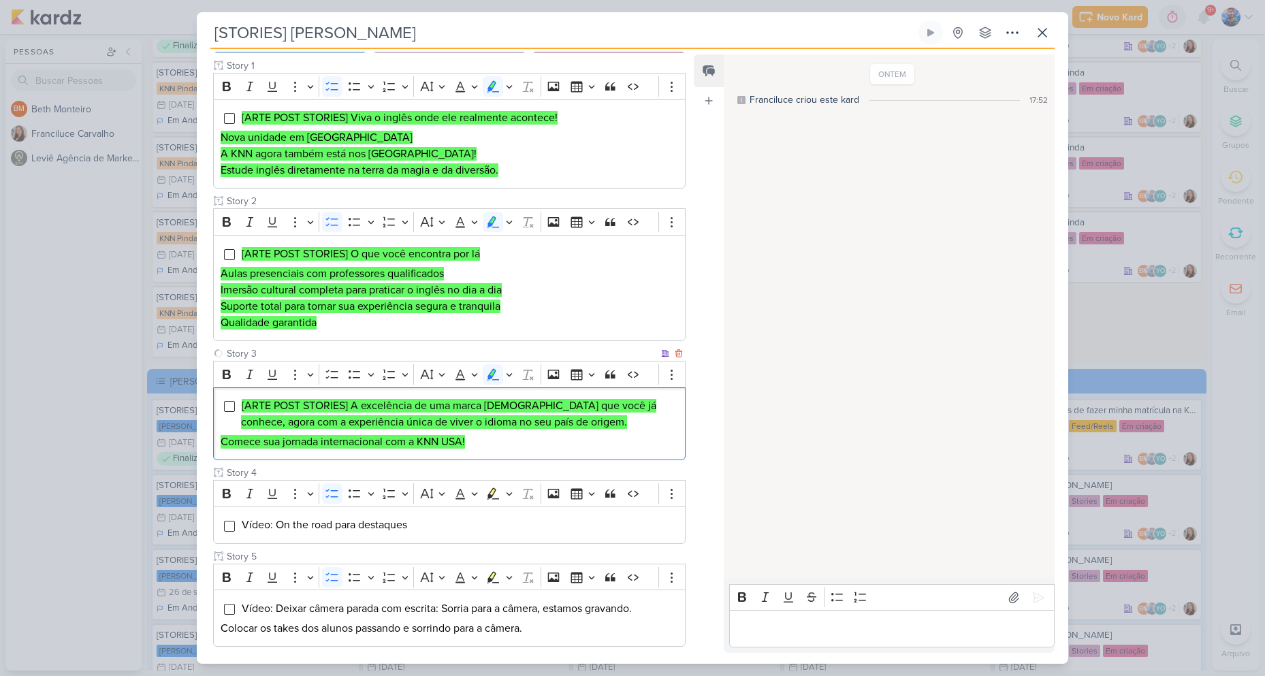
scroll to position [0, 0]
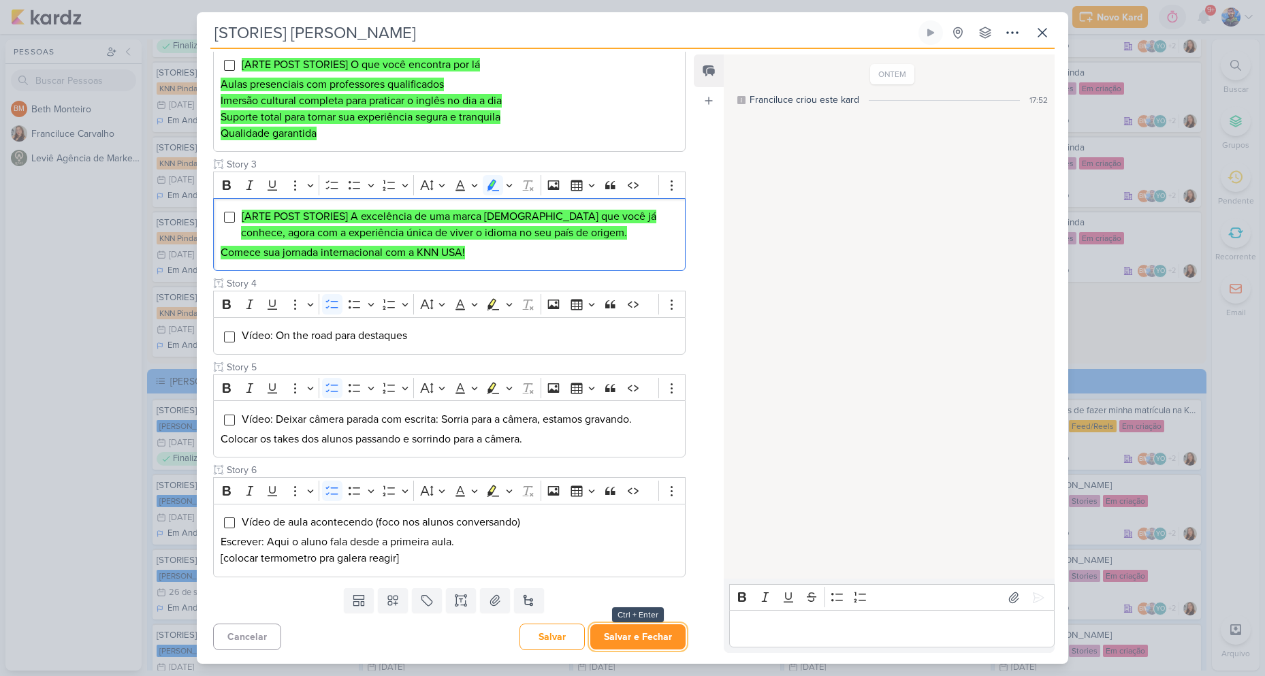
click at [619, 635] on button "Salvar e Fechar" at bounding box center [637, 636] width 95 height 25
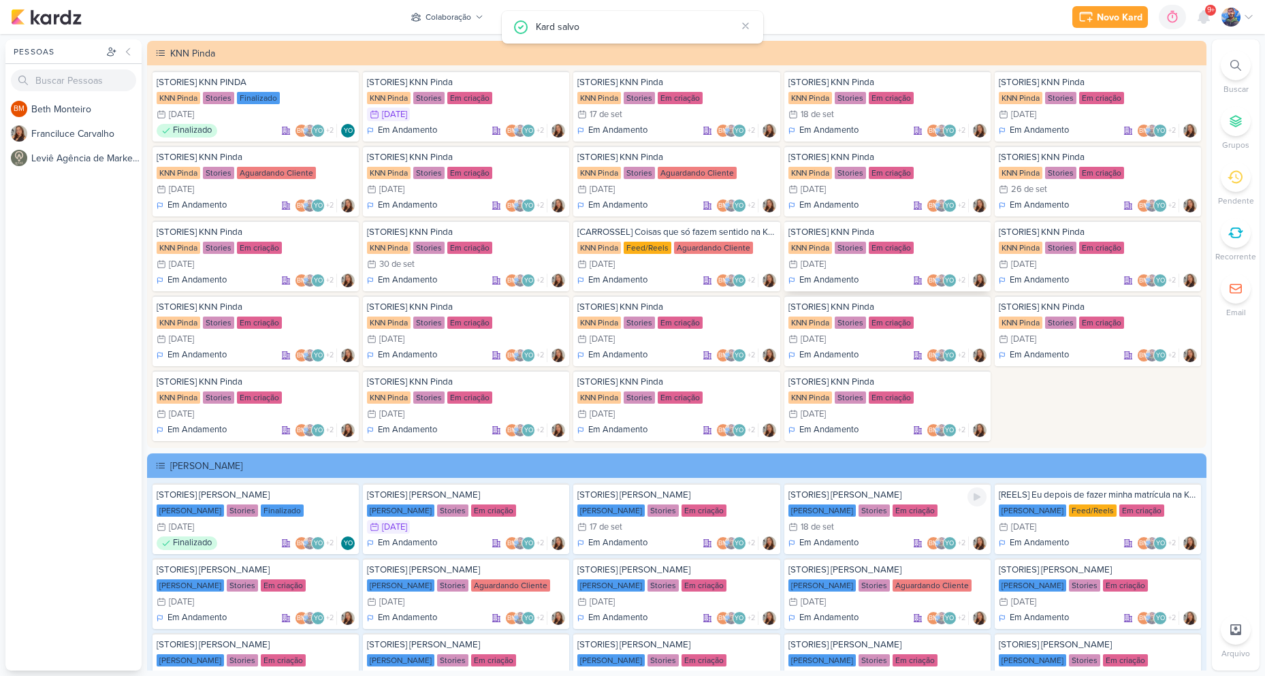
scroll to position [2724, 0]
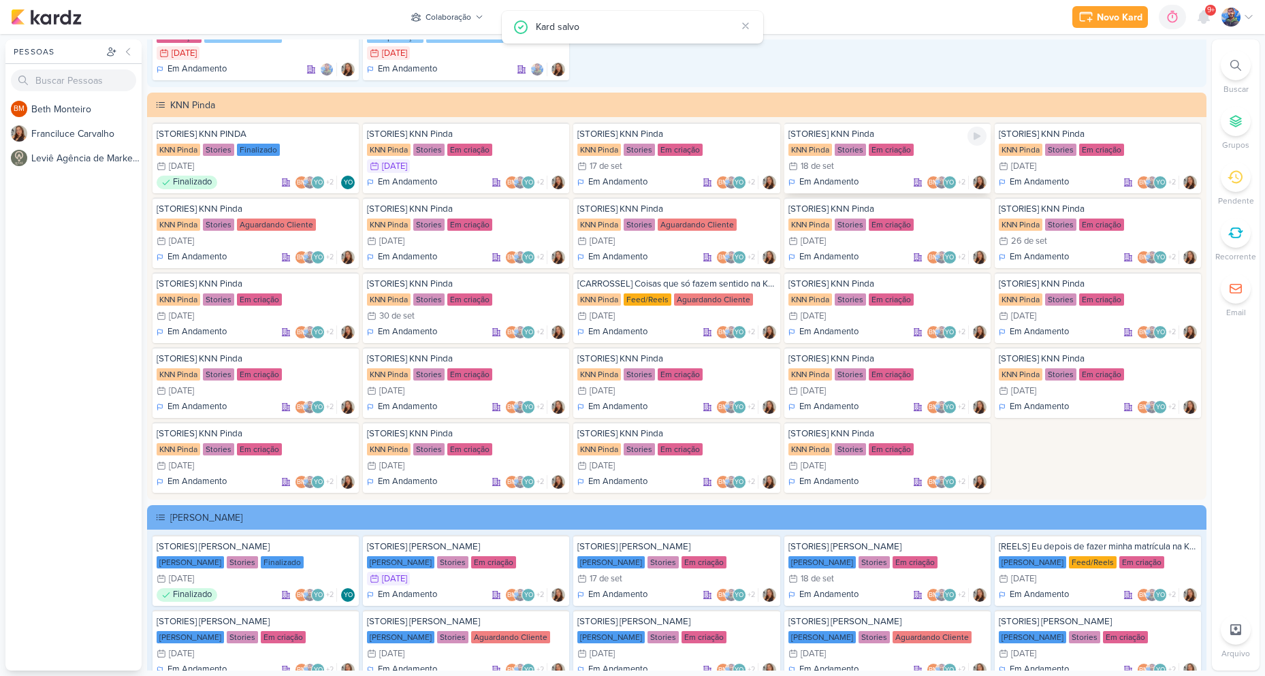
click at [868, 157] on div "[STORIES] KNN Pinda KNN Pinda Stories Em criação 18/9 [DATE] Em Andamento BM +2" at bounding box center [888, 158] width 206 height 71
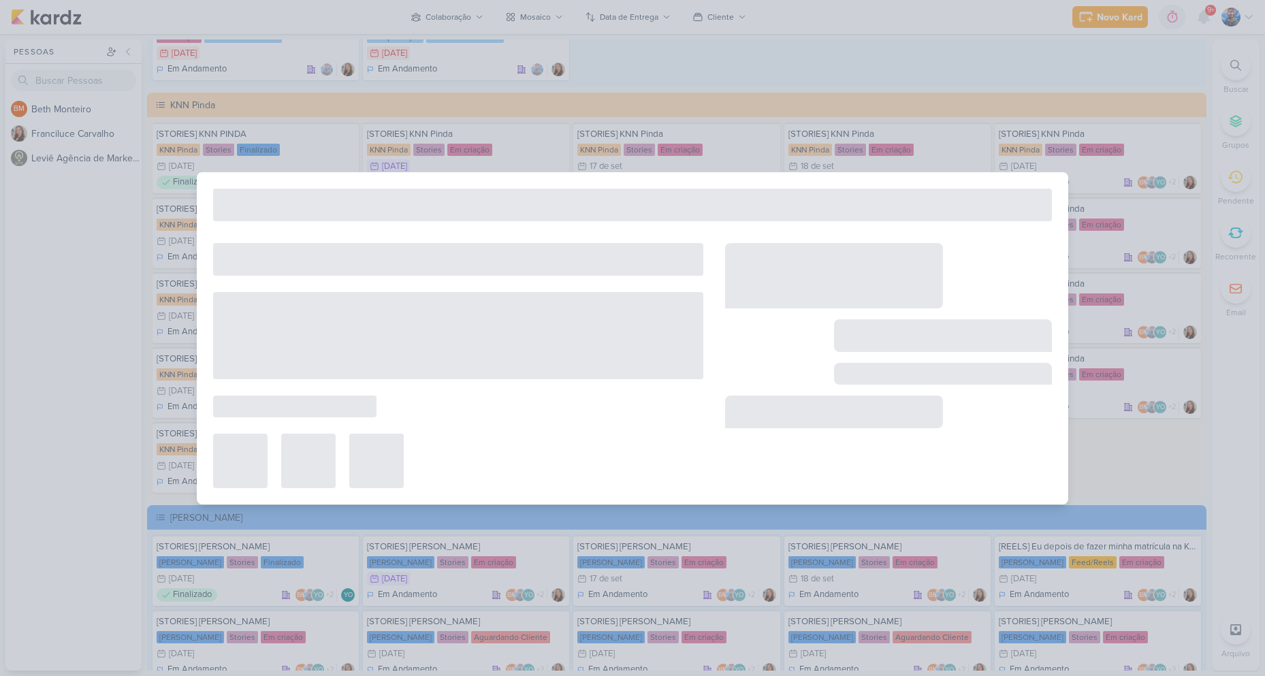
type input "[STORIES] KNN Pinda"
type input "[DATE] 23:59"
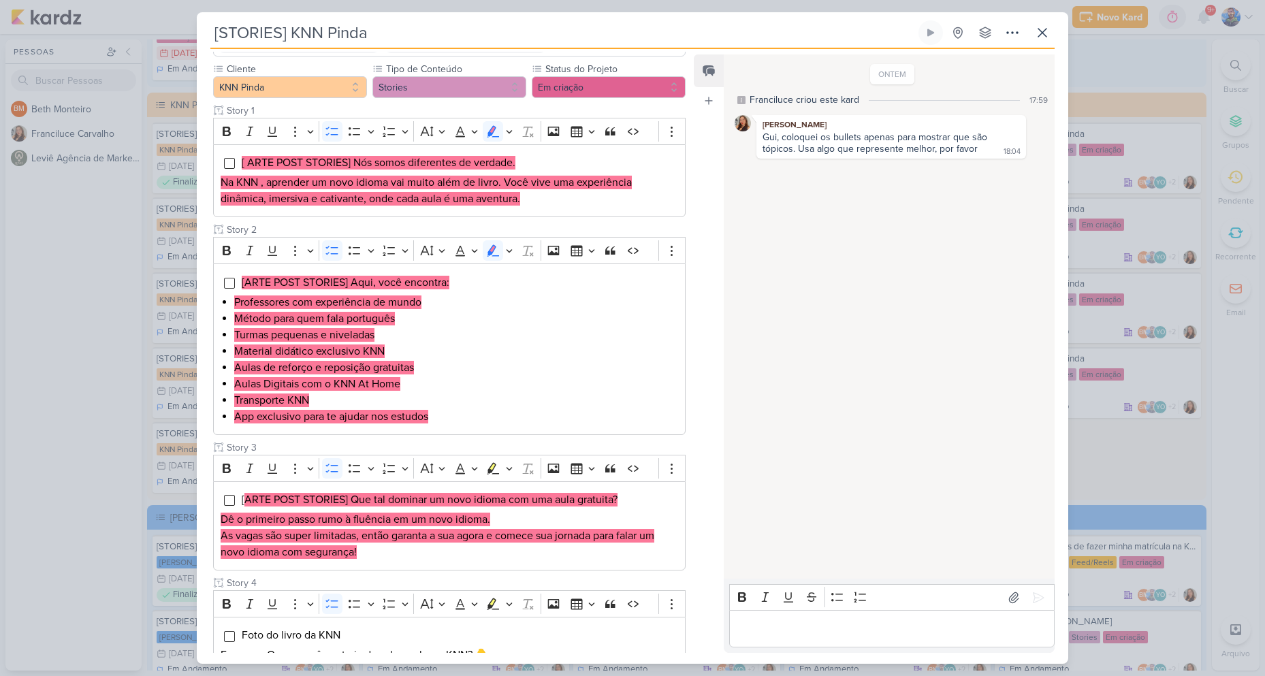
scroll to position [68, 0]
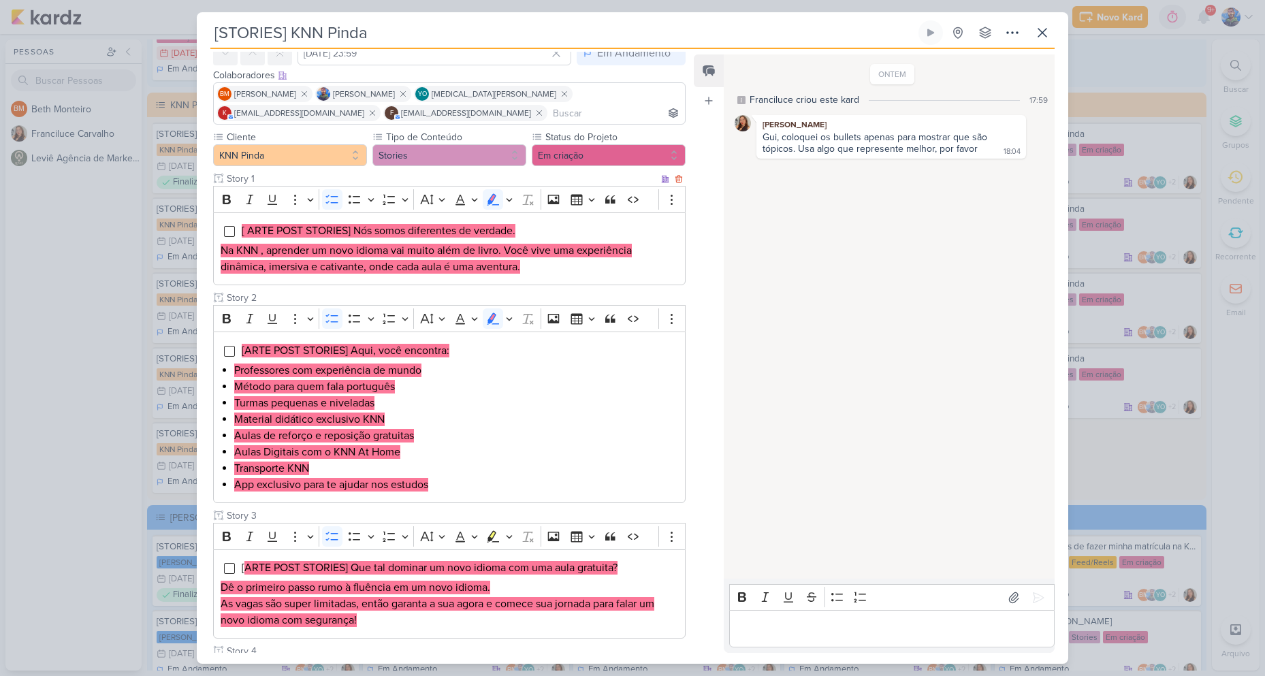
click at [369, 234] on mark "[ ARTE POST STORIES] Nós somos diferentes de verdade." at bounding box center [379, 231] width 274 height 14
drag, startPoint x: 355, startPoint y: 230, endPoint x: 522, endPoint y: 224, distance: 166.3
click at [522, 224] on li "[ ARTE POST STORIES] Nós somos diferentes de verdade." at bounding box center [459, 231] width 437 height 16
click at [520, 247] on mark "Na KNN , aprender um novo idioma vai muito além de livro. Você vive uma experiê…" at bounding box center [426, 259] width 411 height 30
drag, startPoint x: 221, startPoint y: 251, endPoint x: 503, endPoint y: 247, distance: 281.3
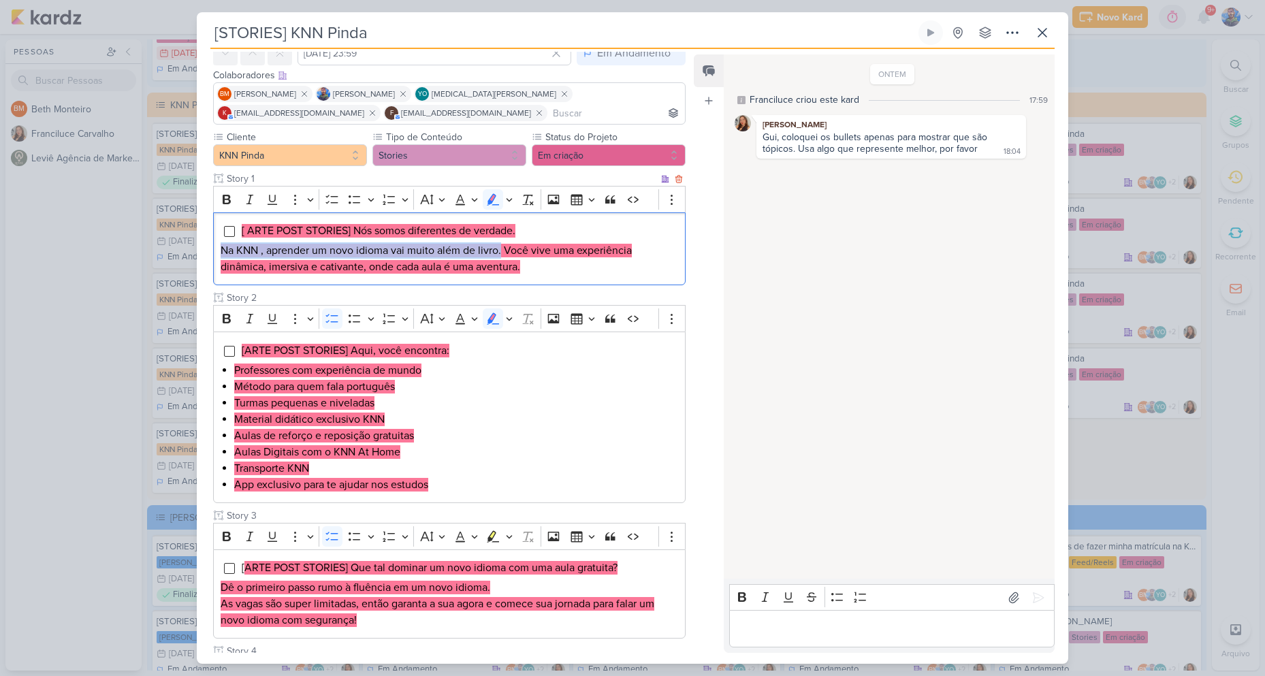
click at [503, 247] on mark "Na KNN , aprender um novo idioma vai muito além de livro. Você vive uma experiê…" at bounding box center [426, 259] width 411 height 30
click at [521, 231] on li "[ ARTE POST STORIES] Nós somos diferentes de verdade." at bounding box center [459, 231] width 437 height 16
drag, startPoint x: 505, startPoint y: 250, endPoint x: 602, endPoint y: 270, distance: 98.7
click at [602, 270] on p "Na KNN , aprender um novo idioma vai muito além de livro. Você vive uma experiê…" at bounding box center [450, 258] width 458 height 33
click at [569, 266] on p "Na KNN , aprender um novo idioma vai muito além de livro. Você vive uma experiê…" at bounding box center [450, 258] width 458 height 33
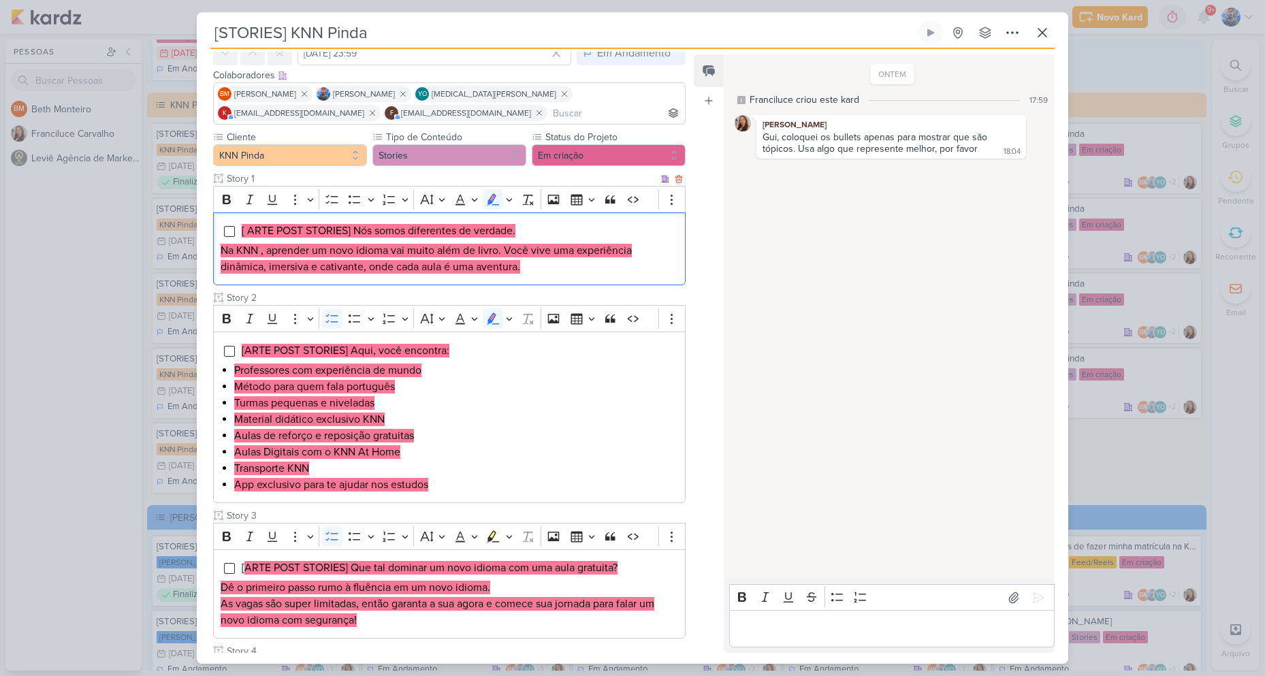
click at [568, 265] on p "Na KNN , aprender um novo idioma vai muito além de livro. Você vive uma experiê…" at bounding box center [450, 258] width 458 height 33
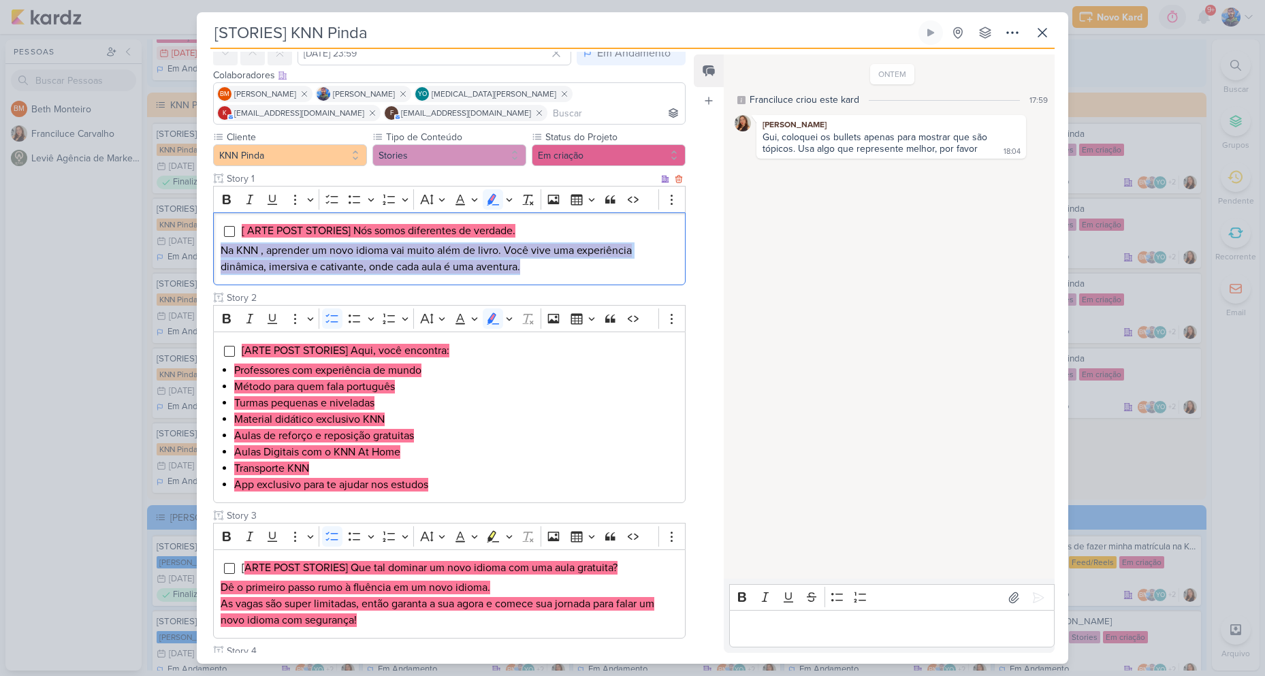
click at [567, 265] on p "Na KNN , aprender um novo idioma vai muito além de livro. Você vive uma experiê…" at bounding box center [450, 258] width 458 height 33
click at [556, 268] on p "Na KNN , aprender um novo idioma vai muito além de livro. Você vive uma experiê…" at bounding box center [450, 258] width 458 height 33
drag, startPoint x: 541, startPoint y: 272, endPoint x: 240, endPoint y: 226, distance: 304.5
click at [240, 226] on div "[ ARTE POST STORIES] Nós somos diferentes de verdade. Na KNN , aprender um novo…" at bounding box center [449, 249] width 473 height 74
click at [511, 195] on icon "Editor toolbar" at bounding box center [509, 200] width 7 height 14
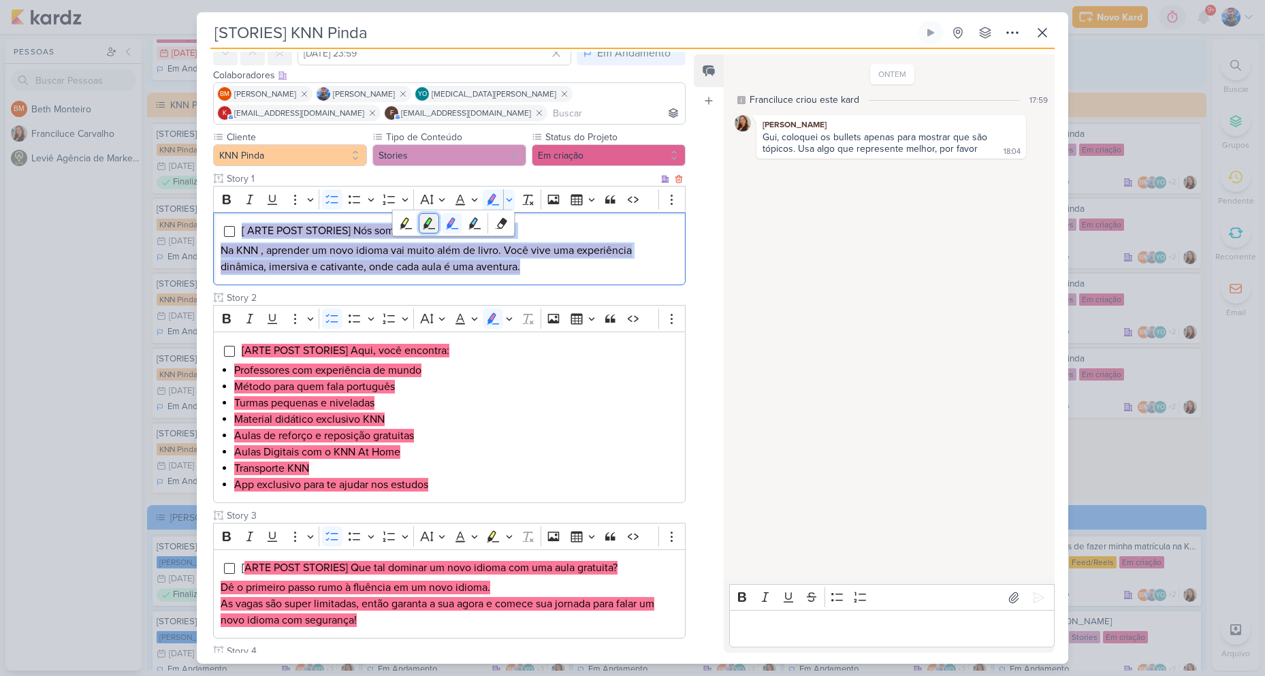
click at [434, 230] on button "Green marker" at bounding box center [429, 223] width 20 height 20
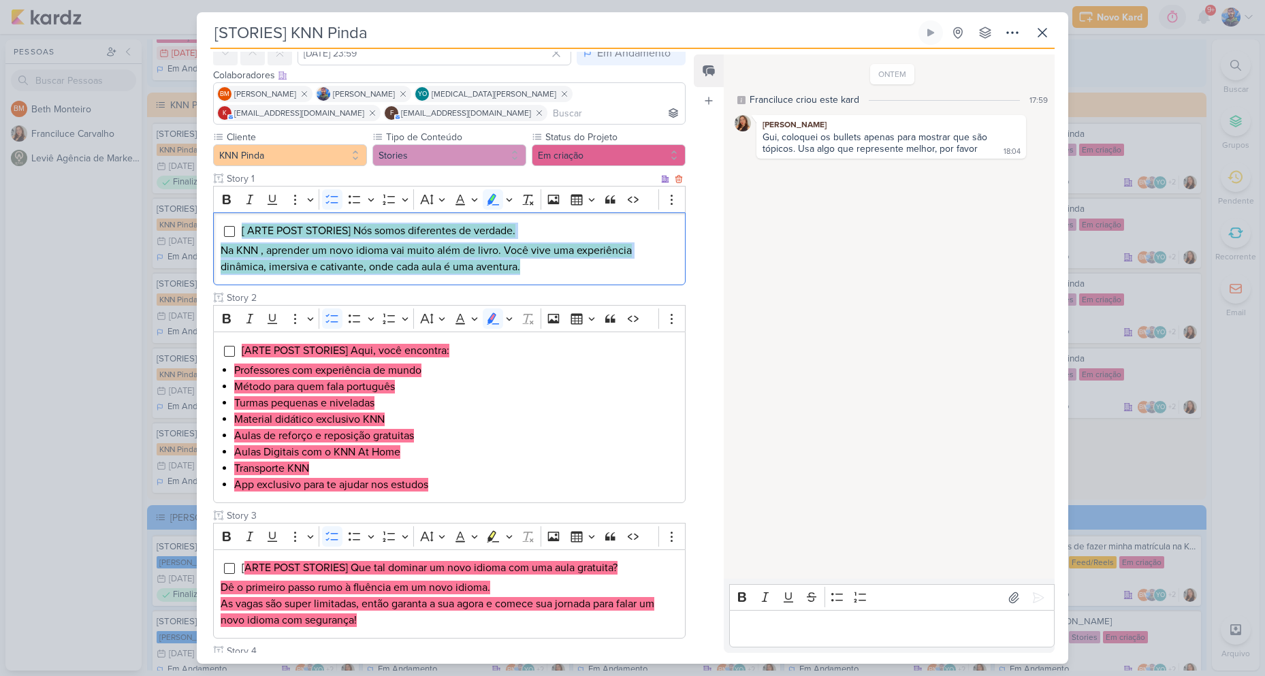
click at [527, 271] on p "Na KNN , aprender um novo idioma vai muito além de livro. Você vive uma experiê…" at bounding box center [450, 258] width 458 height 33
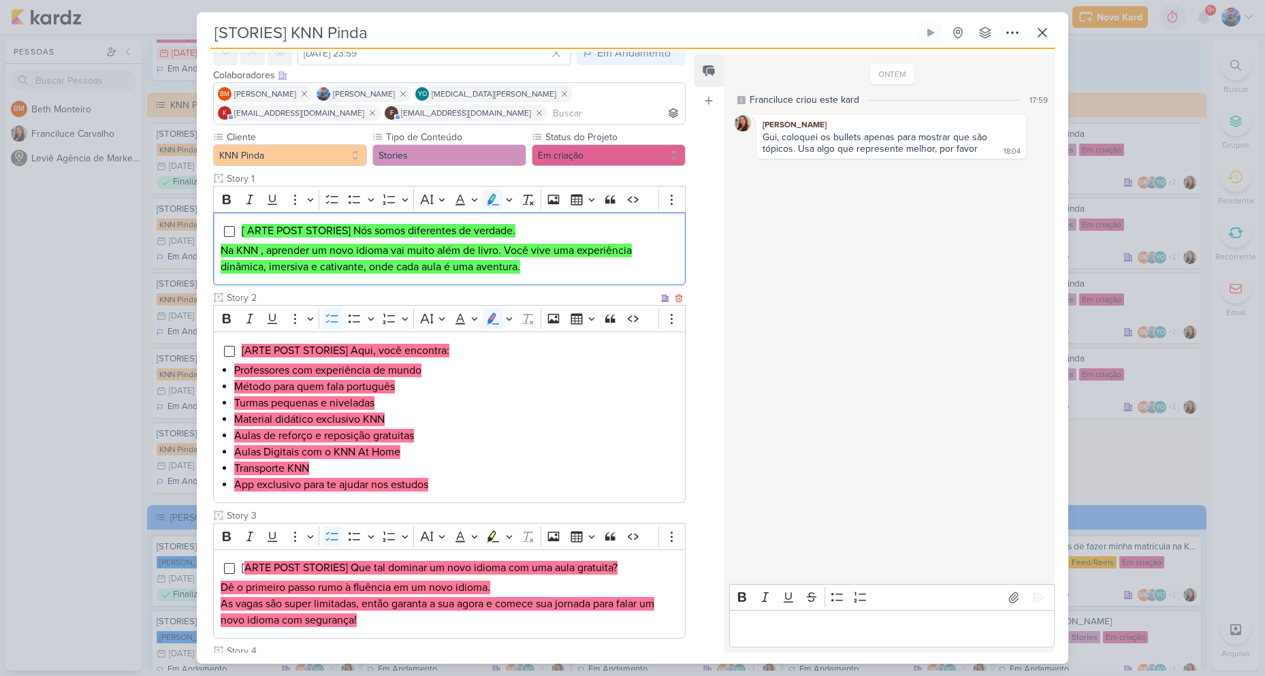
click at [436, 411] on li "Material didático exclusivo KNN" at bounding box center [456, 419] width 444 height 16
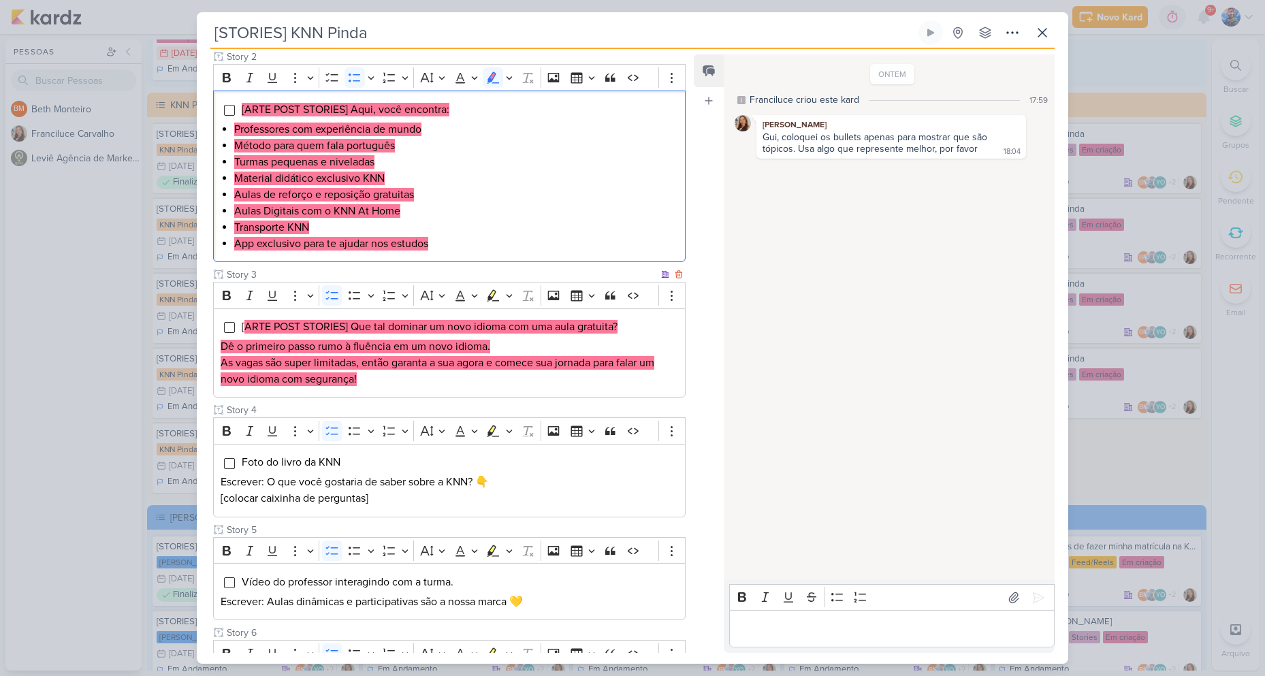
scroll to position [136, 0]
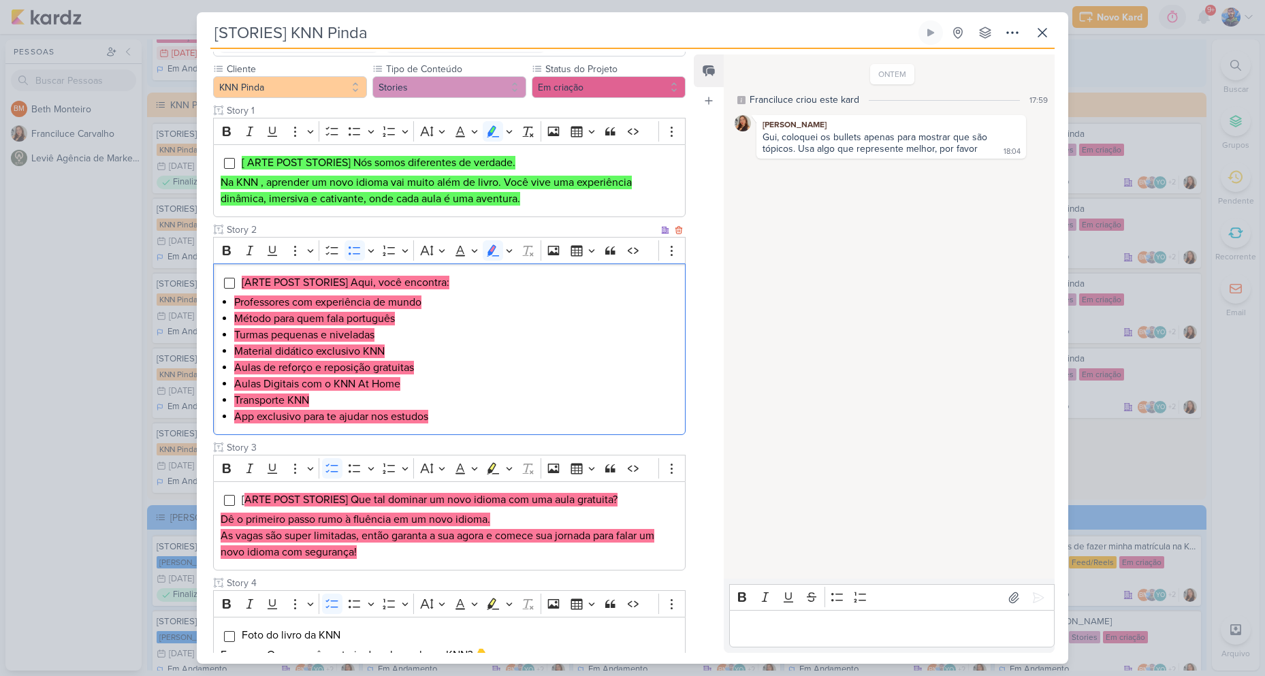
click at [495, 379] on li "Aulas Digitais com o KNN At Home" at bounding box center [456, 384] width 444 height 16
click at [411, 284] on mark "[ARTE POST STORIES] Aqui, você encontra:" at bounding box center [346, 283] width 208 height 14
drag, startPoint x: 353, startPoint y: 284, endPoint x: 453, endPoint y: 285, distance: 100.1
click at [453, 285] on li "[ARTE POST STORIES] Aqui, você encontra:" at bounding box center [459, 282] width 437 height 16
click at [436, 302] on li "Professores com experiência de mundo" at bounding box center [456, 302] width 444 height 16
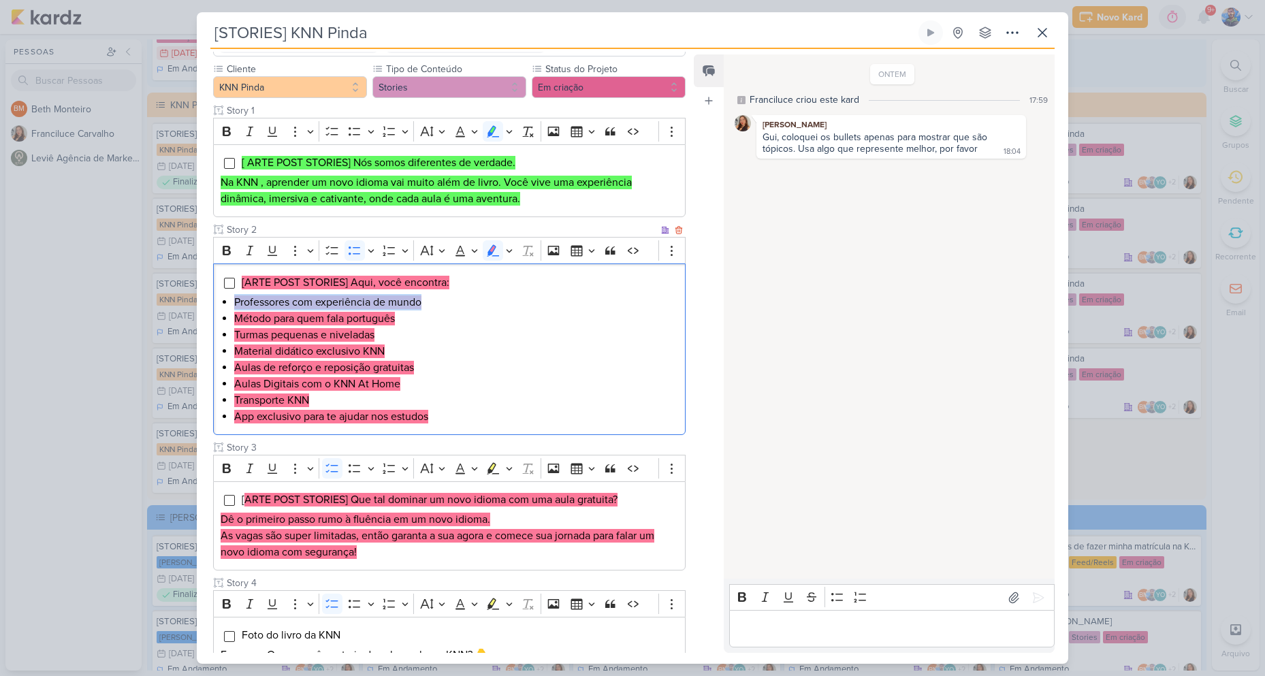
drag, startPoint x: 430, startPoint y: 301, endPoint x: 235, endPoint y: 294, distance: 195.6
click at [235, 294] on li "Professores com experiência de mundo" at bounding box center [456, 302] width 444 height 16
click at [407, 334] on li "Turmas pequenas e niveladas" at bounding box center [456, 335] width 444 height 16
drag, startPoint x: 400, startPoint y: 319, endPoint x: 233, endPoint y: 316, distance: 166.9
click at [233, 316] on div "[ARTE POST STORIES] Aqui, você encontra: Professores com experiência de mundo M…" at bounding box center [449, 350] width 473 height 172
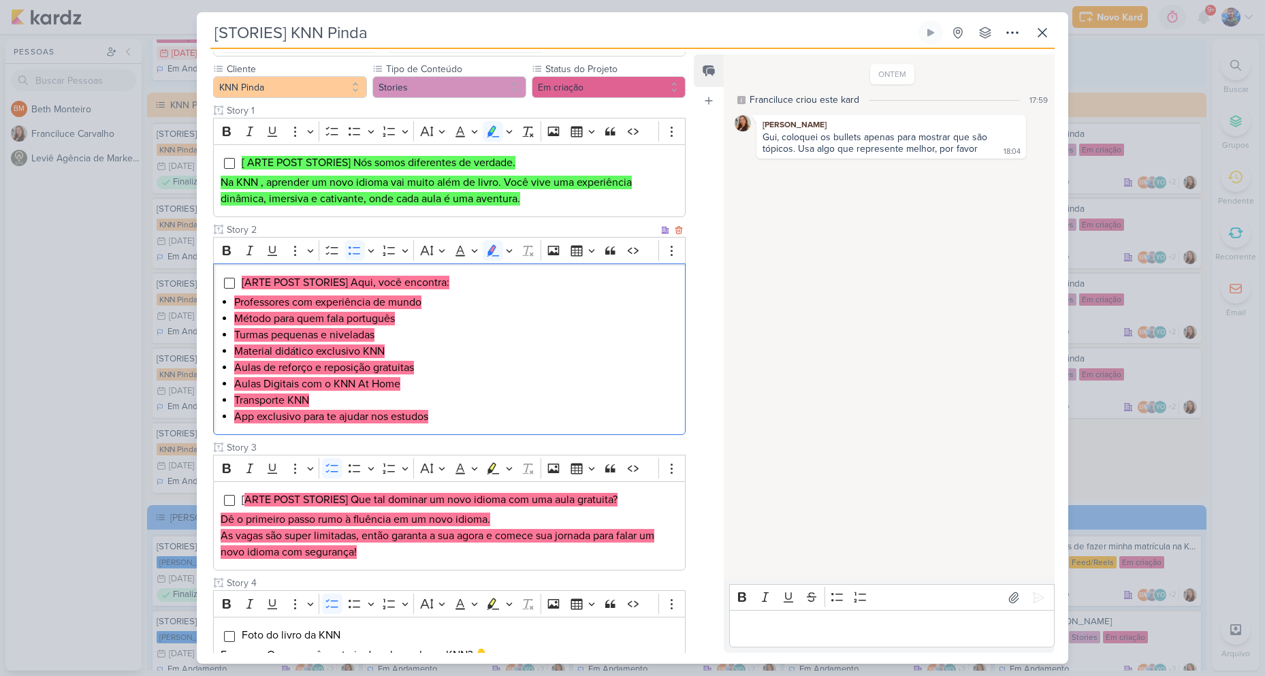
click at [382, 336] on li "Turmas pequenas e niveladas" at bounding box center [456, 335] width 444 height 16
drag, startPoint x: 381, startPoint y: 334, endPoint x: 230, endPoint y: 338, distance: 151.3
click at [230, 338] on div "[ARTE POST STORIES] Aqui, você encontra: Professores com experiência de mundo M…" at bounding box center [449, 350] width 473 height 172
click at [385, 360] on li "Aulas de reforço e reposição gratuitas" at bounding box center [456, 368] width 444 height 16
drag, startPoint x: 385, startPoint y: 354, endPoint x: 230, endPoint y: 345, distance: 154.8
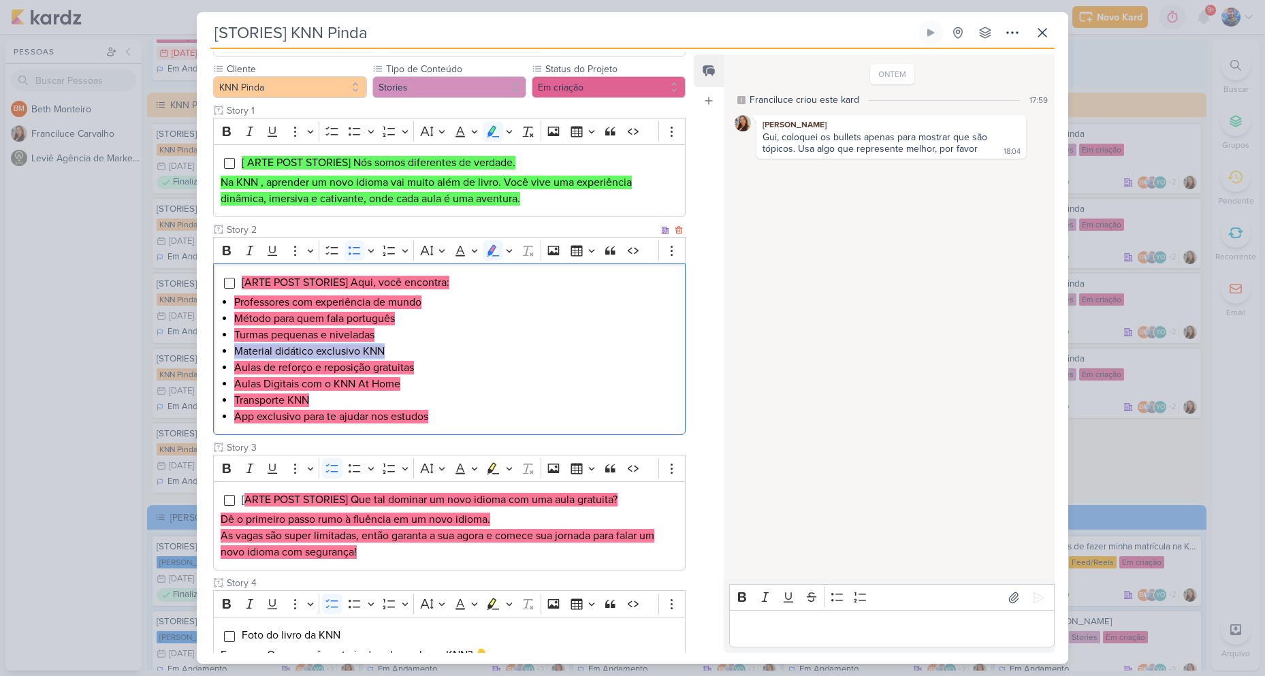
click at [230, 345] on div "[ARTE POST STORIES] Aqui, você encontra: Professores com experiência de mundo M…" at bounding box center [449, 350] width 473 height 172
click at [400, 368] on mark "Aulas de reforço e reposição gratuitas" at bounding box center [324, 368] width 180 height 14
drag, startPoint x: 416, startPoint y: 368, endPoint x: 233, endPoint y: 364, distance: 183.2
click at [233, 364] on div "[ARTE POST STORIES] Aqui, você encontra: Professores com experiência de mundo M…" at bounding box center [449, 350] width 473 height 172
click at [413, 387] on li "Aulas Digitais com o KNN At Home" at bounding box center [456, 384] width 444 height 16
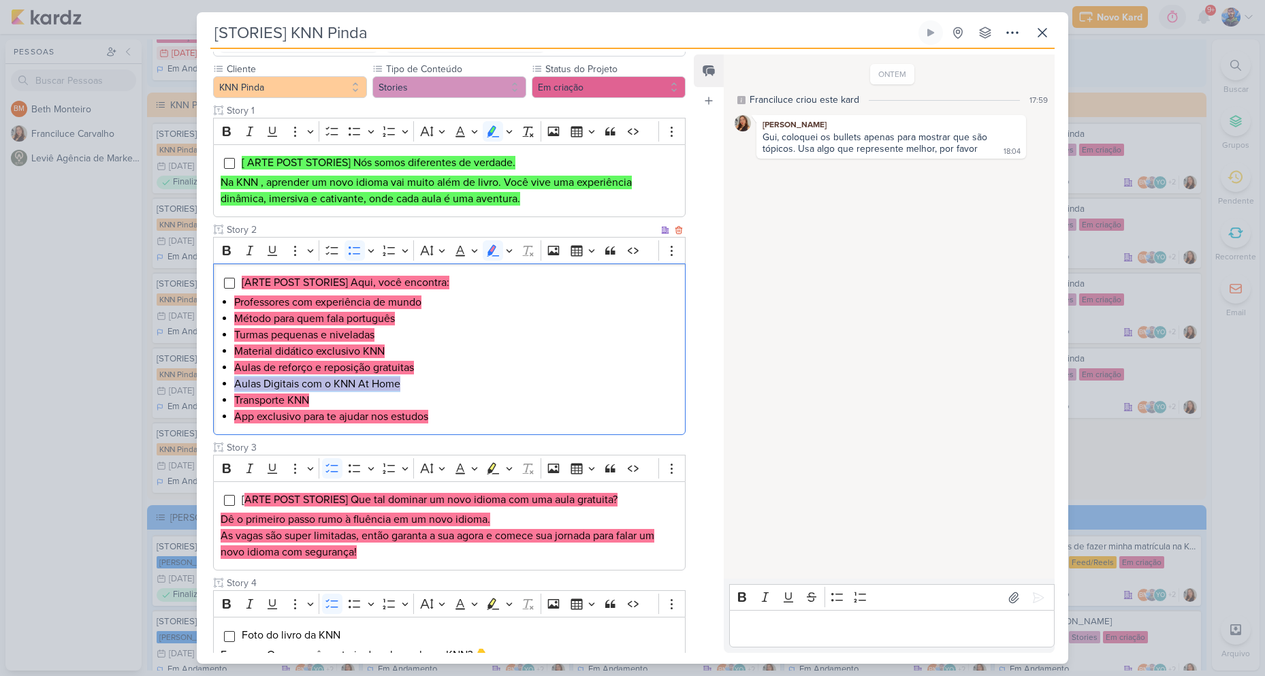
drag, startPoint x: 405, startPoint y: 387, endPoint x: 221, endPoint y: 386, distance: 183.9
click at [234, 386] on li "Aulas Digitais com o KNN At Home" at bounding box center [456, 384] width 444 height 16
click at [323, 407] on li "Transporte KNN" at bounding box center [456, 400] width 444 height 16
drag, startPoint x: 311, startPoint y: 402, endPoint x: 236, endPoint y: 402, distance: 74.2
click at [236, 402] on li "Transporte KNN" at bounding box center [456, 400] width 444 height 16
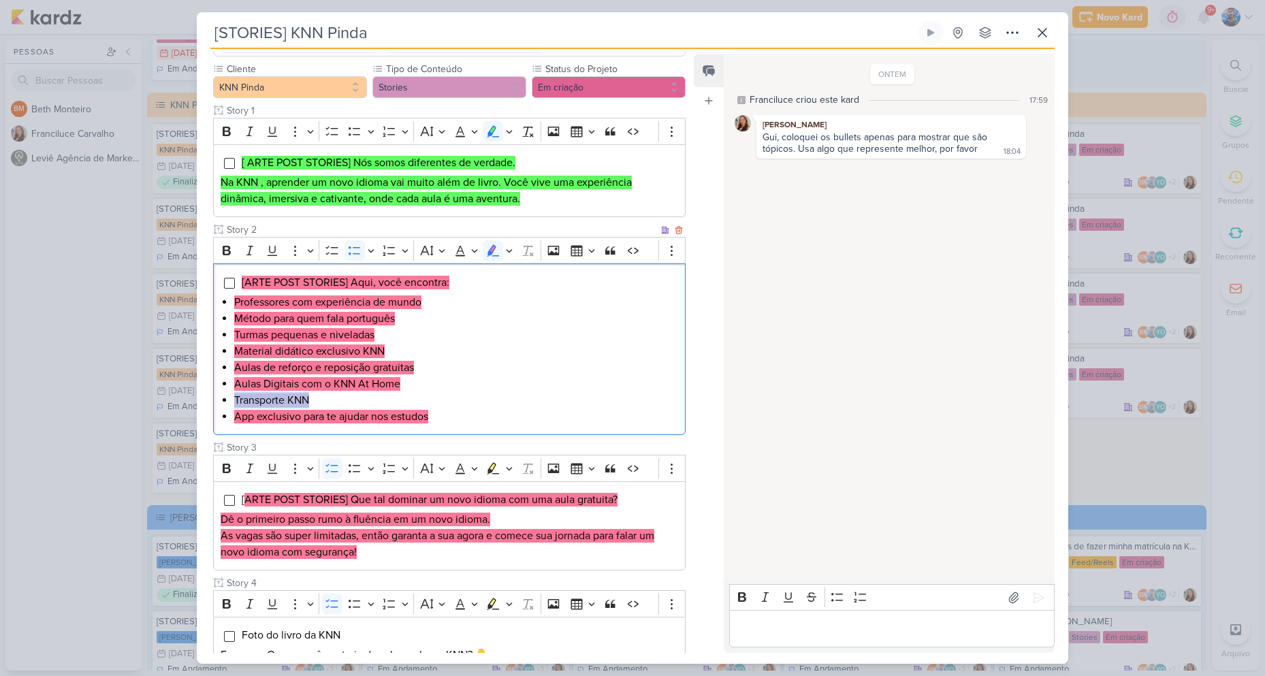
click at [332, 390] on mark "Aulas Digitais com o KNN At Home" at bounding box center [317, 384] width 166 height 14
drag, startPoint x: 437, startPoint y: 415, endPoint x: 233, endPoint y: 419, distance: 203.7
click at [233, 419] on div "[ARTE POST STORIES] Aqui, você encontra: Professores com experiência de mundo M…" at bounding box center [449, 350] width 473 height 172
click at [503, 417] on li "App exclusivo para te ajudar nos estudos" at bounding box center [456, 417] width 444 height 16
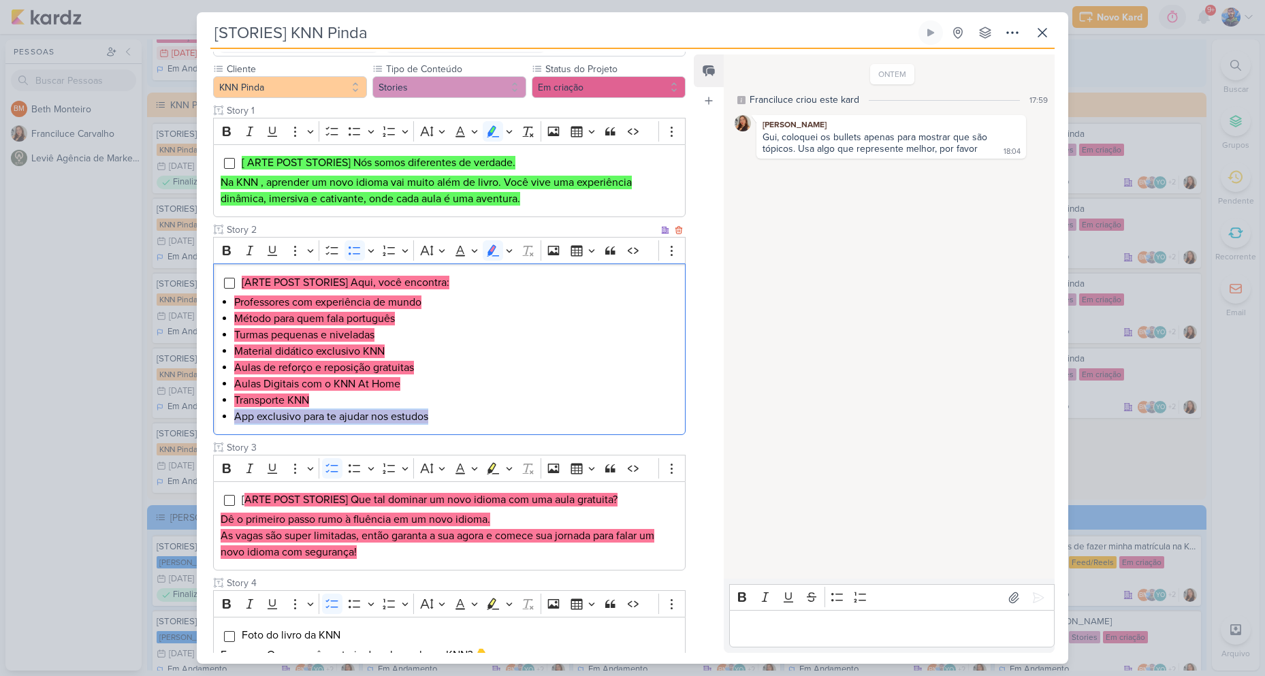
click at [503, 417] on li "App exclusivo para te ajudar nos estudos" at bounding box center [456, 417] width 444 height 16
click at [486, 420] on li "App exclusivo para te ajudar nos estudos" at bounding box center [456, 417] width 444 height 16
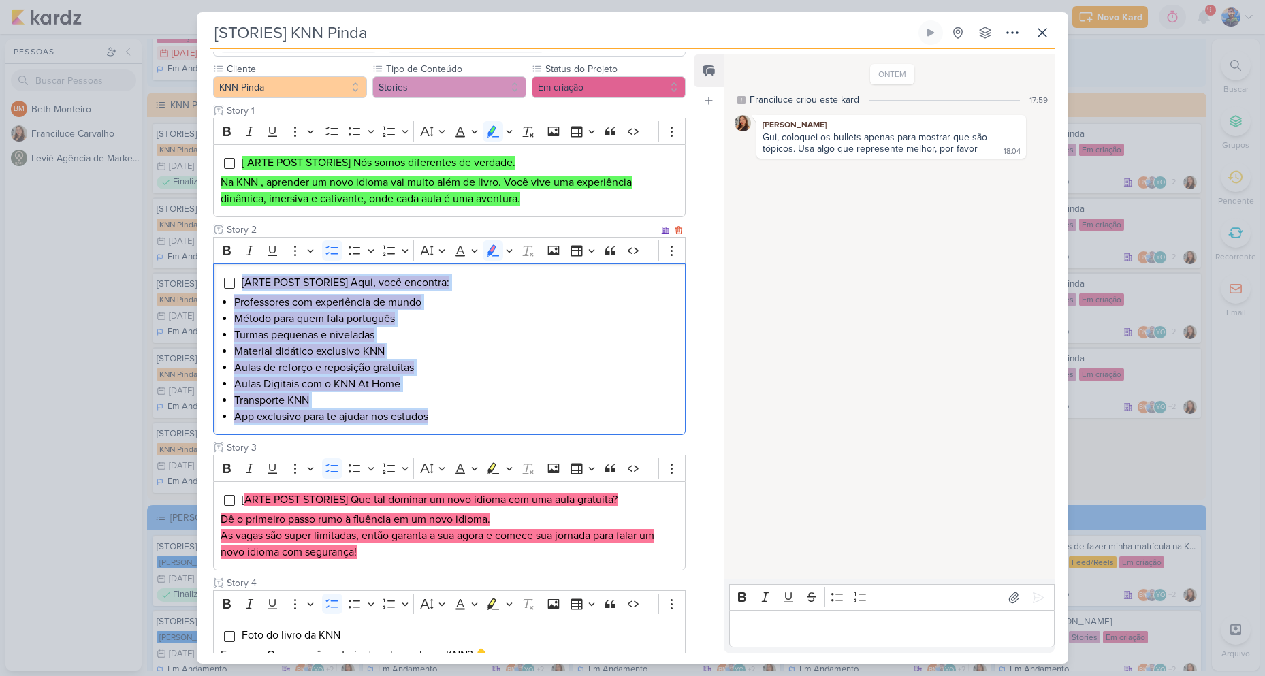
drag, startPoint x: 454, startPoint y: 417, endPoint x: 235, endPoint y: 277, distance: 260.0
click at [235, 277] on div "[ARTE POST STORIES] Aqui, você encontra: Professores com experiência de mundo M…" at bounding box center [449, 350] width 473 height 172
click at [506, 253] on icon "Editor toolbar" at bounding box center [509, 251] width 7 height 14
click at [428, 279] on icon "Text highlight toolbar" at bounding box center [429, 275] width 14 height 14
click at [471, 360] on li "Aulas de reforço e reposição gratuitas" at bounding box center [456, 368] width 444 height 16
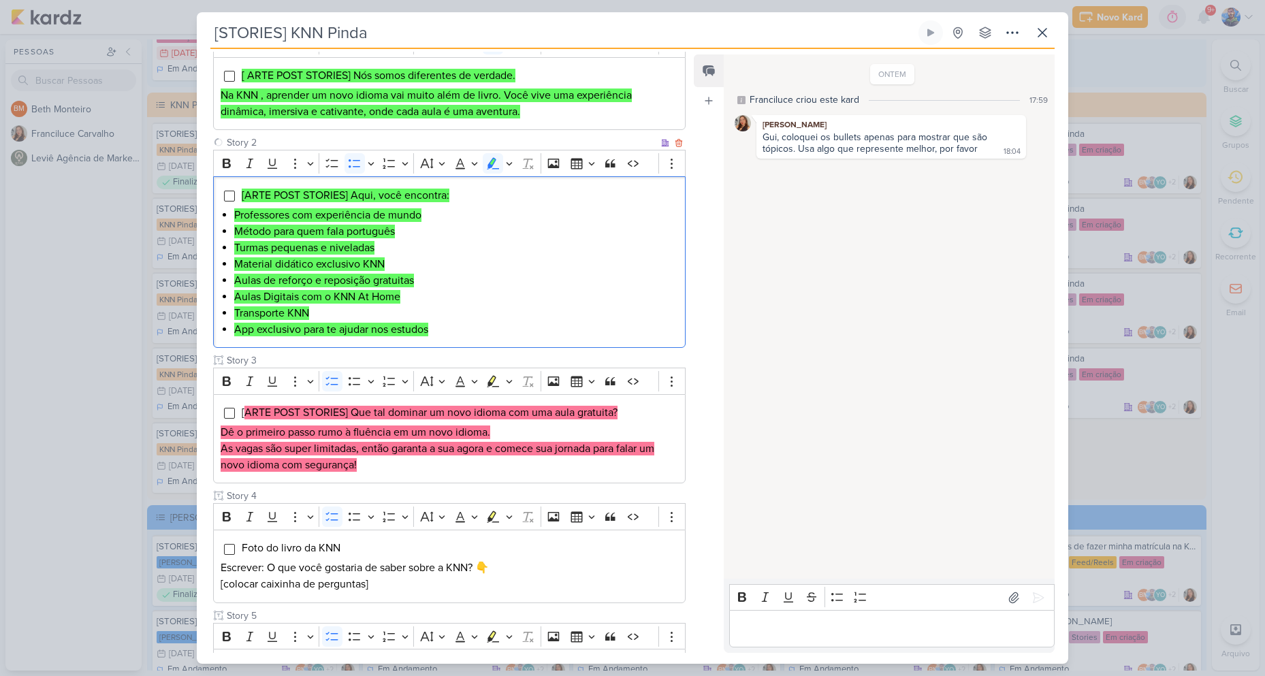
scroll to position [341, 0]
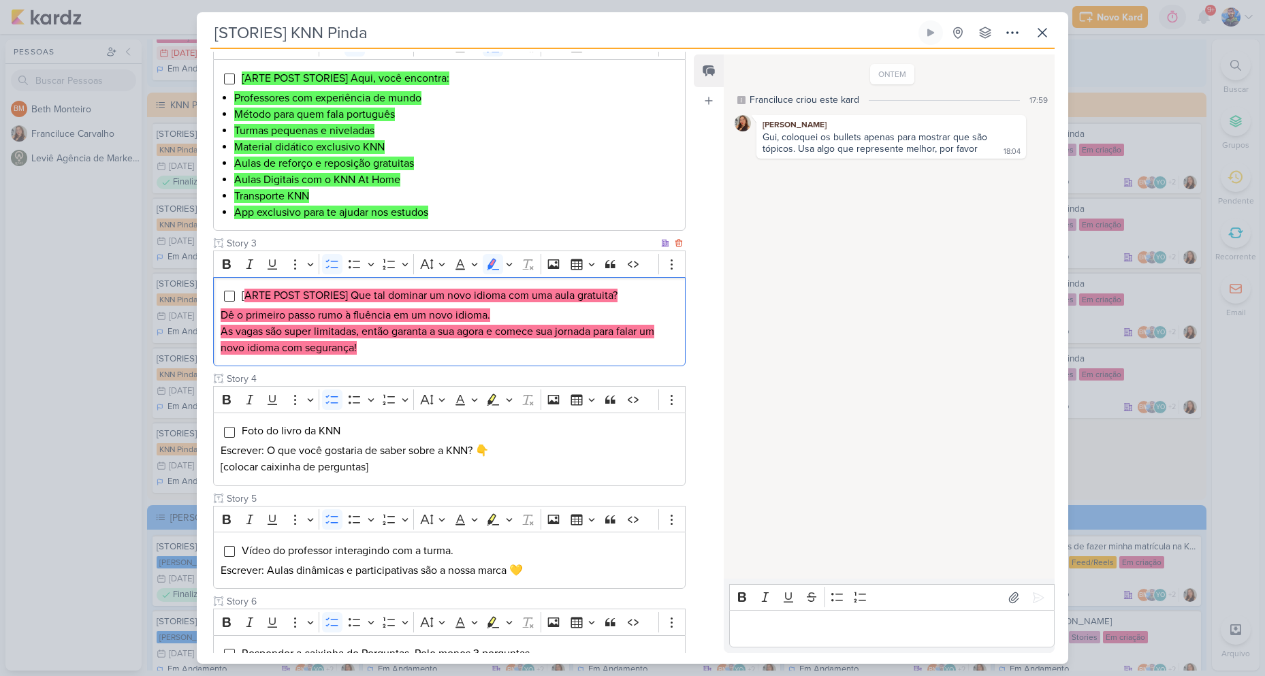
click at [371, 279] on div "[ ARTE POST STORIES] Que tal dominar um novo idioma com uma aula gratuita? Dê o…" at bounding box center [449, 322] width 473 height 90
click at [407, 294] on mark "ARTE POST STORIES] Que tal dominar um novo idioma com uma aula gratuita?" at bounding box center [430, 296] width 373 height 14
click at [309, 315] on mark "Dê o primeiro passo rumo à fluência em um novo idioma." at bounding box center [356, 315] width 270 height 14
drag, startPoint x: 352, startPoint y: 294, endPoint x: 506, endPoint y: 298, distance: 153.9
click at [506, 298] on mark "ARTE POST STORIES] Que tal dominar um novo idioma com uma aula gratuita?" at bounding box center [430, 296] width 373 height 14
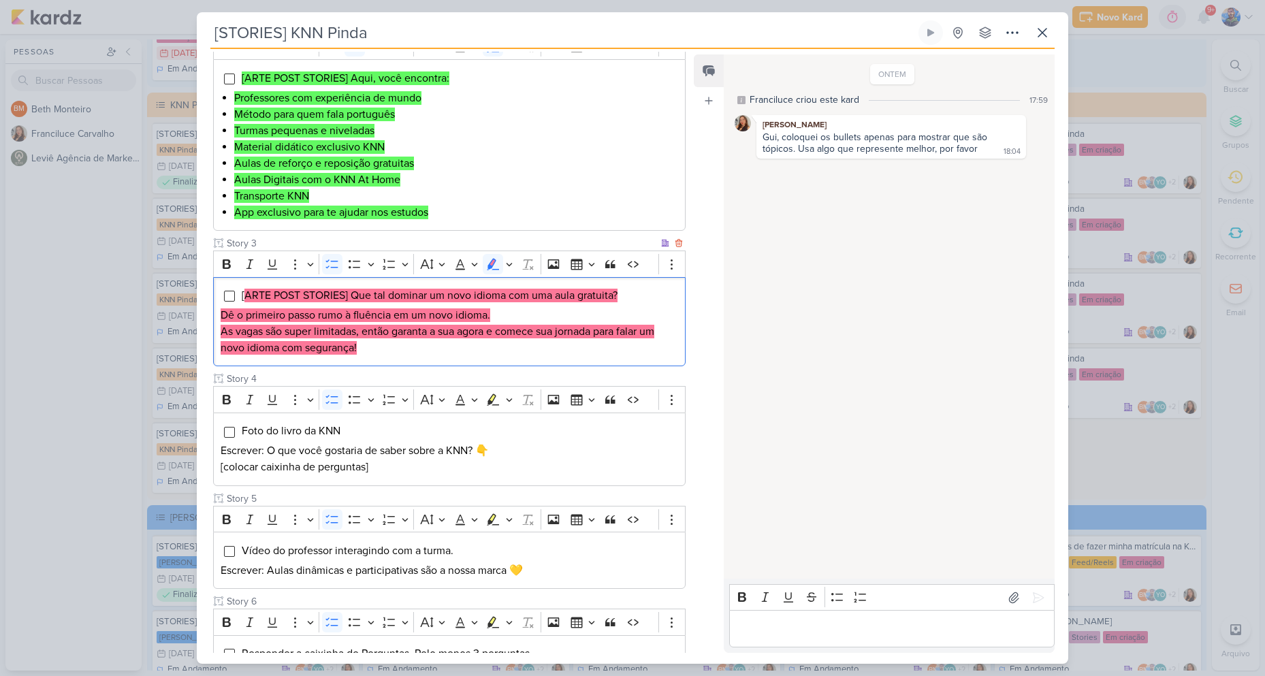
click at [535, 291] on mark "ARTE POST STORIES] Que tal dominar um novo idioma com uma aula gratuita?" at bounding box center [430, 296] width 373 height 14
drag, startPoint x: 509, startPoint y: 294, endPoint x: 633, endPoint y: 300, distance: 124.1
click at [633, 300] on li "[ ARTE POST STORIES] Que tal dominar um novo idioma com uma aula gratuita?" at bounding box center [459, 295] width 437 height 16
click at [563, 302] on mark "ARTE POST STORIES] Que tal dominar um novo idioma com uma aula gratuita?" at bounding box center [430, 296] width 373 height 14
drag, startPoint x: 222, startPoint y: 317, endPoint x: 512, endPoint y: 317, distance: 290.1
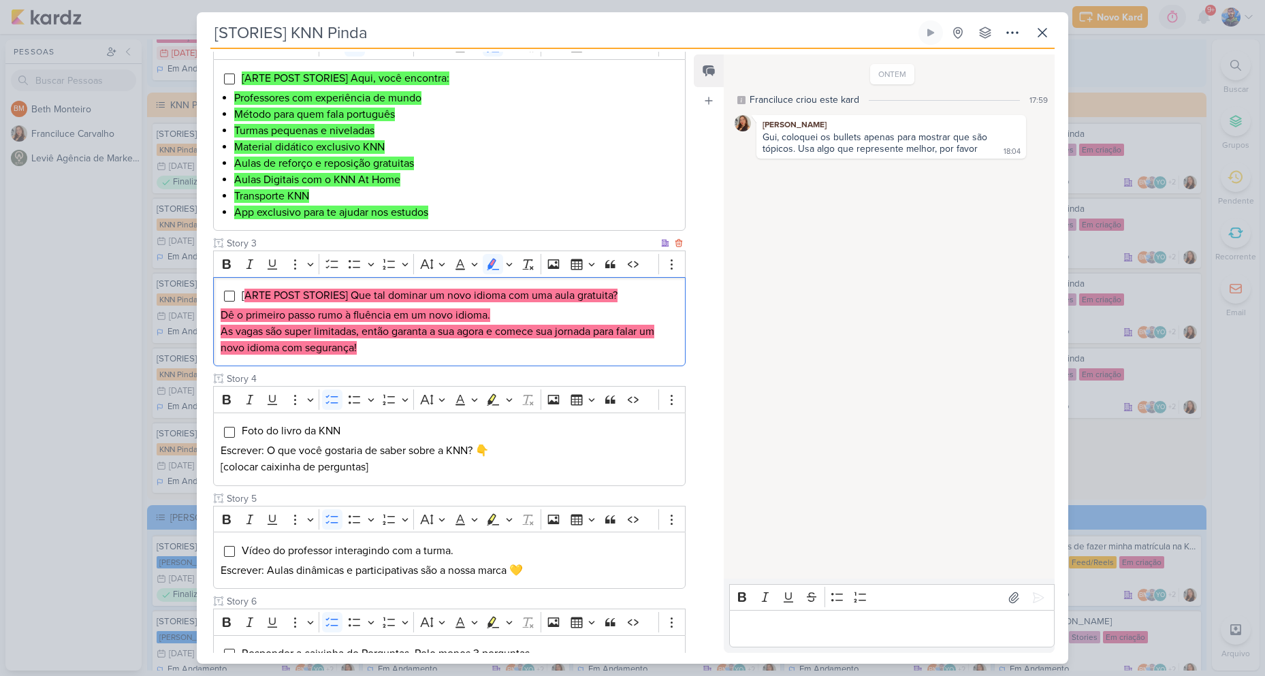
click at [512, 317] on p "Dê o primeiro passo rumo à fluência em um novo idioma." at bounding box center [450, 315] width 458 height 16
click at [378, 317] on mark "Dê o primeiro passo rumo à fluência em um novo idioma." at bounding box center [356, 315] width 270 height 14
click at [226, 328] on mark "As vagas são super limitadas, então garanta a sua agora e comece sua jornada pa…" at bounding box center [438, 340] width 434 height 30
drag, startPoint x: 222, startPoint y: 332, endPoint x: 360, endPoint y: 333, distance: 137.6
click at [360, 333] on mark "As vagas são super limitadas, então garanta a sua agora e comece sua jornada pa…" at bounding box center [438, 340] width 434 height 30
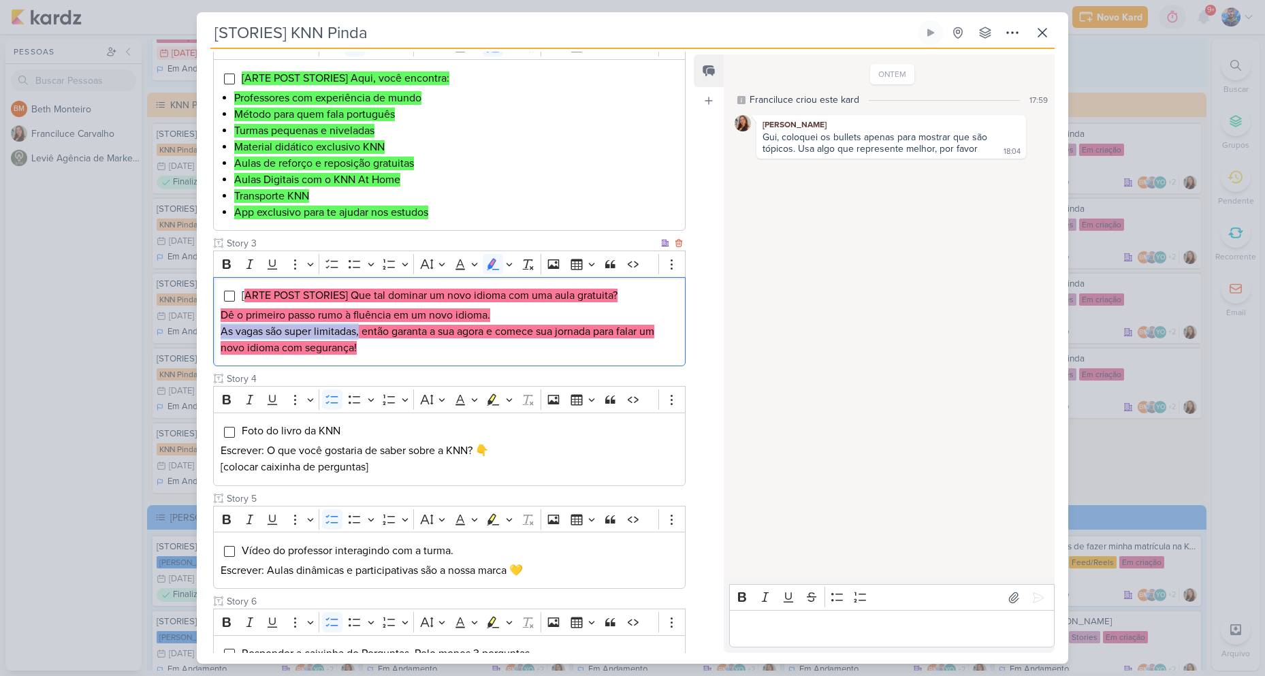
click at [371, 340] on p "As vagas são super limitadas, então garanta a sua agora e comece sua jornada pa…" at bounding box center [450, 339] width 458 height 33
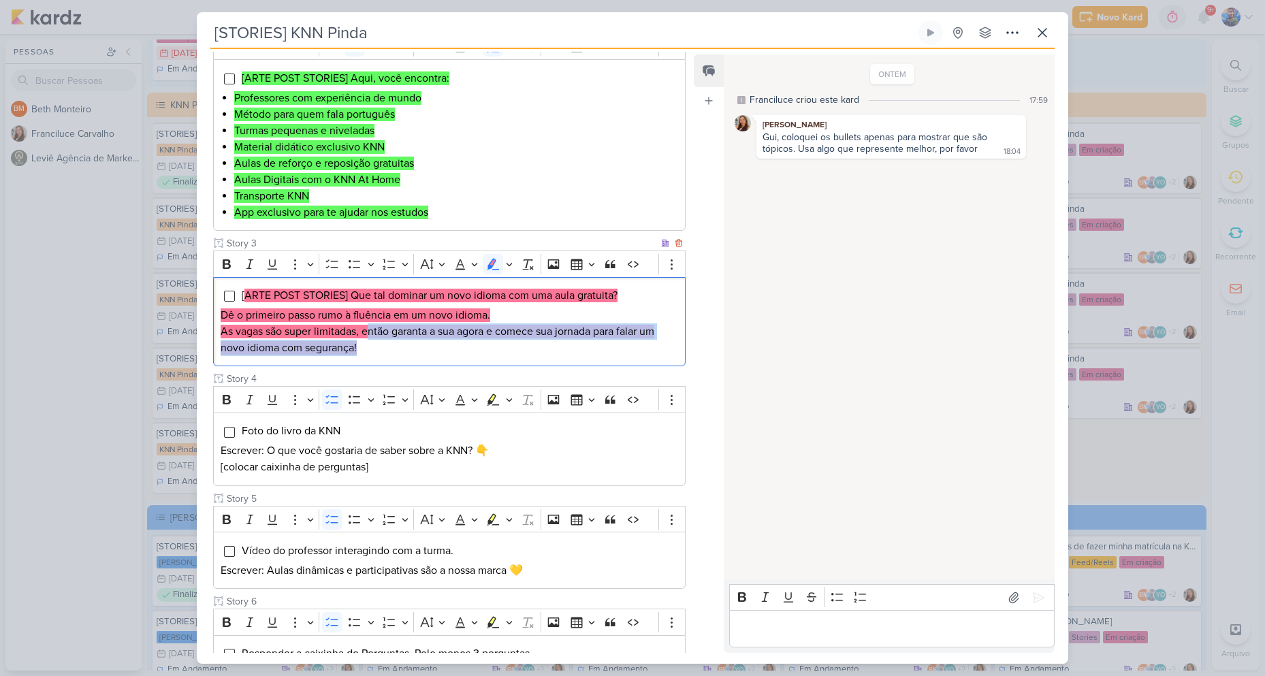
drag, startPoint x: 368, startPoint y: 331, endPoint x: 462, endPoint y: 353, distance: 95.8
click at [462, 353] on p "As vagas são super limitadas, então garanta a sua agora e comece sua jornada pa…" at bounding box center [450, 339] width 458 height 33
click at [375, 343] on p "As vagas são super limitadas, então garanta a sua agora e comece sua jornada pa…" at bounding box center [450, 339] width 458 height 33
click at [363, 330] on mark "As vagas são super limitadas, então garanta a sua agora e comece sua jornada pa…" at bounding box center [438, 340] width 434 height 30
drag, startPoint x: 363, startPoint y: 330, endPoint x: 410, endPoint y: 345, distance: 49.3
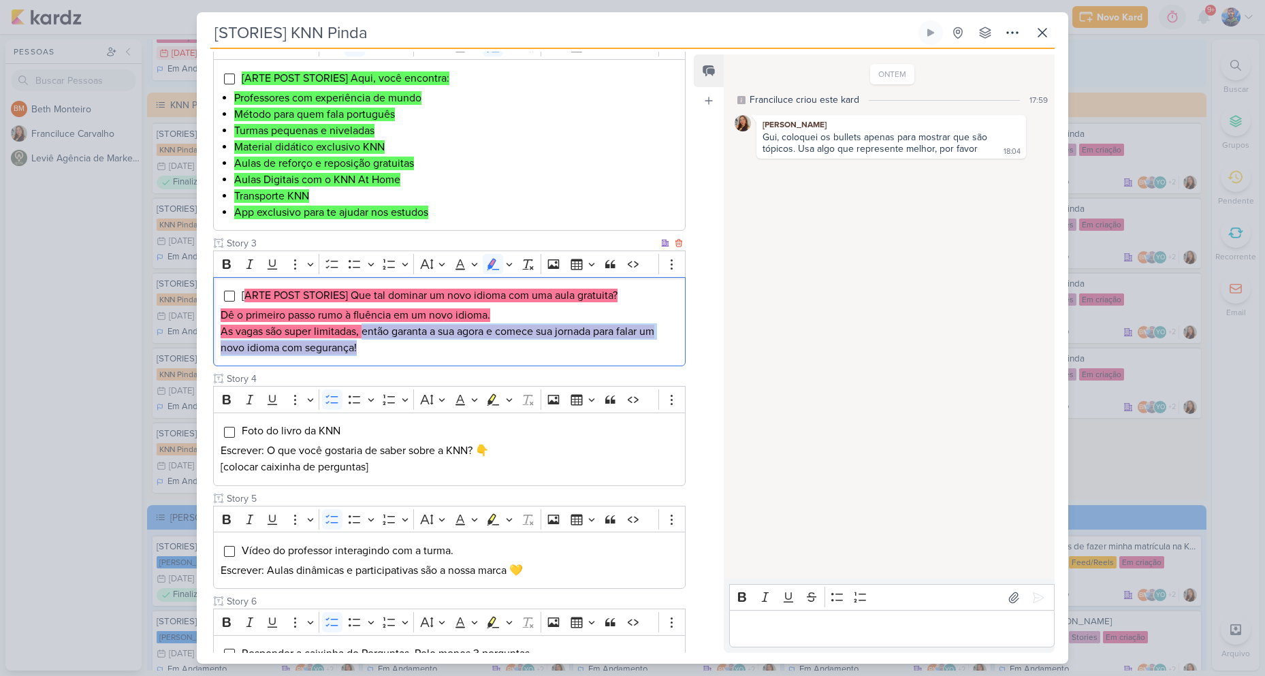
click at [410, 345] on p "As vagas são super limitadas, então garanta a sua agora e comece sua jornada pa…" at bounding box center [450, 339] width 458 height 33
click at [399, 345] on p "As vagas são super limitadas, então garanta a sua agora e comece sua jornada pa…" at bounding box center [450, 339] width 458 height 33
click at [395, 345] on p "As vagas são super limitadas, então garanta a sua agora e comece sua jornada pa…" at bounding box center [450, 339] width 458 height 33
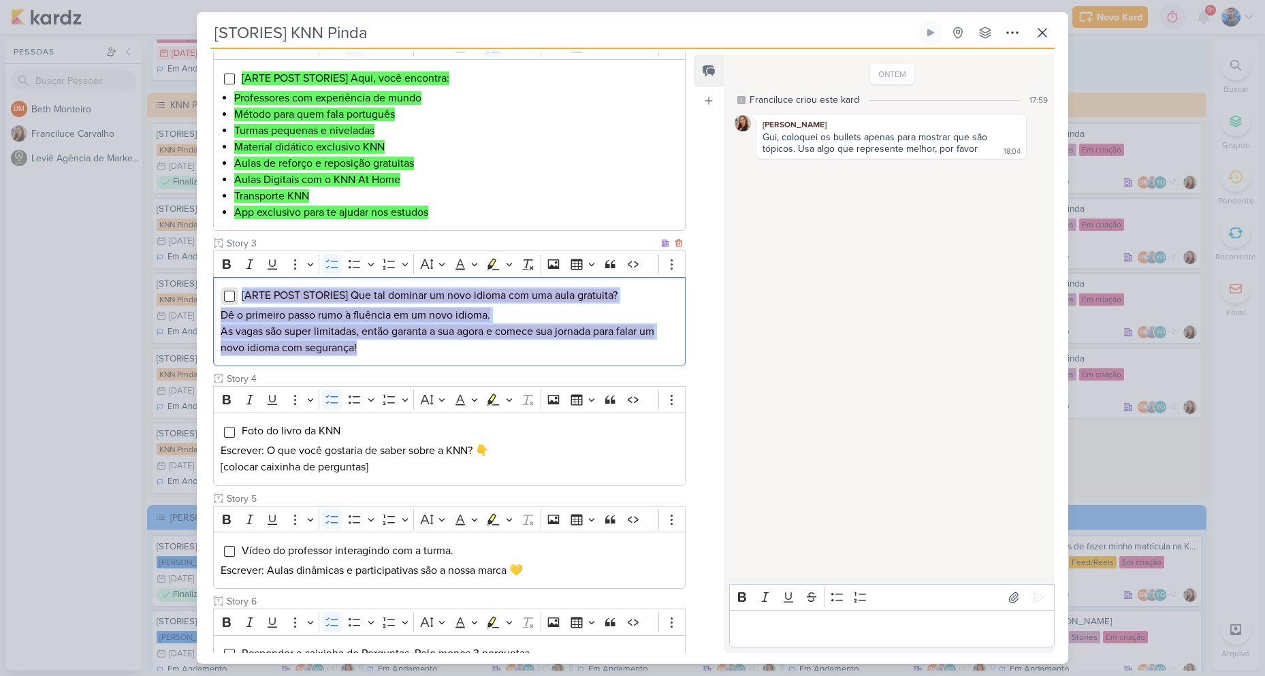
drag, startPoint x: 378, startPoint y: 351, endPoint x: 232, endPoint y: 293, distance: 157.4
click at [232, 293] on div "[ ARTE POST STORIES] Que tal dominar um novo idioma com uma aula gratuita? Dê o…" at bounding box center [449, 322] width 473 height 90
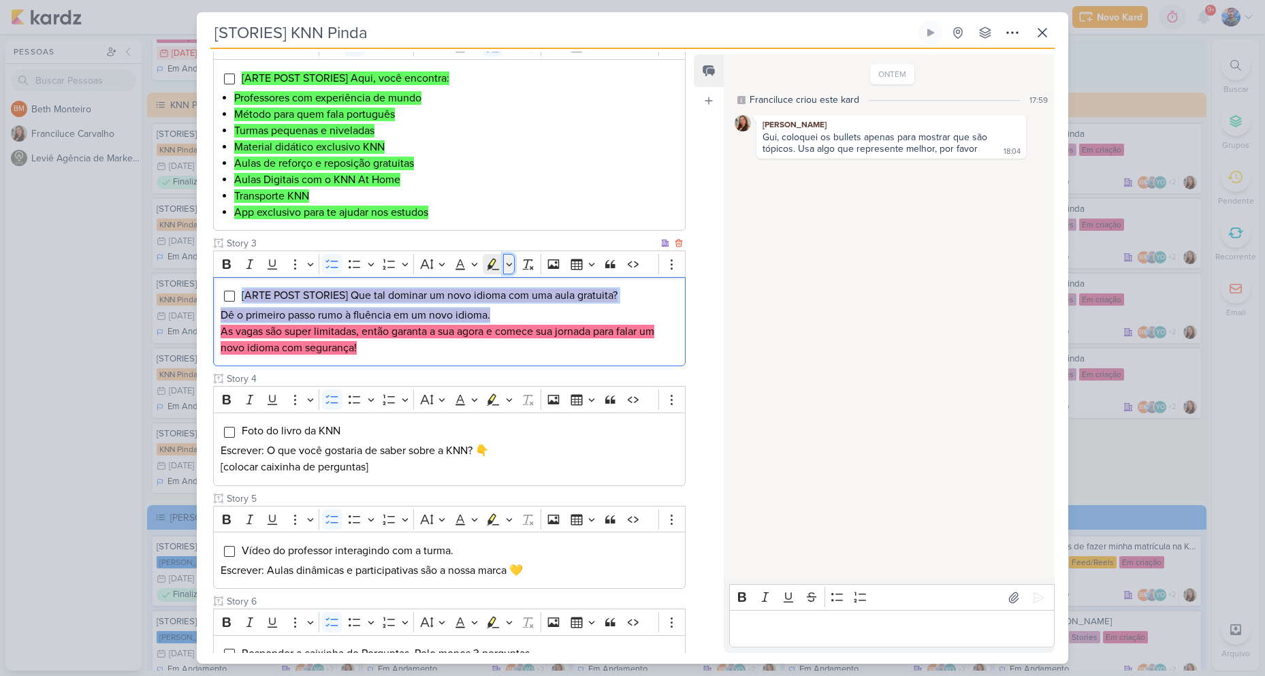
click at [509, 260] on icon "Editor toolbar" at bounding box center [509, 264] width 7 height 14
click at [428, 288] on icon "Text highlight toolbar" at bounding box center [427, 287] width 7 height 10
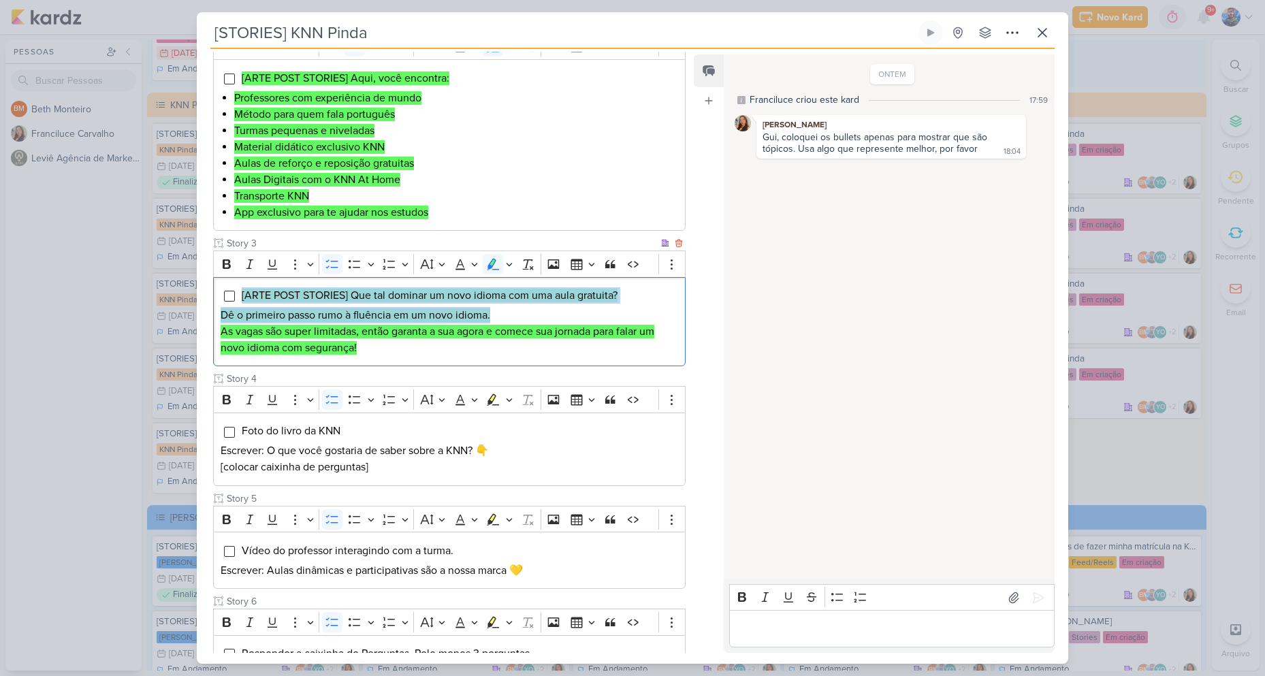
click at [460, 332] on mark "As vagas são super limitadas, então garanta a sua agora e comece sua jornada pa…" at bounding box center [438, 340] width 434 height 30
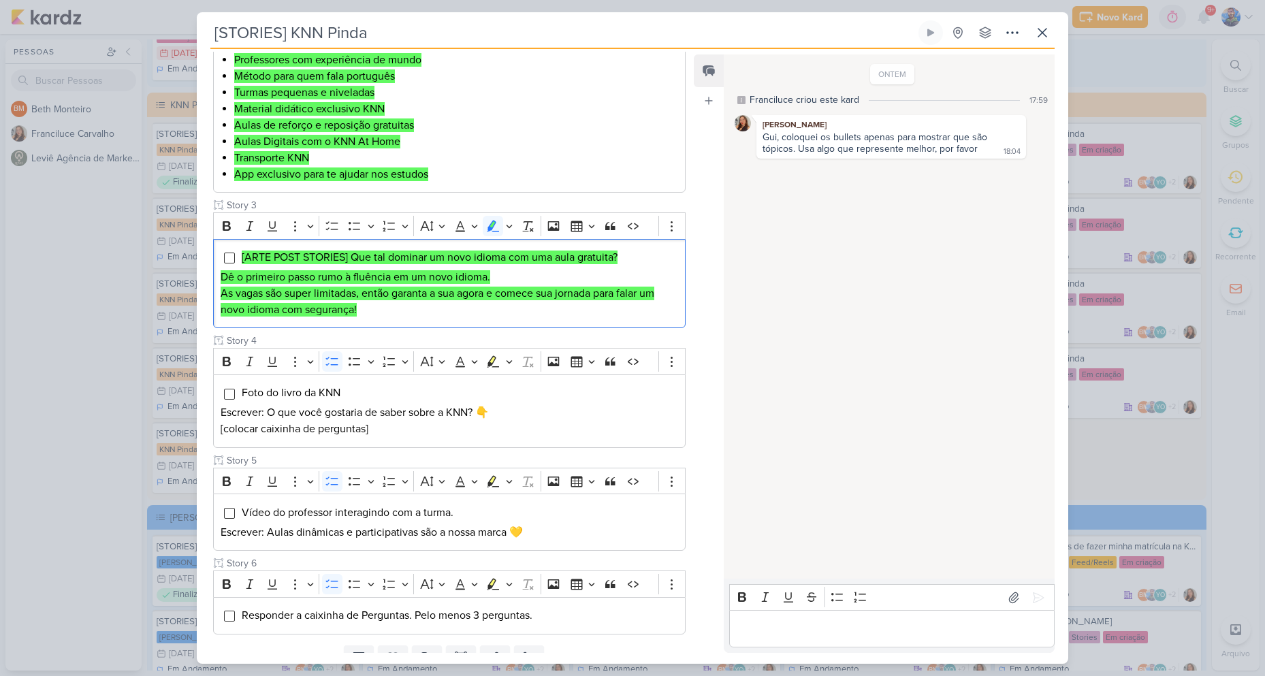
scroll to position [436, 0]
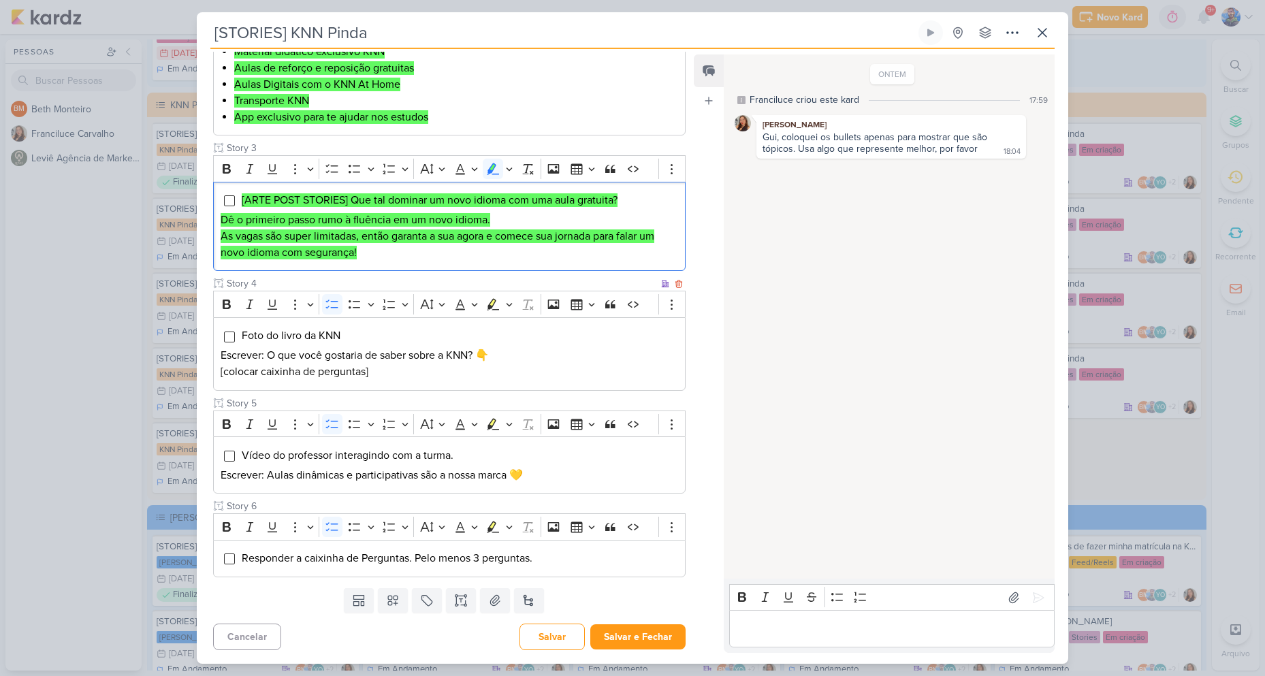
click at [437, 356] on p "Escrever: O que você gostaria de saber sobre a KNN? 👇" at bounding box center [450, 355] width 458 height 16
click at [488, 610] on button at bounding box center [495, 600] width 30 height 25
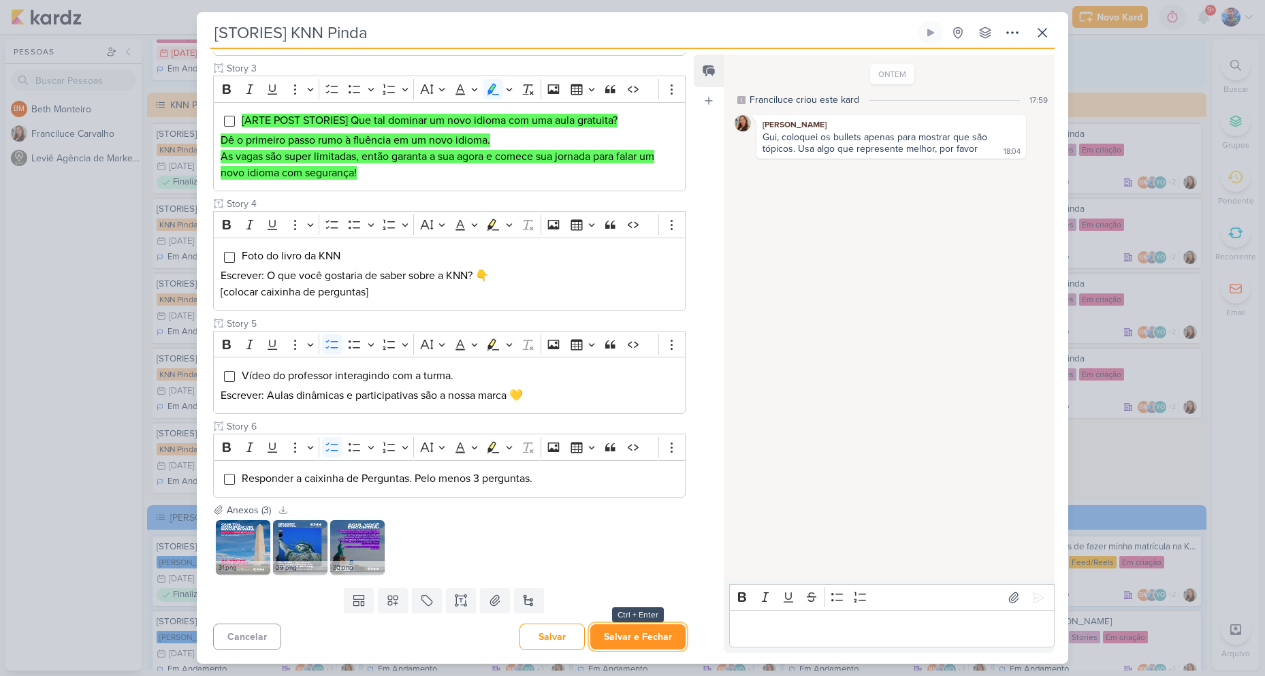
click at [624, 633] on button "Salvar e Fechar" at bounding box center [637, 636] width 95 height 25
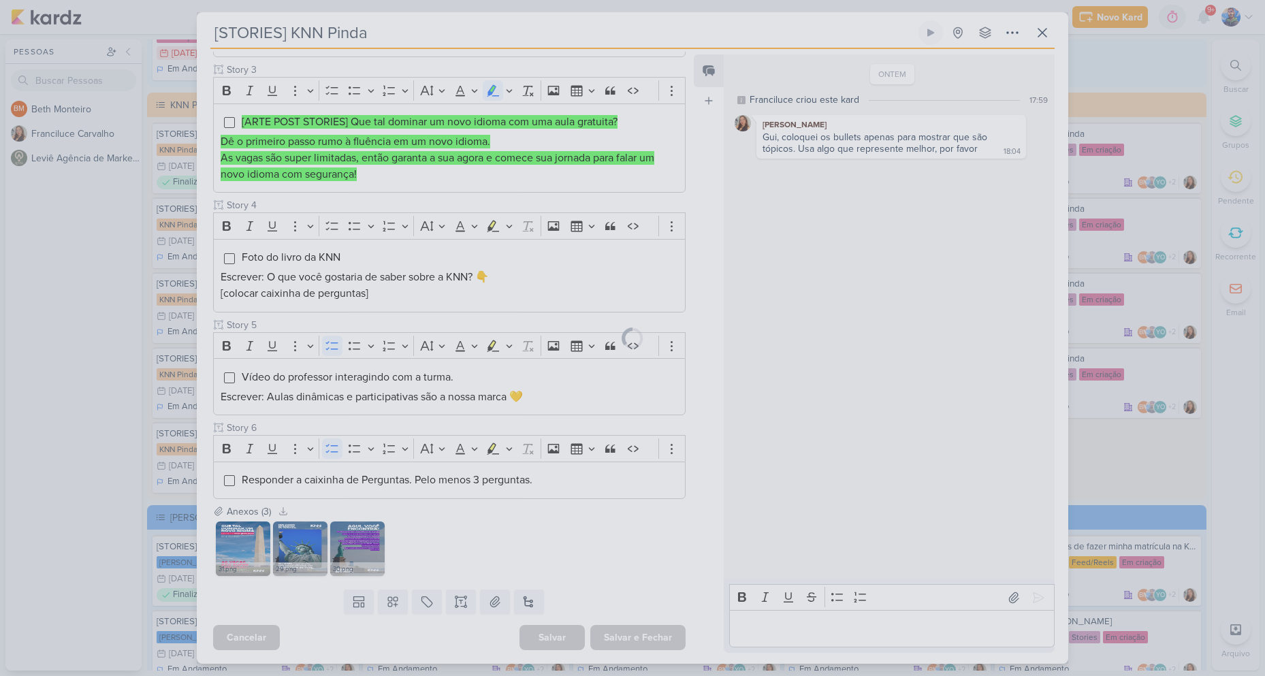
scroll to position [514, 0]
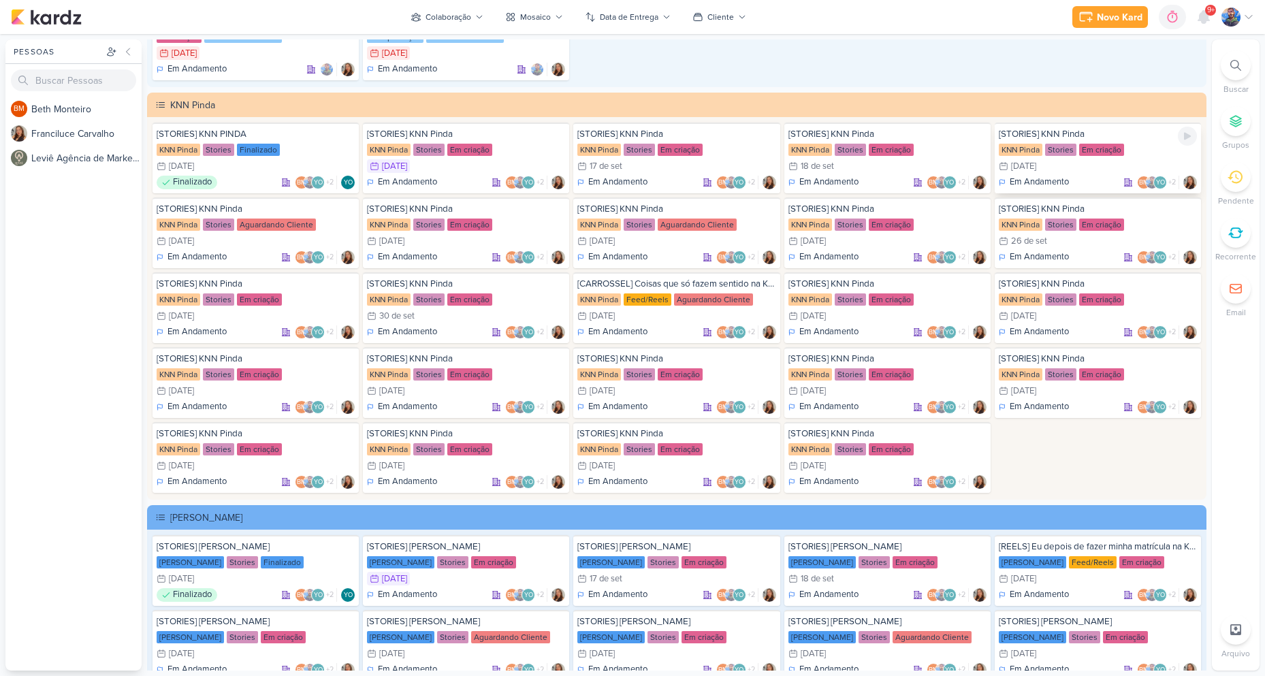
click at [1027, 162] on div "[DATE]" at bounding box center [1023, 166] width 25 height 9
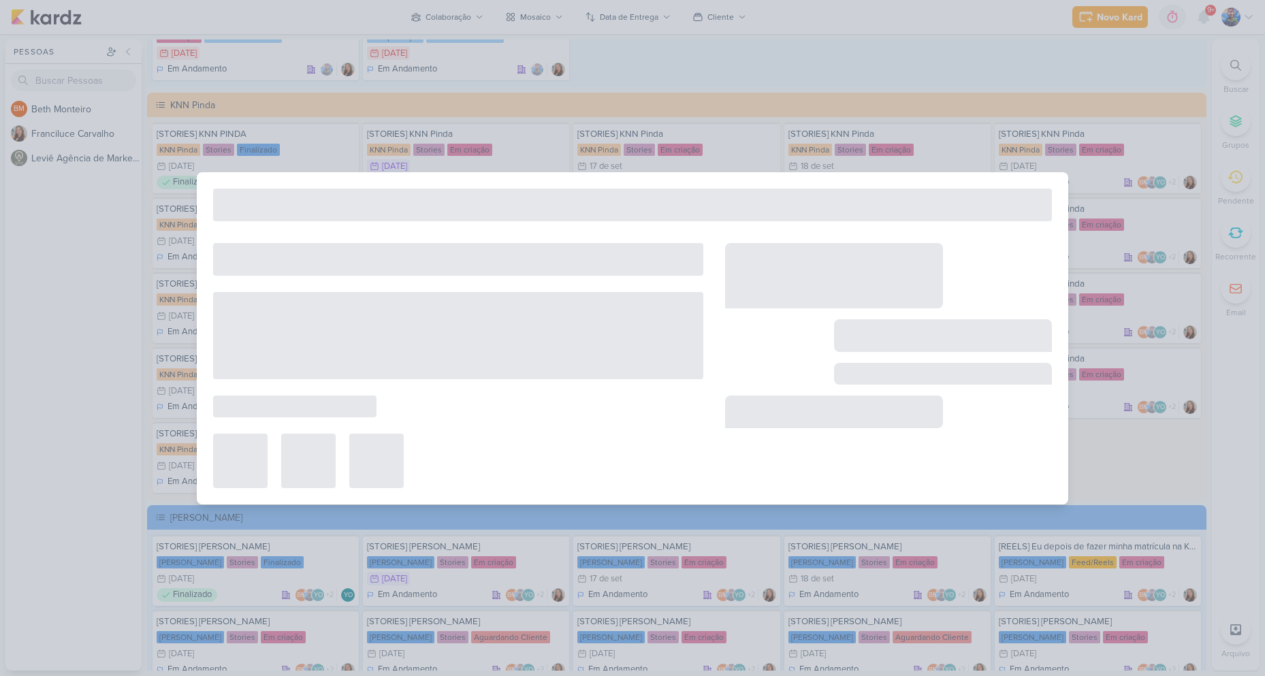
type input "[DATE] 23:59"
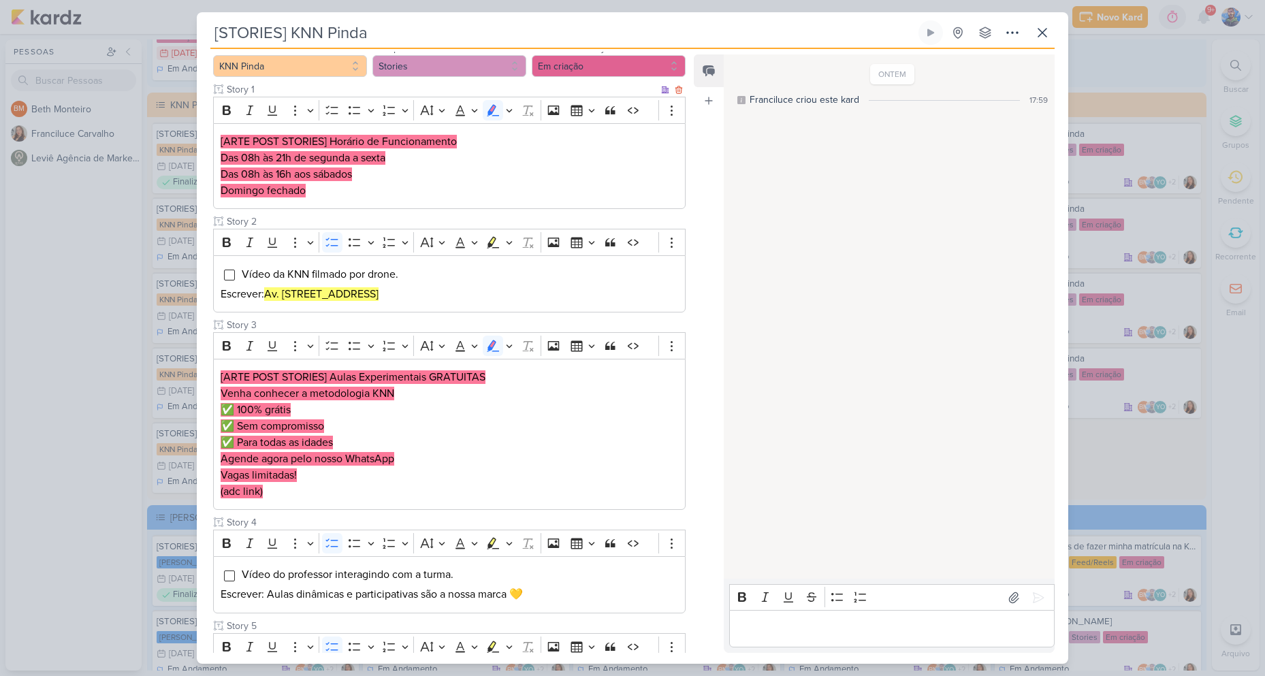
scroll to position [0, 0]
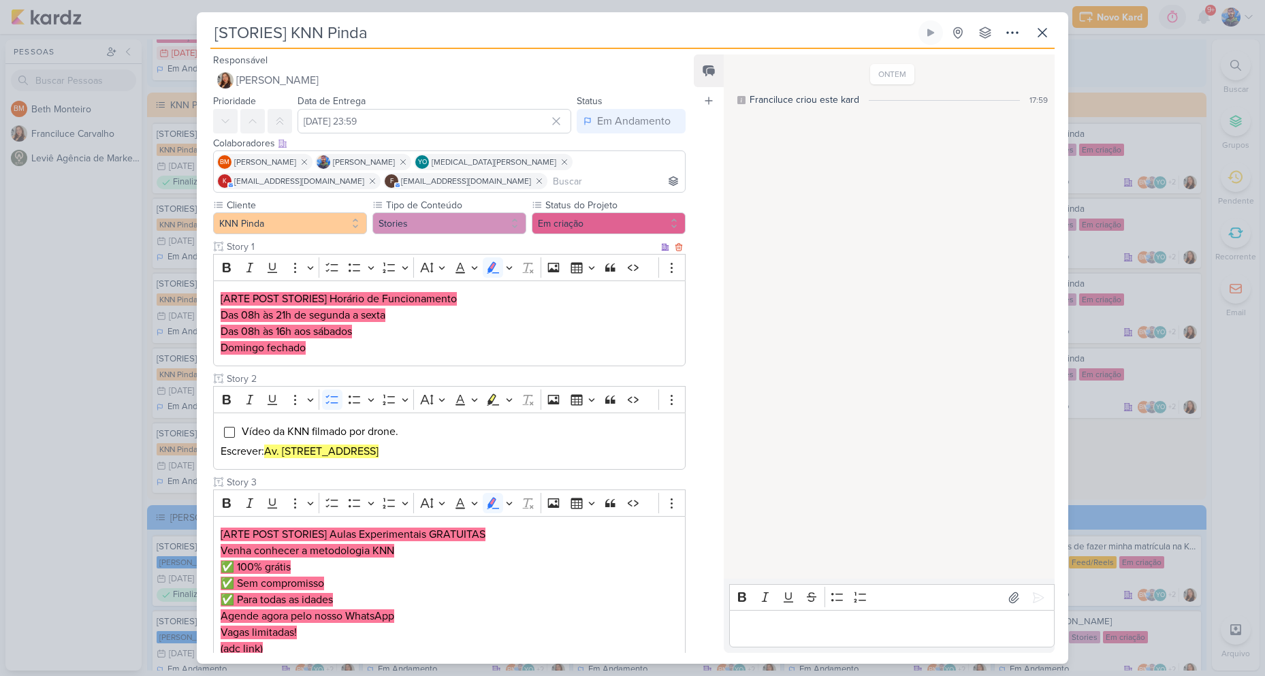
click at [463, 343] on p "Domingo fechado" at bounding box center [450, 348] width 458 height 16
click at [468, 332] on p "Das 08h às 16h aos sábados" at bounding box center [450, 331] width 458 height 16
drag, startPoint x: 330, startPoint y: 294, endPoint x: 381, endPoint y: 294, distance: 50.4
click at [381, 294] on mark "[ARTE POST STORIES] Horário de Funcionamento" at bounding box center [339, 299] width 236 height 14
drag, startPoint x: 472, startPoint y: 319, endPoint x: 465, endPoint y: 320, distance: 6.8
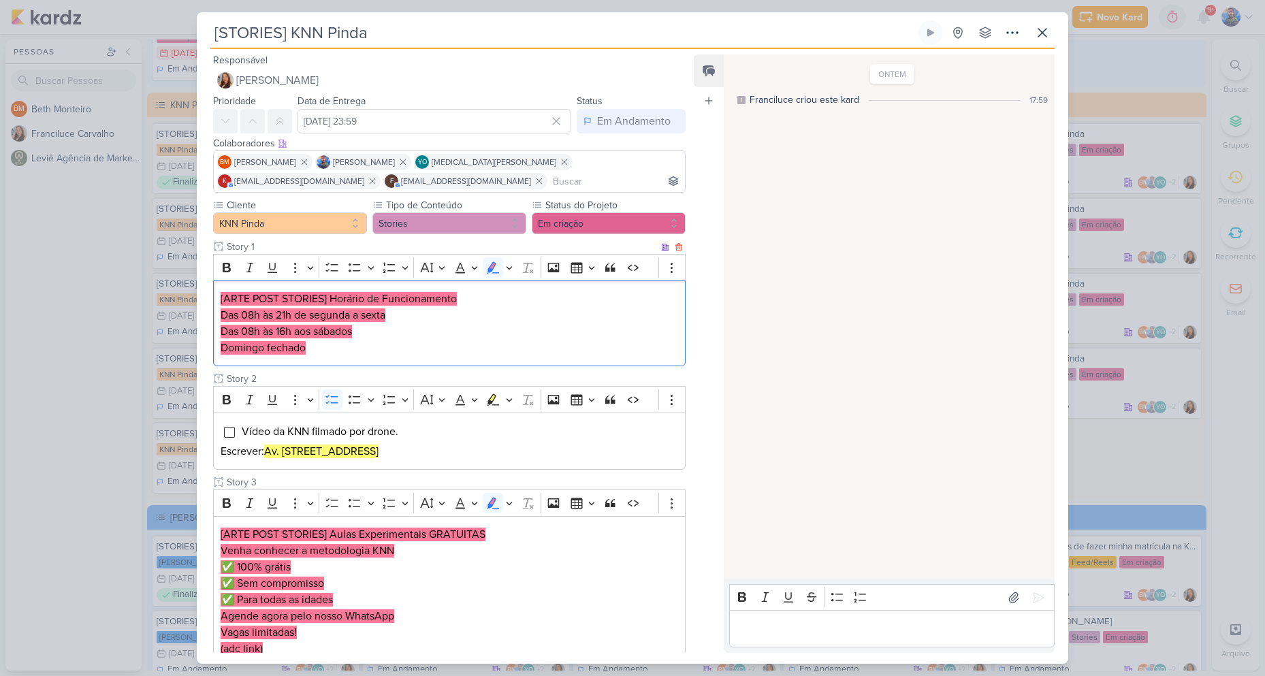
click at [471, 319] on p "Das 08h às 21h de segunda a sexta" at bounding box center [450, 315] width 458 height 16
drag, startPoint x: 382, startPoint y: 301, endPoint x: 524, endPoint y: 306, distance: 142.4
click at [524, 306] on p "[ARTE POST STORIES] Horário de Funcionamento" at bounding box center [450, 299] width 458 height 16
click at [456, 325] on p "Das 08h às 16h aos sábados" at bounding box center [450, 331] width 458 height 16
click at [385, 309] on mark "Das 08h às 21h de segunda a sexta" at bounding box center [303, 315] width 165 height 14
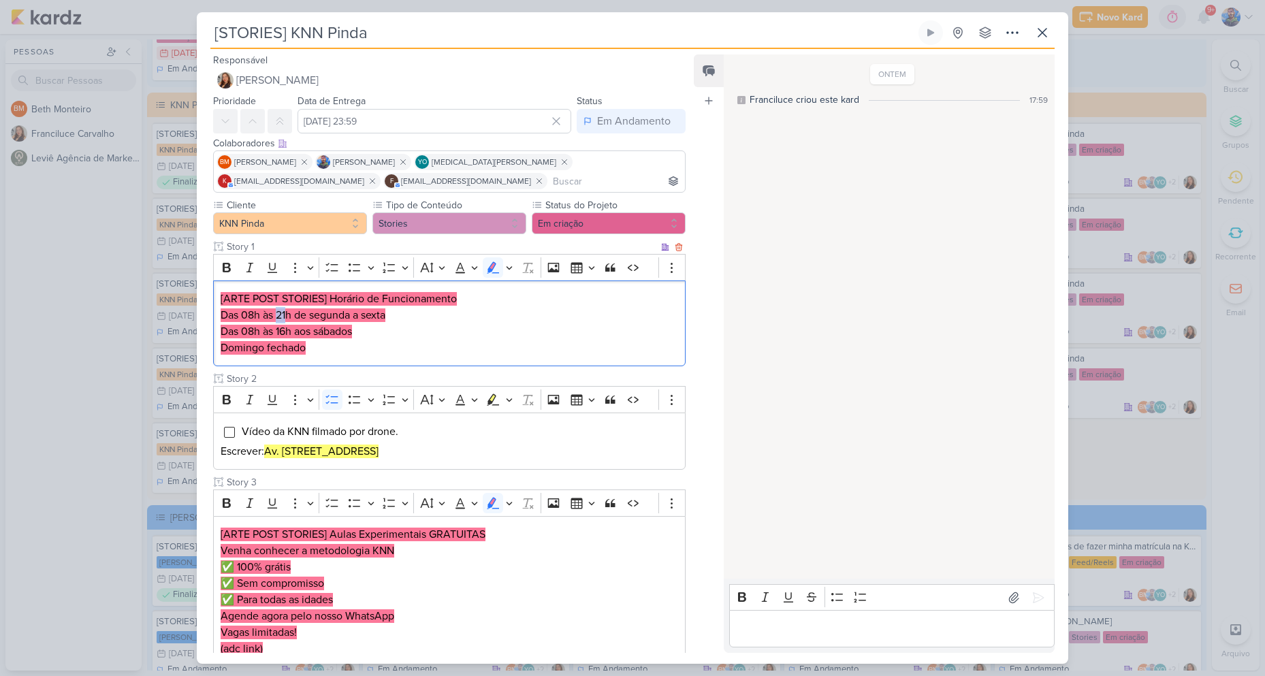
drag, startPoint x: 290, startPoint y: 315, endPoint x: 283, endPoint y: 313, distance: 6.9
click at [279, 315] on mark "Das 08h às 21h de segunda a sexta" at bounding box center [303, 315] width 165 height 14
click at [293, 313] on mark "Das 08h às 21h de segunda a sexta" at bounding box center [303, 315] width 165 height 14
drag, startPoint x: 293, startPoint y: 313, endPoint x: 219, endPoint y: 317, distance: 73.7
click at [219, 317] on div "[ARTE POST STORIES] Horário de Funcionamento Das 08h às 21h de segunda a sexta …" at bounding box center [449, 324] width 473 height 86
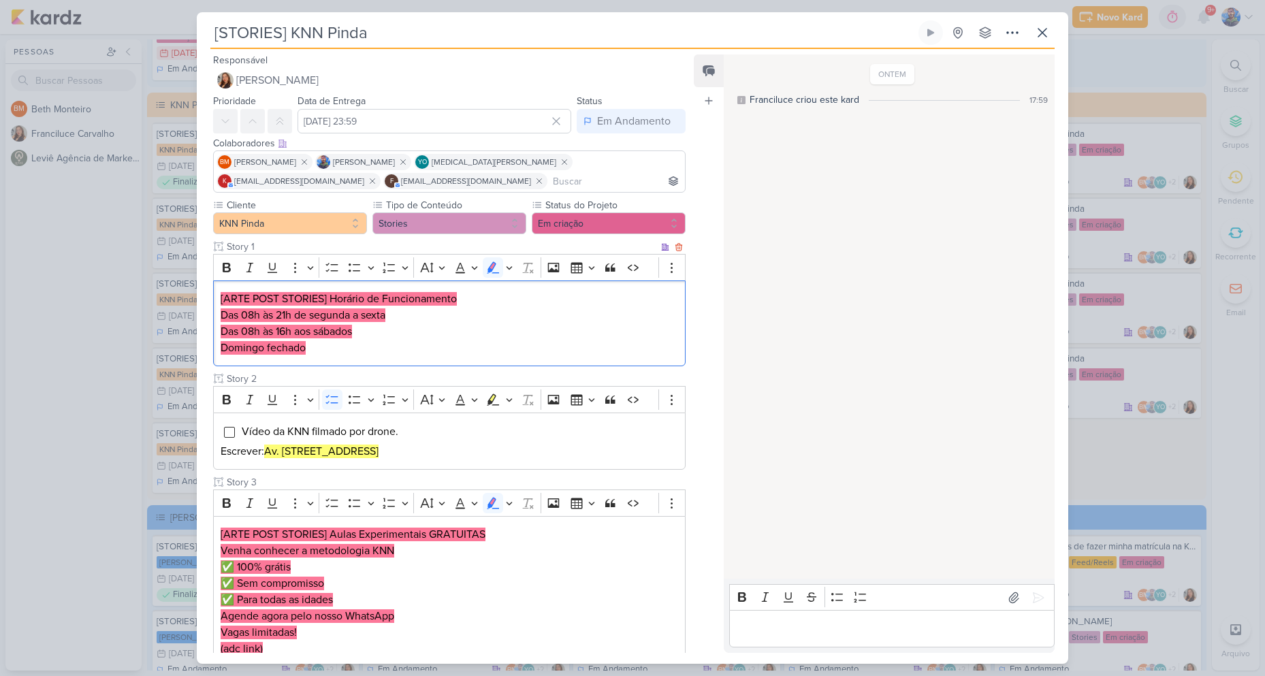
click at [352, 331] on mark "Das 08h às 16h aos sábados" at bounding box center [286, 332] width 131 height 14
drag, startPoint x: 315, startPoint y: 332, endPoint x: 398, endPoint y: 339, distance: 82.7
click at [398, 339] on p "Das 08h às 16h aos sábados" at bounding box center [450, 331] width 458 height 16
click at [359, 326] on p "Das 08h às 16h aos sábados" at bounding box center [450, 331] width 458 height 16
drag, startPoint x: 222, startPoint y: 330, endPoint x: 292, endPoint y: 339, distance: 70.8
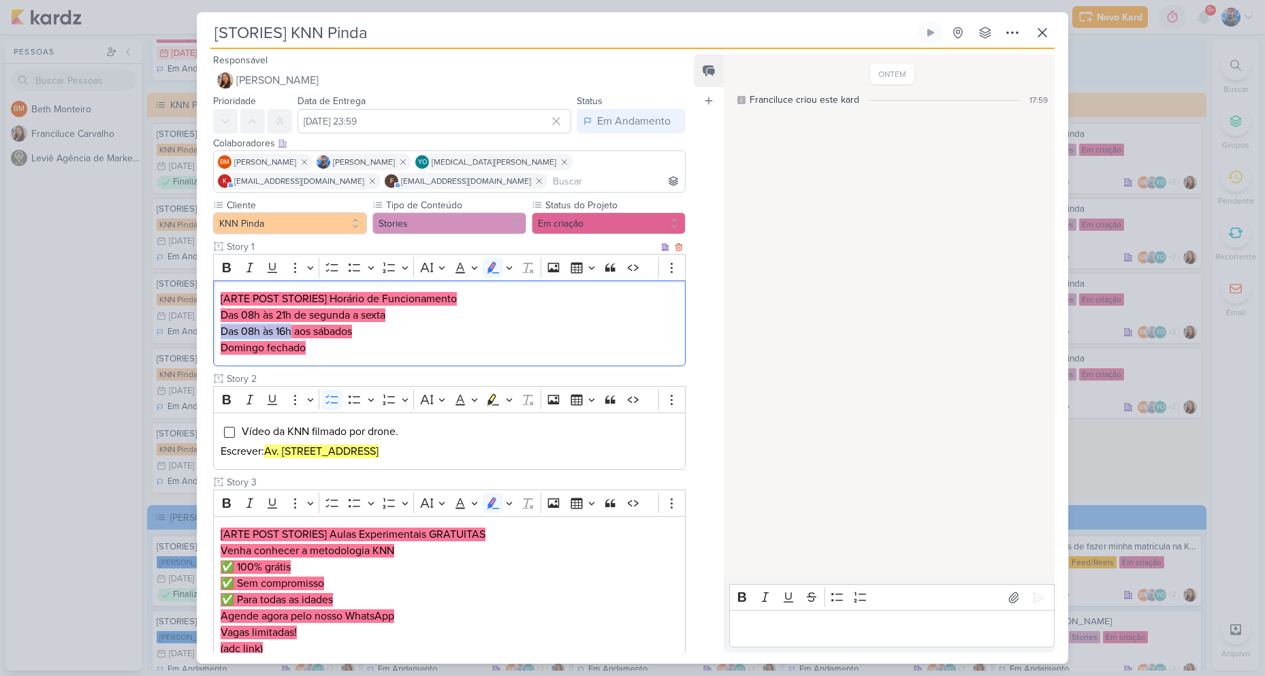
click at [292, 339] on p "Das 08h às 16h aos sábados" at bounding box center [450, 331] width 458 height 16
click at [319, 343] on p "Domingo fechado" at bounding box center [450, 348] width 458 height 16
drag, startPoint x: 221, startPoint y: 349, endPoint x: 262, endPoint y: 354, distance: 41.8
click at [262, 354] on mark "Domingo fechado" at bounding box center [263, 348] width 85 height 14
click at [326, 358] on div "[ARTE POST STORIES] Horário de Funcionamento Das 08h às 21h de segunda a sexta …" at bounding box center [449, 324] width 473 height 86
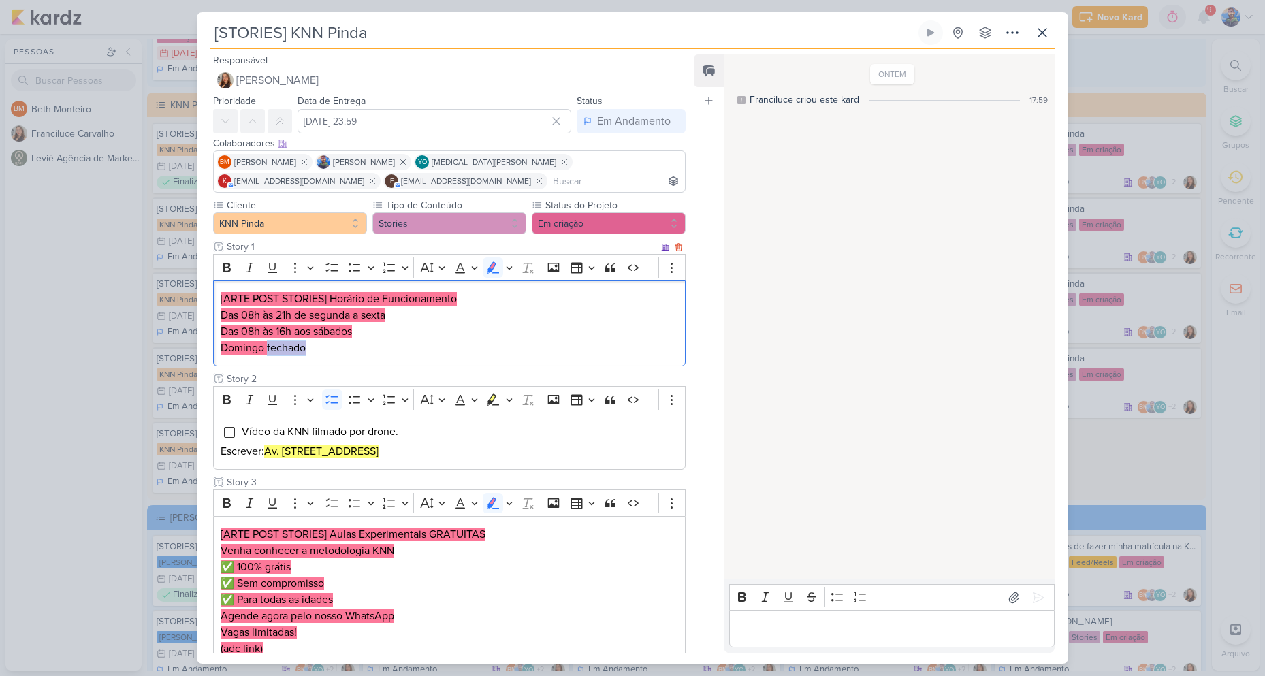
drag, startPoint x: 267, startPoint y: 345, endPoint x: 307, endPoint y: 351, distance: 40.6
click at [307, 351] on p "Domingo fechado" at bounding box center [450, 348] width 458 height 16
click at [439, 347] on p "Domingo fechado" at bounding box center [450, 348] width 458 height 16
click at [439, 346] on p "Domingo fechado" at bounding box center [450, 348] width 458 height 16
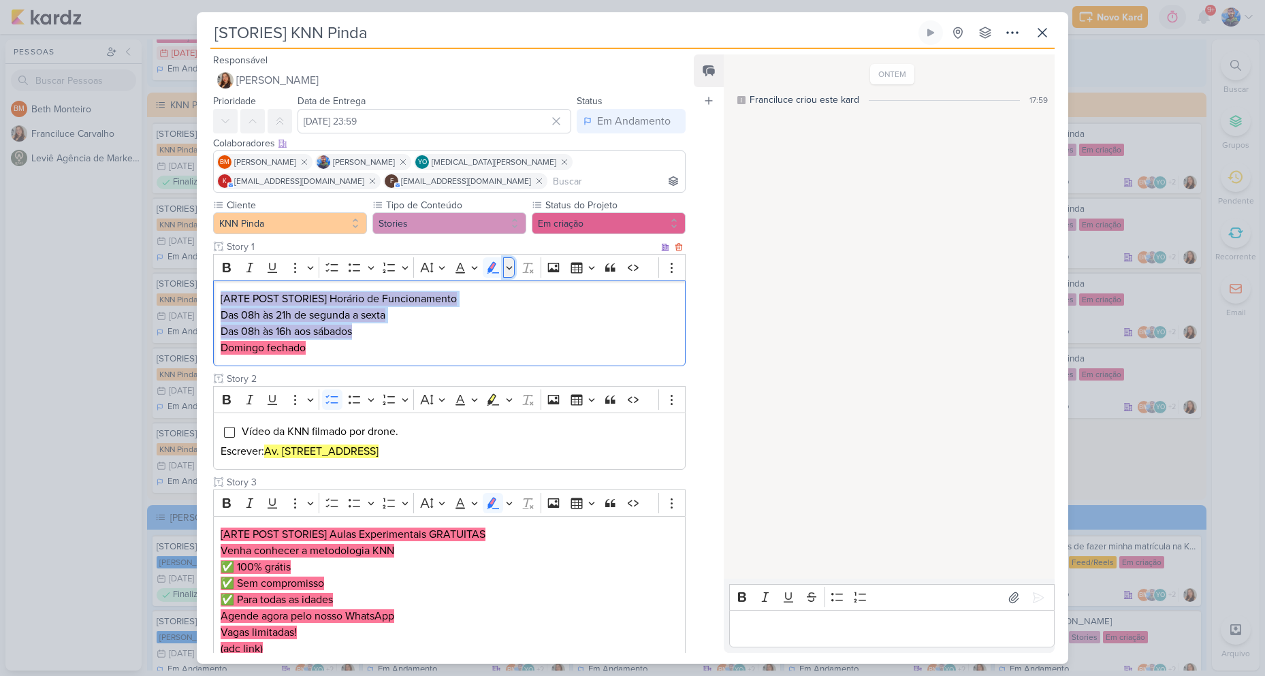
click at [509, 268] on icon "Editor toolbar" at bounding box center [509, 268] width 7 height 14
click at [429, 293] on icon "Text highlight toolbar" at bounding box center [429, 291] width 12 height 12
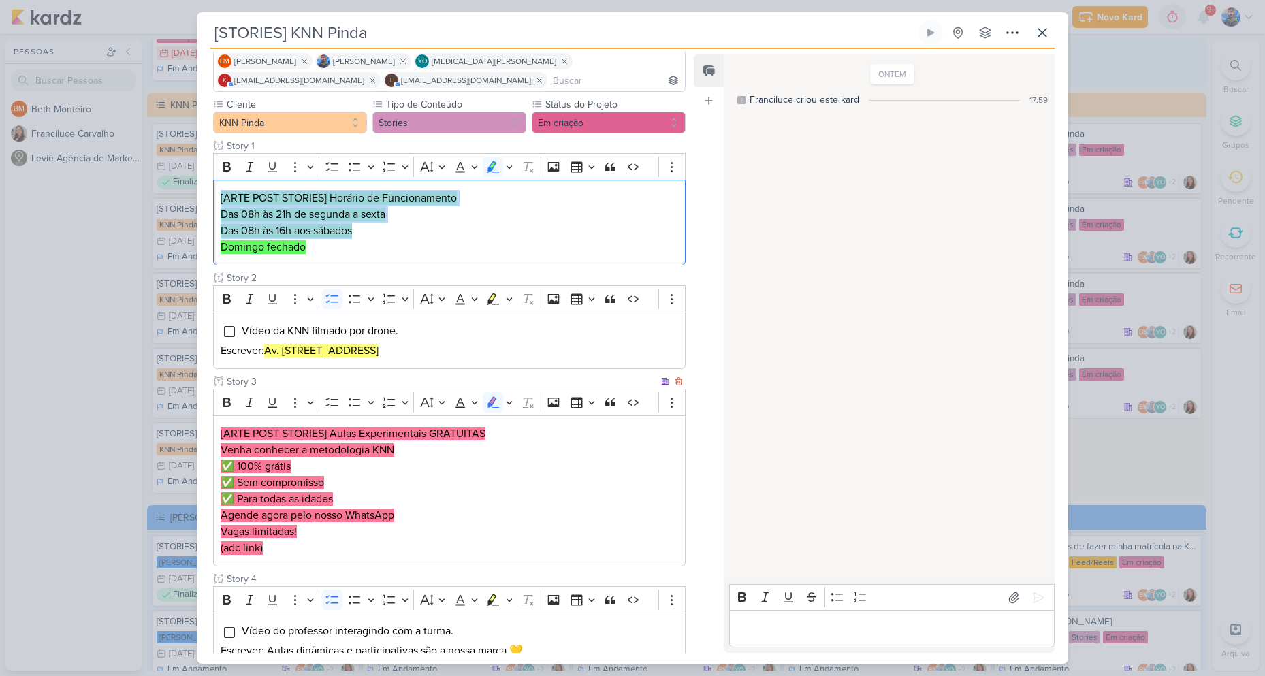
scroll to position [136, 0]
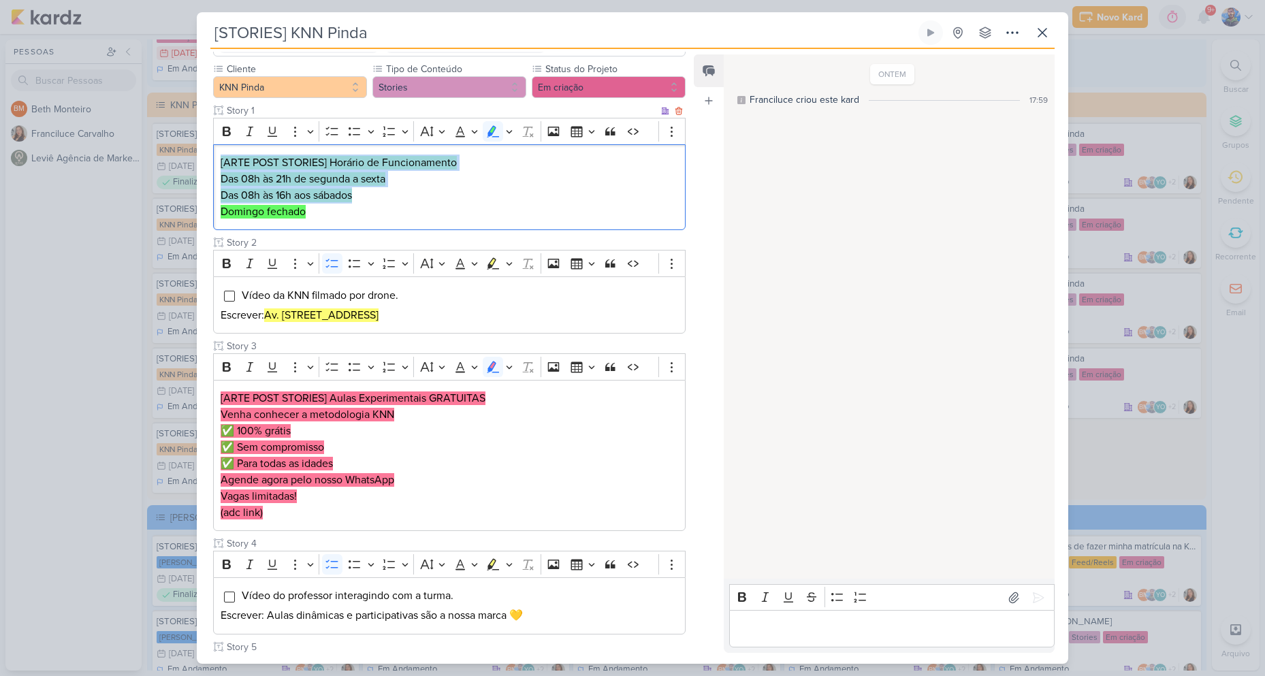
click at [475, 173] on p "Das 08h às 21h de segunda a sexta" at bounding box center [450, 179] width 458 height 16
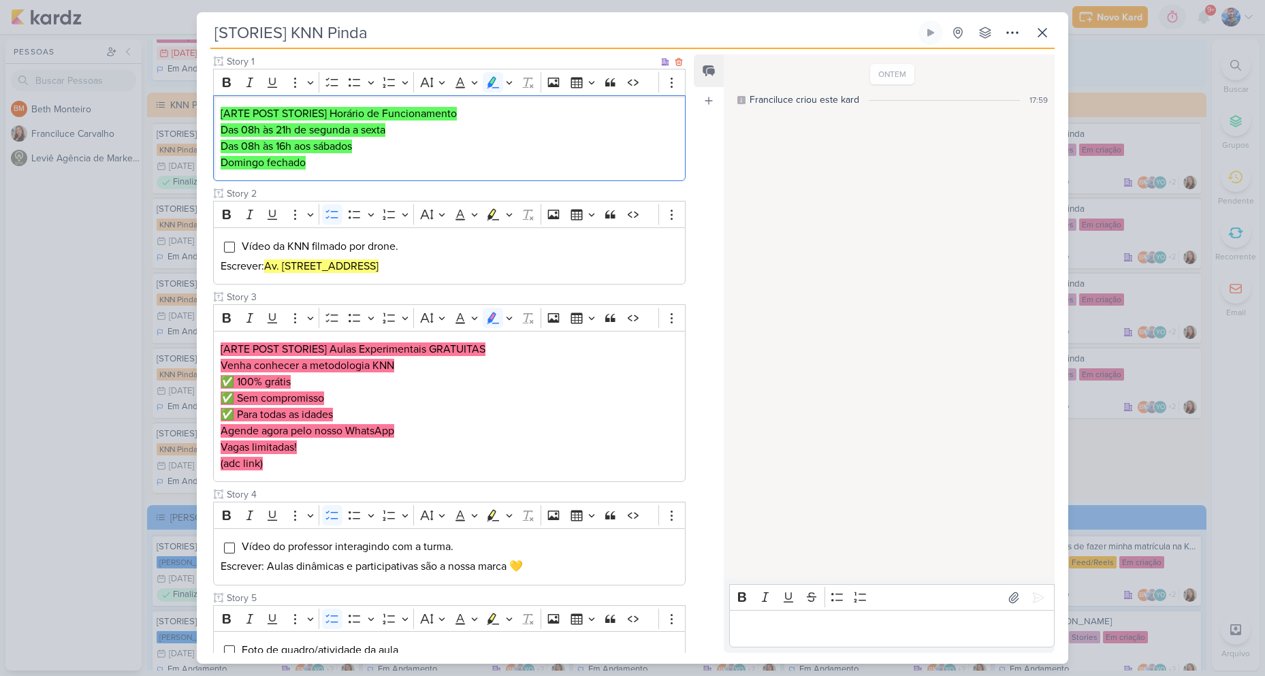
scroll to position [204, 0]
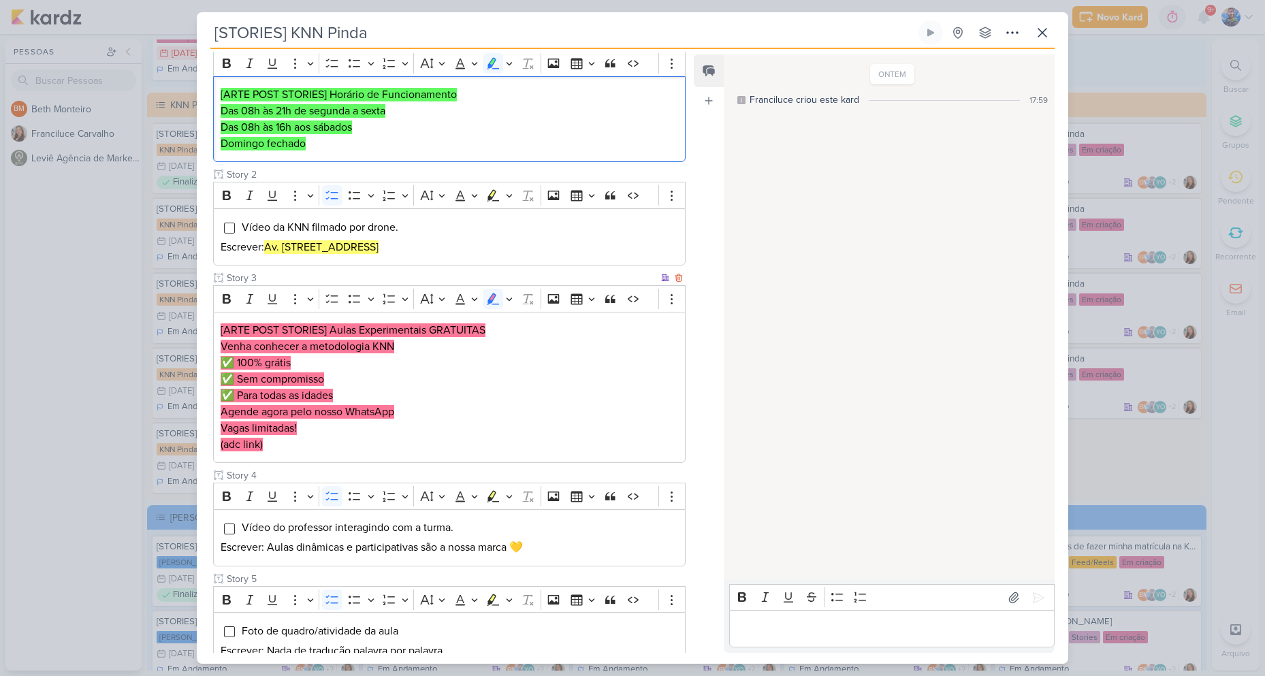
click at [330, 362] on p "✅ 100% grátis ✅ Sem compromisso ✅ Para todas as idades" at bounding box center [450, 379] width 458 height 49
drag, startPoint x: 330, startPoint y: 330, endPoint x: 492, endPoint y: 330, distance: 162.1
click at [492, 330] on p "[ARTE POST STORIES] Aulas Experimentais GRATUITAS Venha conhecer a metodologia …" at bounding box center [450, 338] width 458 height 33
click at [420, 345] on p "[ARTE POST STORIES] Aulas Experimentais GRATUITAS Venha conhecer a metodologia …" at bounding box center [450, 338] width 458 height 33
drag, startPoint x: 219, startPoint y: 346, endPoint x: 398, endPoint y: 349, distance: 178.4
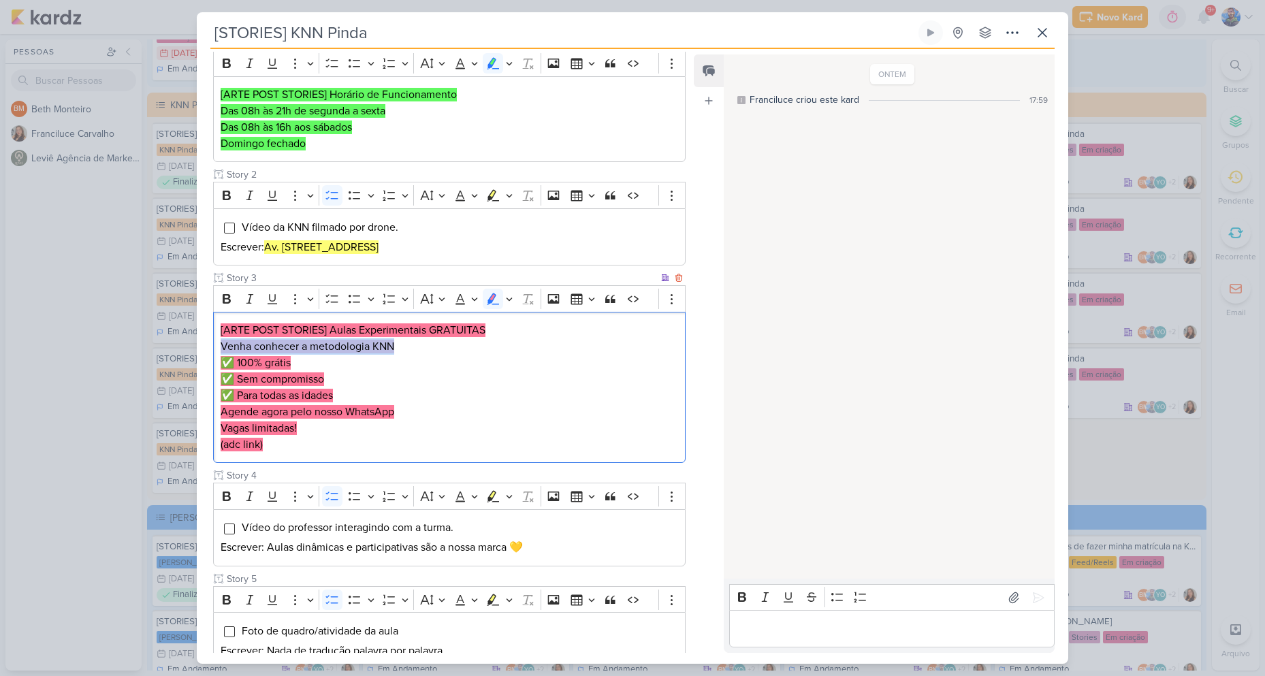
click at [398, 349] on div "[ARTE POST STORIES] Aulas Experimentais GRATUITAS Venha conhecer a metodologia …" at bounding box center [449, 388] width 473 height 152
click at [284, 358] on mark "✅ 100% grátis" at bounding box center [256, 363] width 70 height 14
drag, startPoint x: 292, startPoint y: 358, endPoint x: 229, endPoint y: 362, distance: 63.5
click at [229, 362] on p "✅ 100% grátis ✅ Sem compromisso ✅ Para todas as idades" at bounding box center [450, 379] width 458 height 49
click at [338, 360] on p "✅ 100% grátis ✅ Sem compromisso ✅ Para todas as idades" at bounding box center [450, 379] width 458 height 49
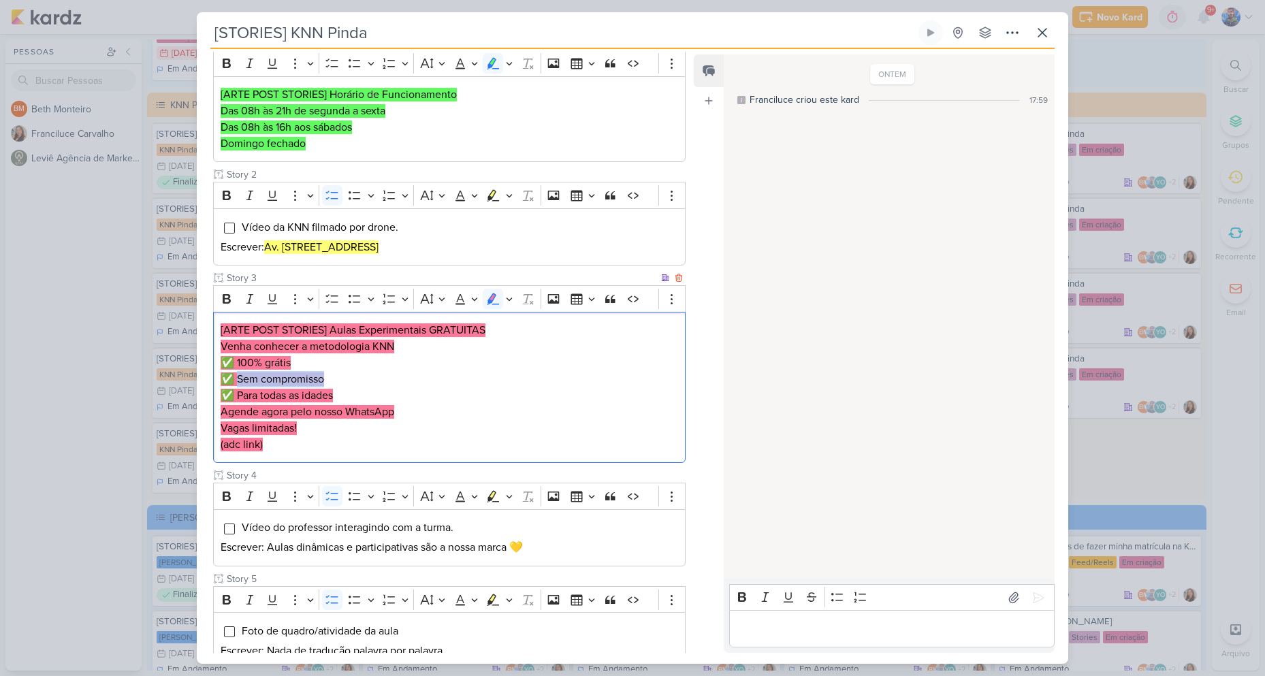
drag, startPoint x: 326, startPoint y: 377, endPoint x: 238, endPoint y: 383, distance: 88.1
click at [238, 383] on p "✅ 100% grátis ✅ Sem compromisso ✅ Para todas as idades" at bounding box center [450, 379] width 458 height 49
click at [340, 396] on p "✅ 100% grátis ✅ Sem compromisso ✅ Para todas as idades" at bounding box center [450, 379] width 458 height 49
drag, startPoint x: 340, startPoint y: 396, endPoint x: 249, endPoint y: 396, distance: 91.3
click at [249, 396] on p "✅ 100% grátis ✅ Sem compromisso ✅ Para todas as idades" at bounding box center [450, 379] width 458 height 49
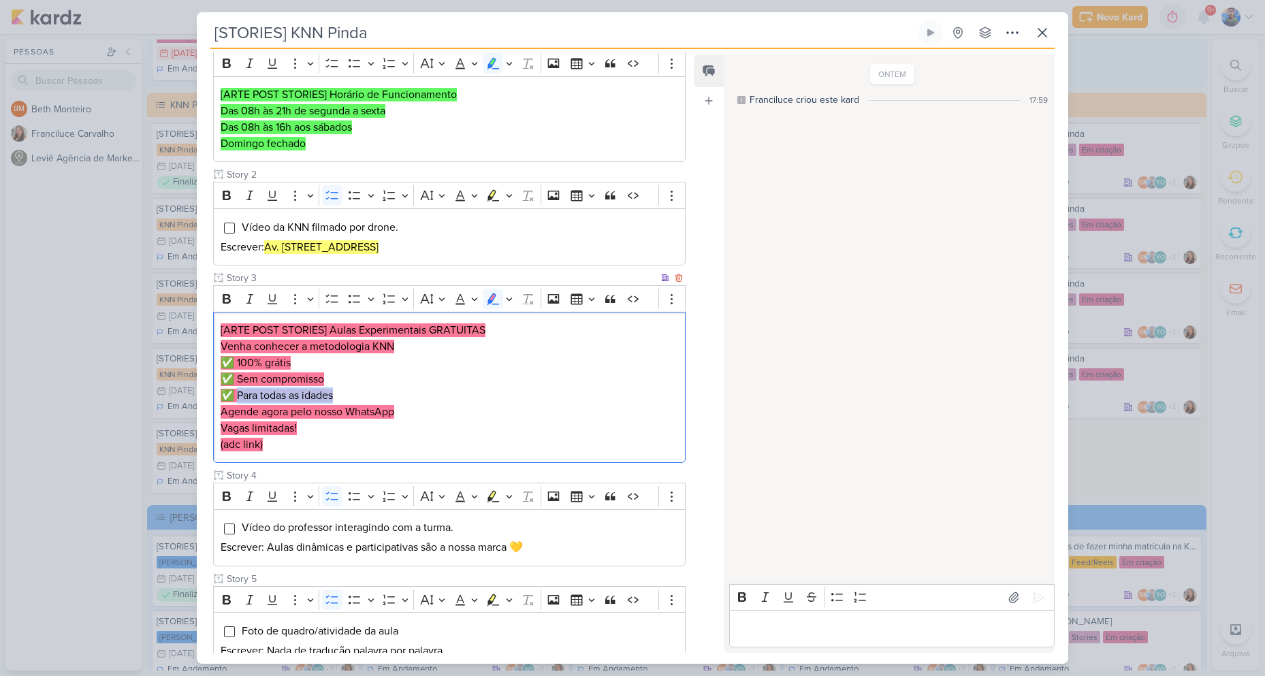
click at [362, 395] on p "✅ 100% grátis ✅ Sem compromisso ✅ Para todas as idades" at bounding box center [450, 379] width 458 height 49
click at [394, 413] on mark "Agende agora pelo nosso WhatsApp" at bounding box center [308, 412] width 174 height 14
click at [399, 368] on p "✅ 100% grátis ✅ Sem compromisso ✅ Para todas as idades" at bounding box center [450, 379] width 458 height 49
drag, startPoint x: 220, startPoint y: 411, endPoint x: 398, endPoint y: 413, distance: 178.4
click at [398, 413] on p "Agende agora pelo nosso WhatsApp Vagas limitadas! (adc link)" at bounding box center [450, 428] width 458 height 49
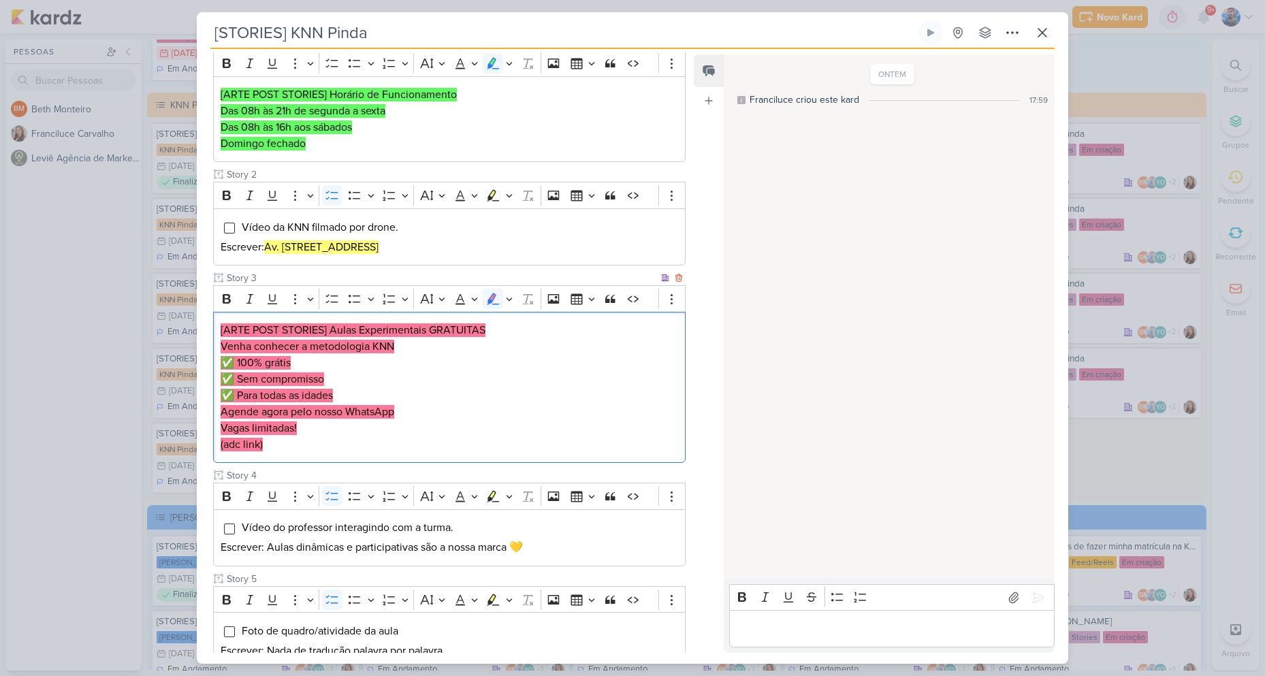
click at [411, 427] on p "Agende agora pelo nosso WhatsApp Vagas limitadas! (adc link)" at bounding box center [450, 428] width 458 height 49
drag, startPoint x: 315, startPoint y: 429, endPoint x: 222, endPoint y: 433, distance: 93.4
click at [222, 433] on p "Agende agora pelo nosso WhatsApp Vagas limitadas! (adc link)" at bounding box center [450, 428] width 458 height 49
click at [294, 436] on p "Agende agora pelo nosso WhatsApp Vagas limitadas! (adc link)" at bounding box center [450, 428] width 458 height 49
click at [346, 431] on p "Agende agora pelo nosso WhatsApp Vagas limitadas! (adc link)" at bounding box center [450, 428] width 458 height 49
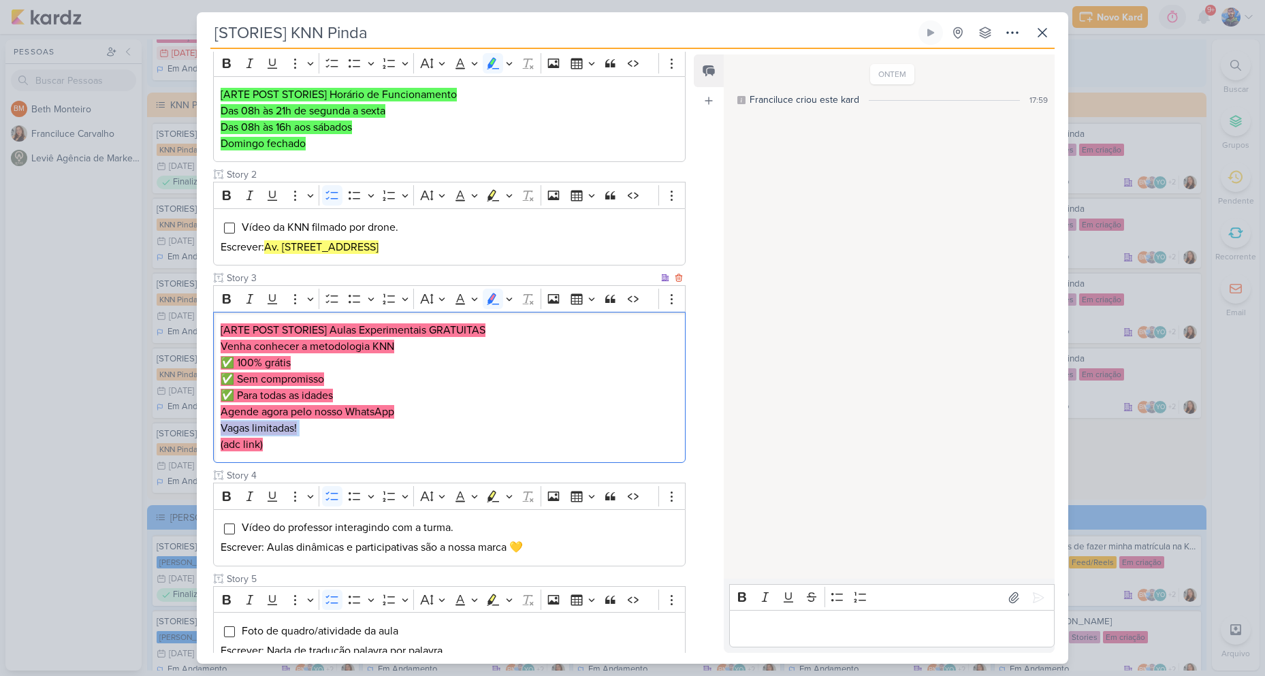
click at [346, 431] on p "Agende agora pelo nosso WhatsApp Vagas limitadas! (adc link)" at bounding box center [450, 428] width 458 height 49
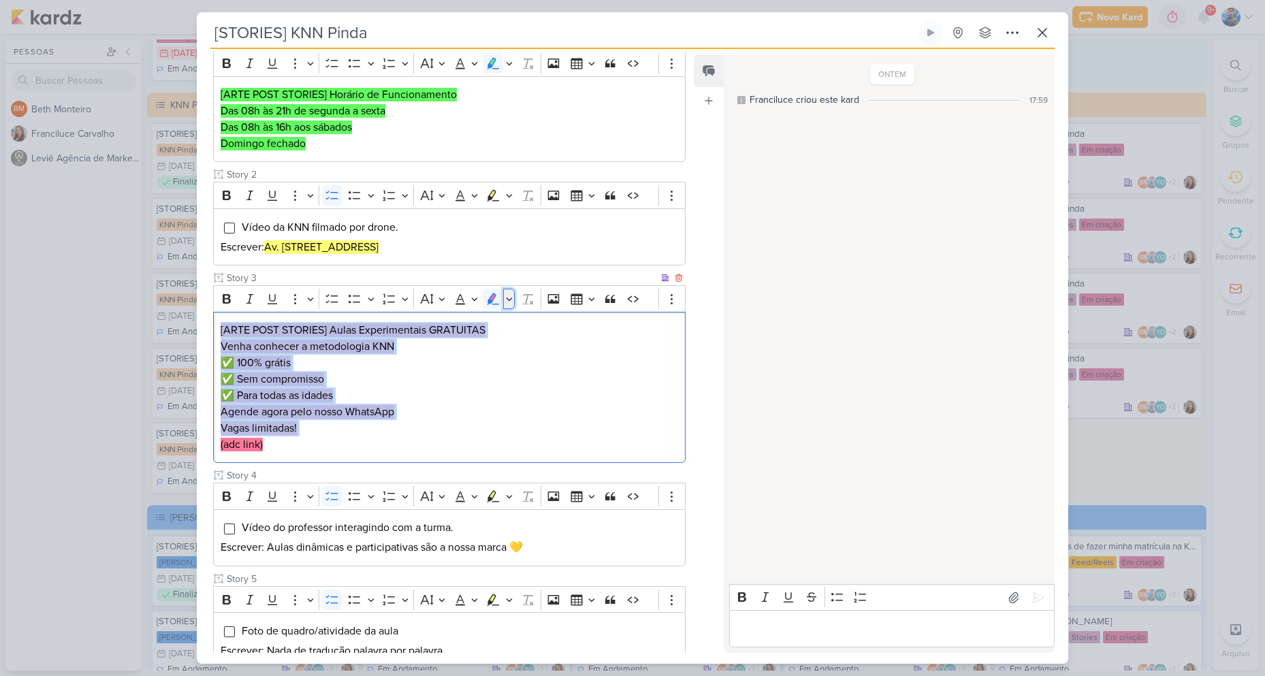
click at [507, 300] on icon "Editor toolbar" at bounding box center [509, 299] width 7 height 14
click at [433, 321] on icon "Text highlight toolbar" at bounding box center [429, 323] width 14 height 14
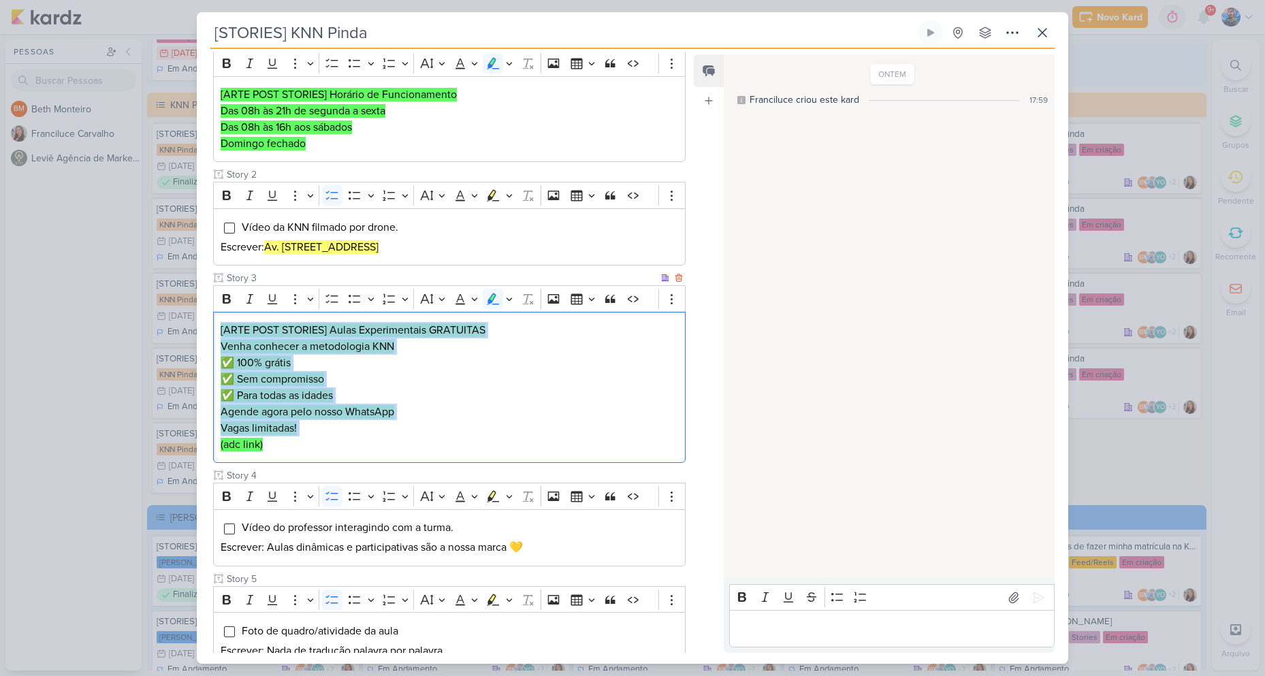
click at [436, 380] on p "✅ 100% grátis ✅ Sem compromisso ✅ Para todas as idades" at bounding box center [450, 379] width 458 height 49
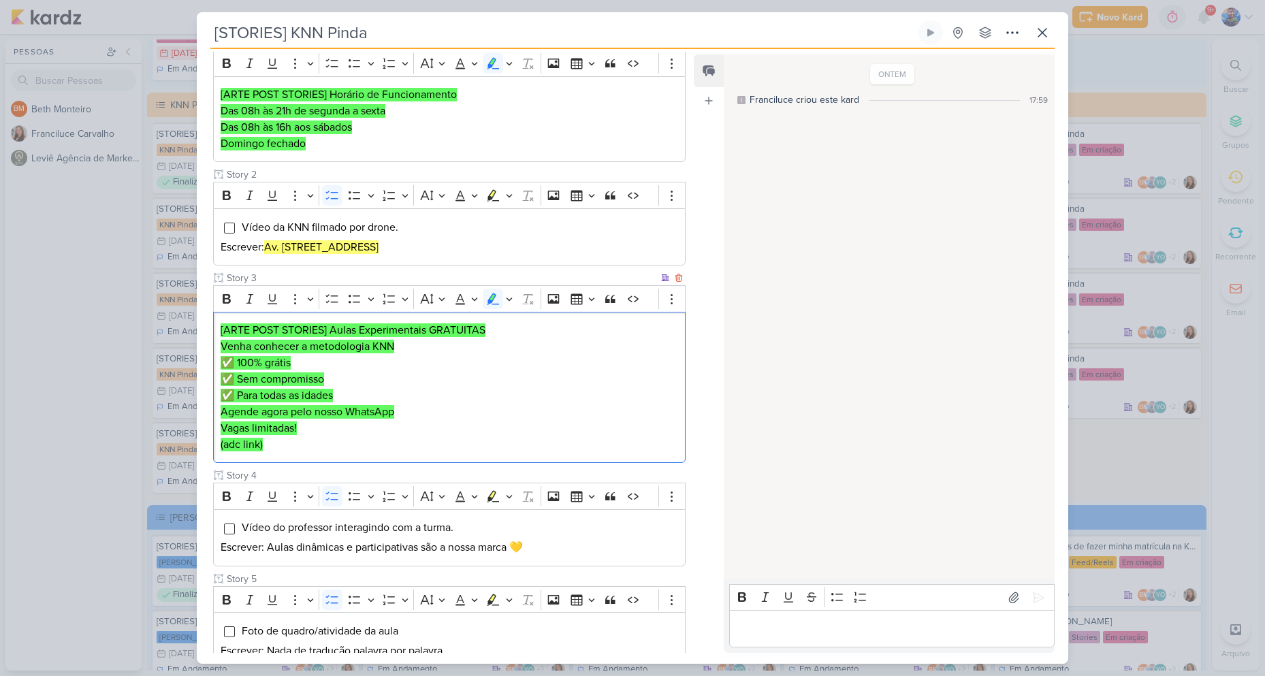
click at [436, 380] on p "✅ 100% grátis ✅ Sem compromisso ✅ Para todas as idades" at bounding box center [450, 379] width 458 height 49
click at [532, 409] on p "Agende agora pelo nosso WhatsApp Vagas limitadas! (adc link)" at bounding box center [450, 428] width 458 height 49
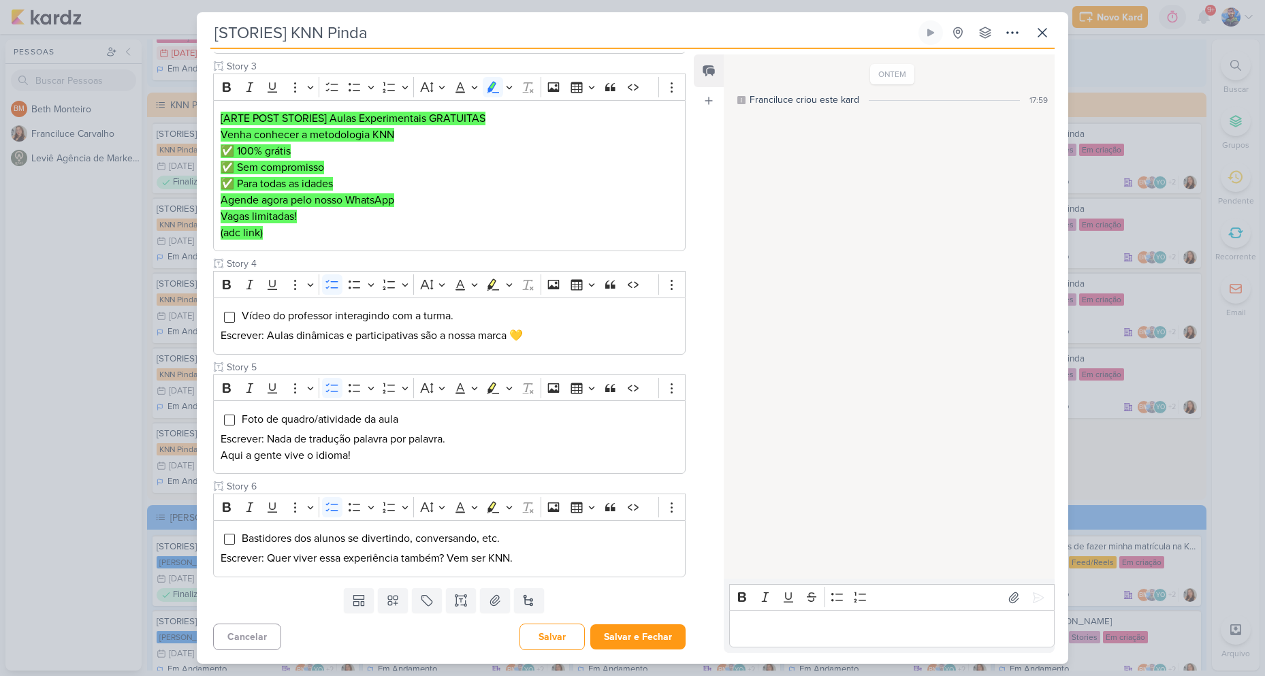
click at [725, 451] on div "ONTEM Franciluce criou este kard 17:59" at bounding box center [889, 317] width 330 height 523
click at [488, 609] on button at bounding box center [495, 600] width 30 height 25
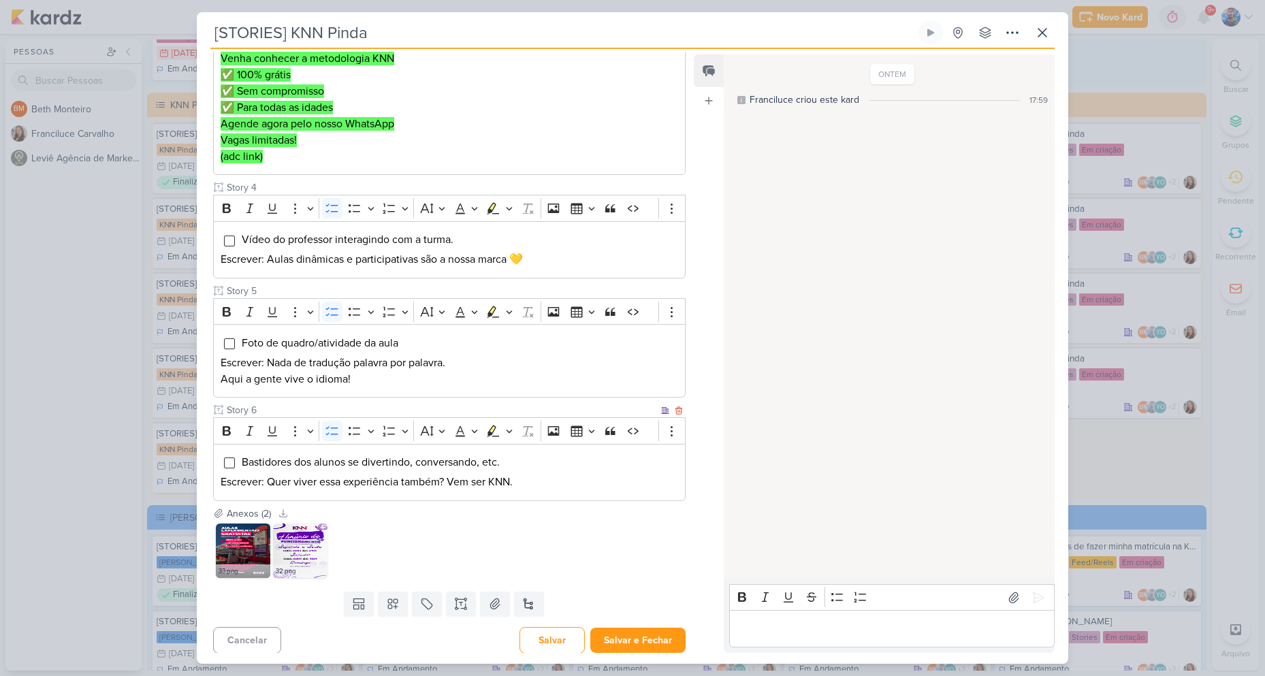
scroll to position [496, 0]
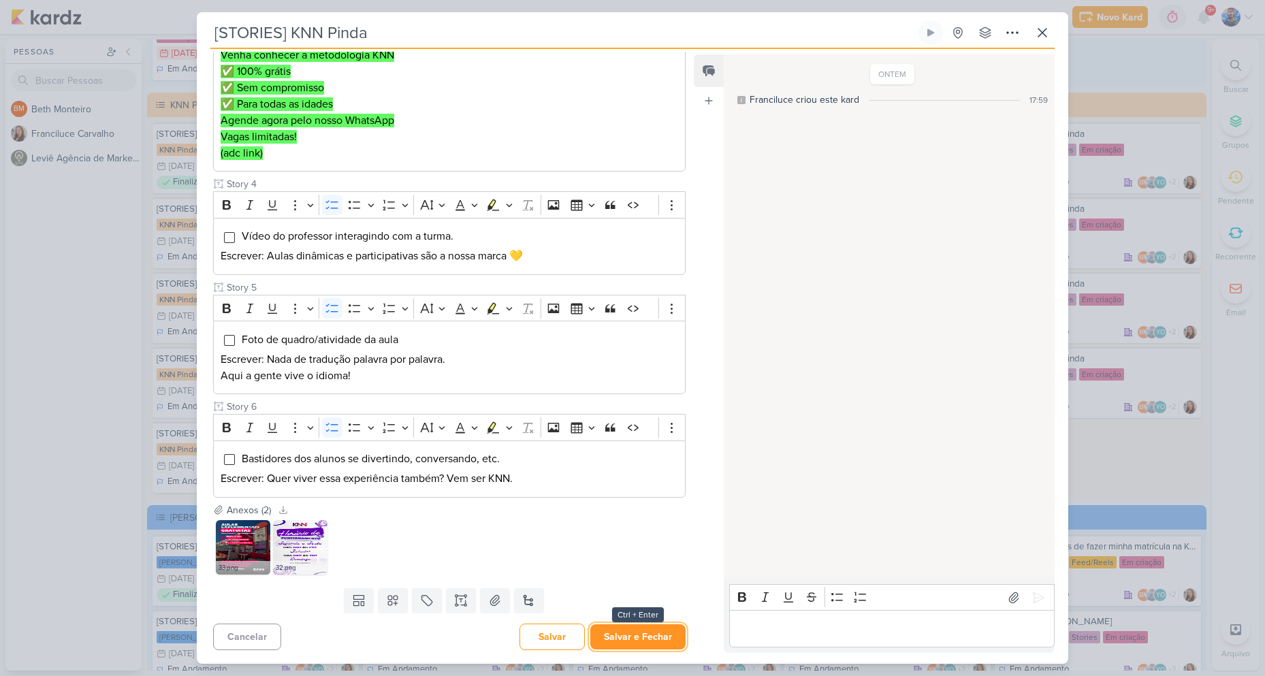
click at [625, 636] on button "Salvar e Fechar" at bounding box center [637, 636] width 95 height 25
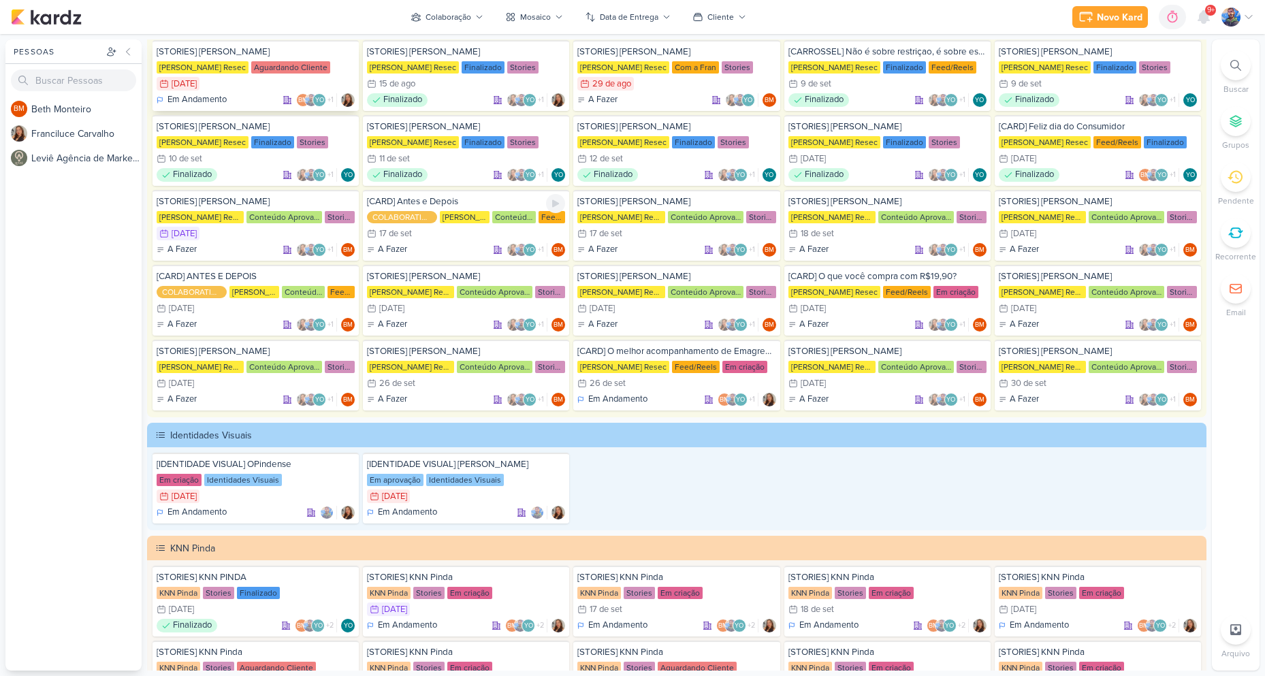
scroll to position [2111, 0]
